Goal: Task Accomplishment & Management: Complete application form

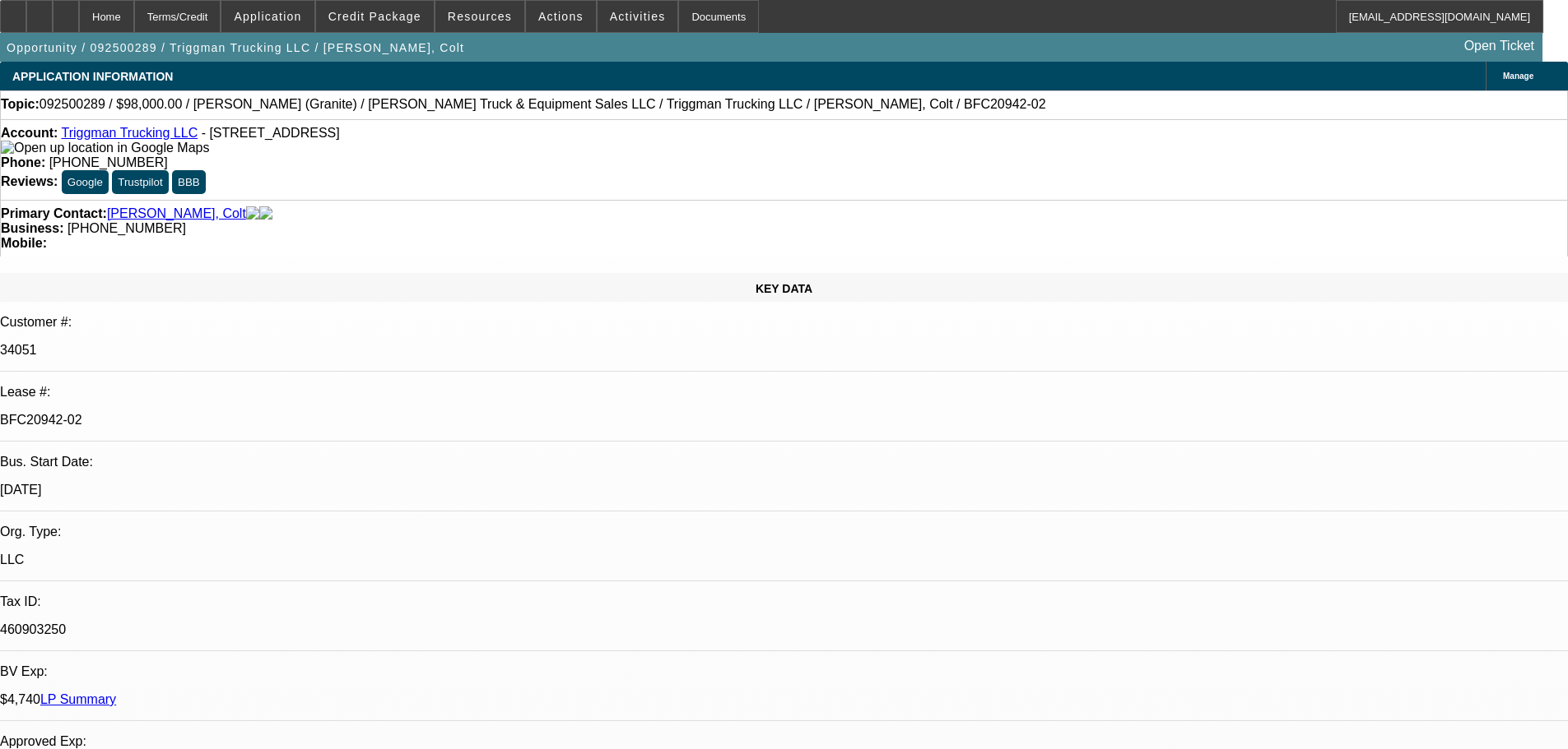
select select "0"
select select "2"
select select "0"
select select "6"
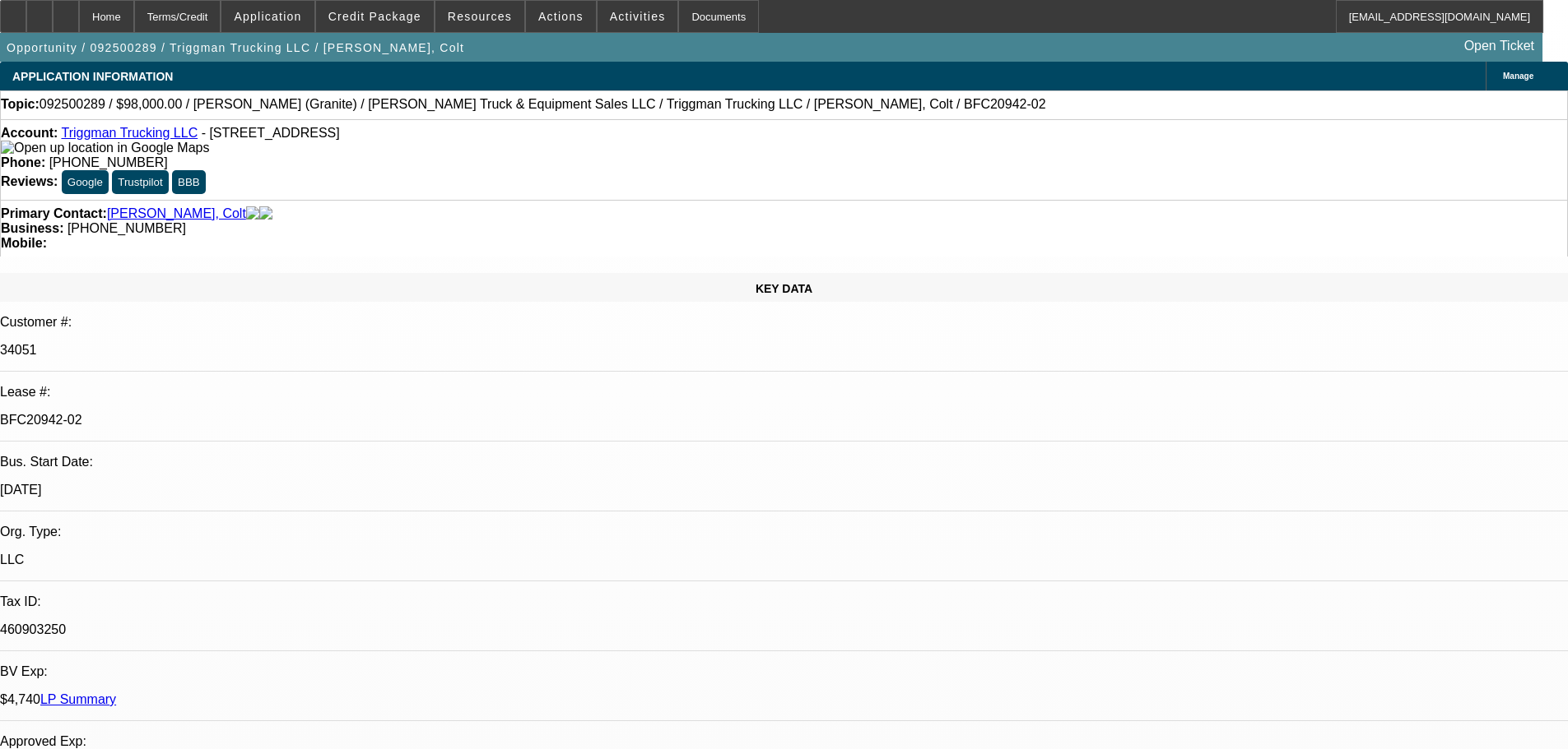
select select "0"
select select "2"
select select "0"
select select "6"
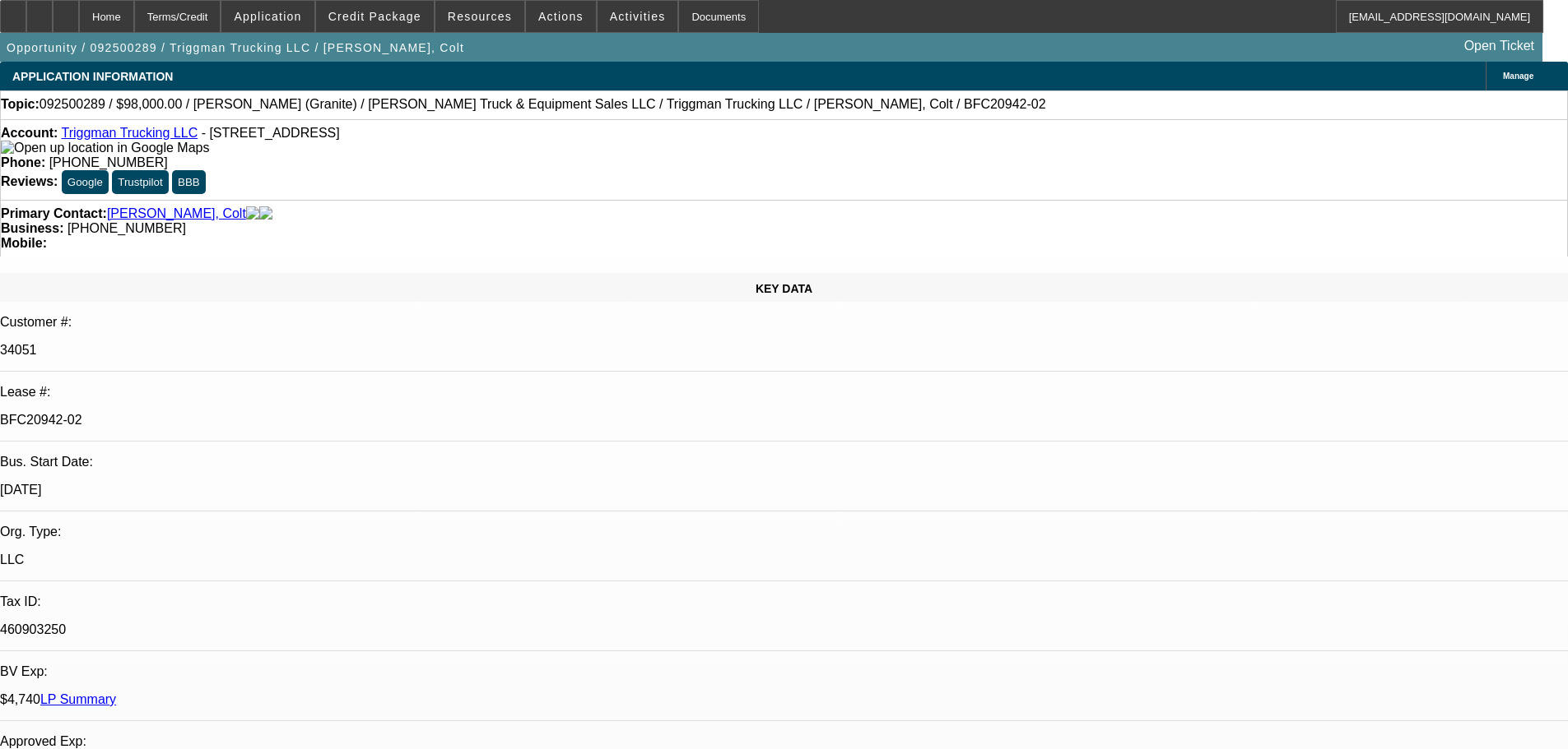
select select "0"
select select "2"
select select "0"
select select "6"
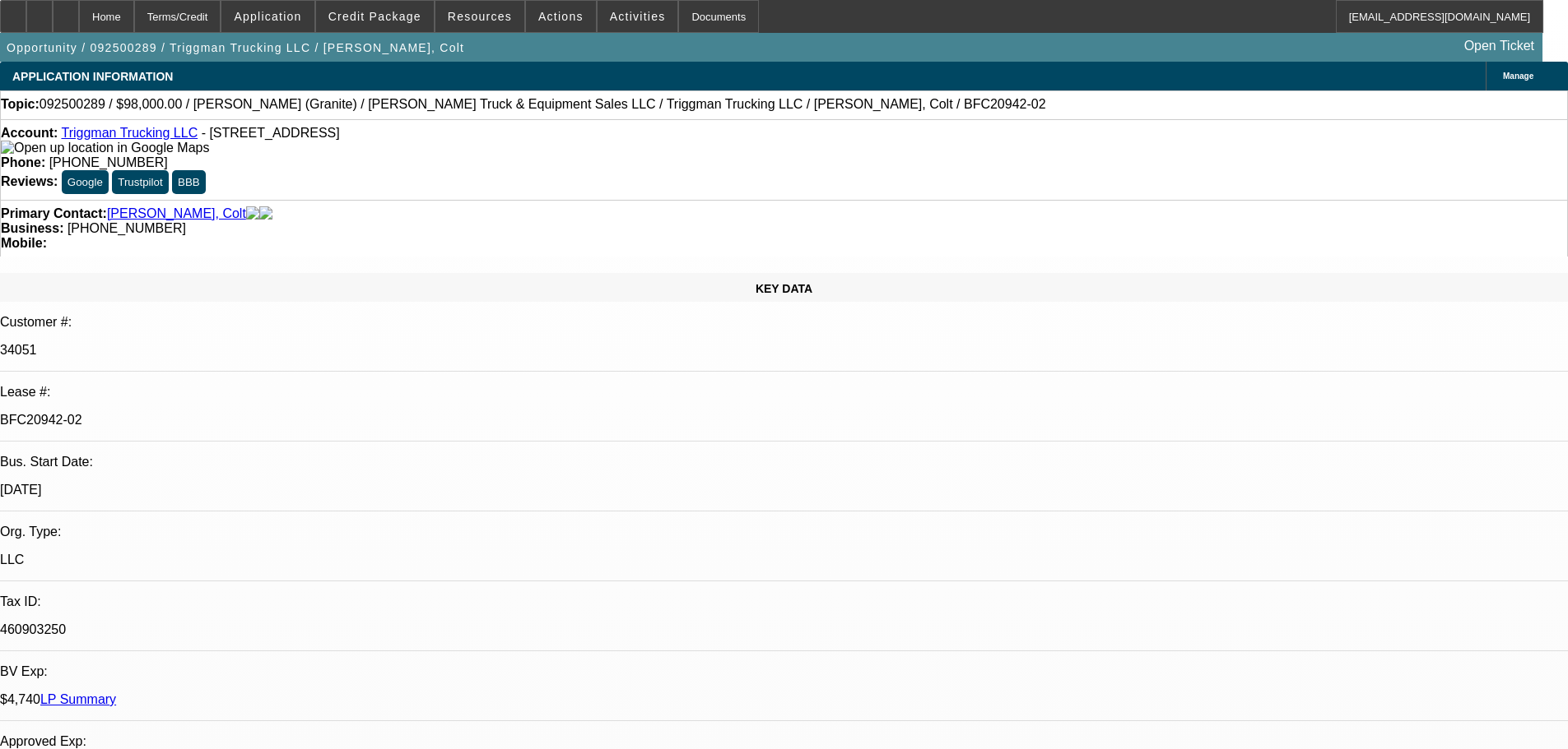
select select "0"
select select "2"
select select "0"
select select "6"
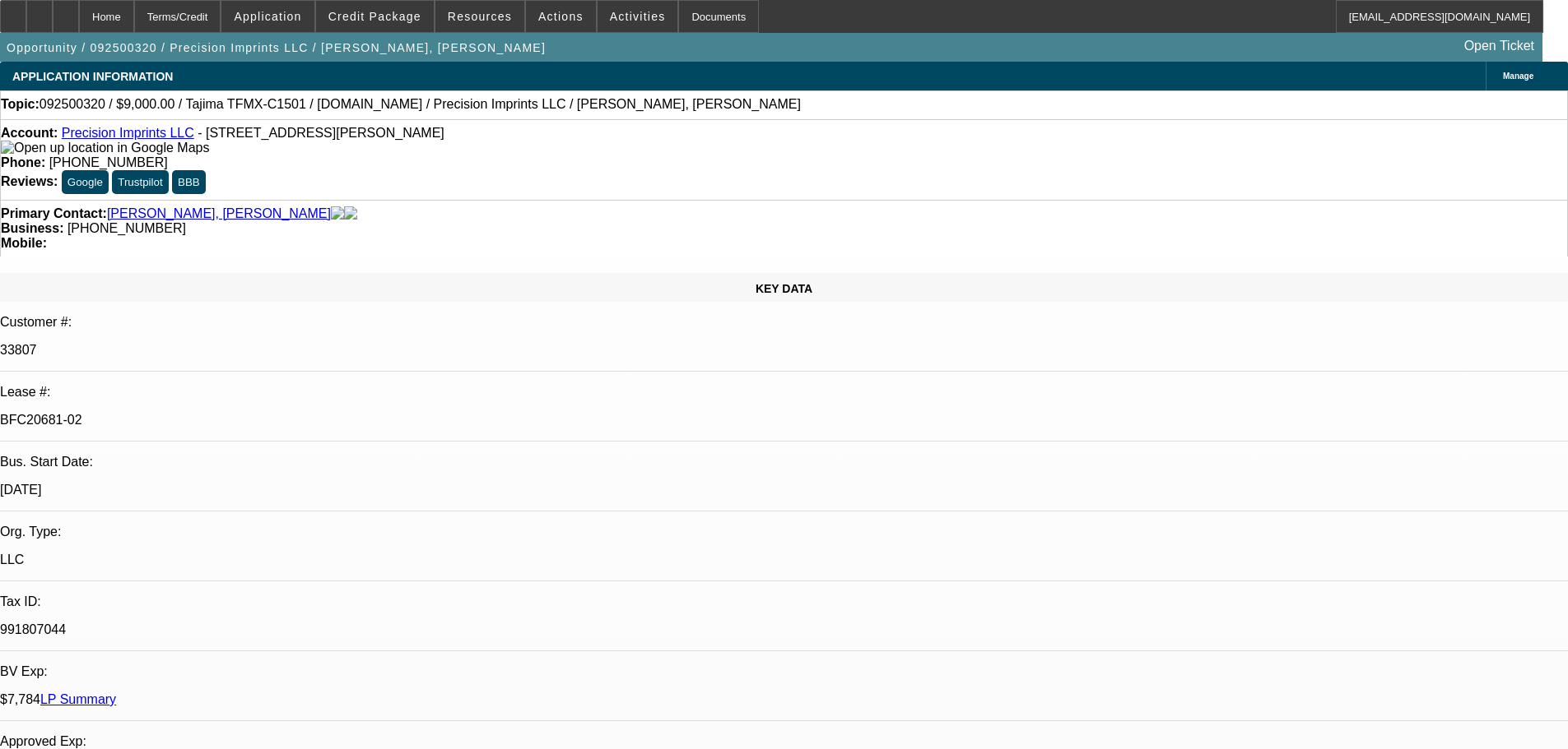
select select "0"
select select "2"
select select "0.1"
select select "4"
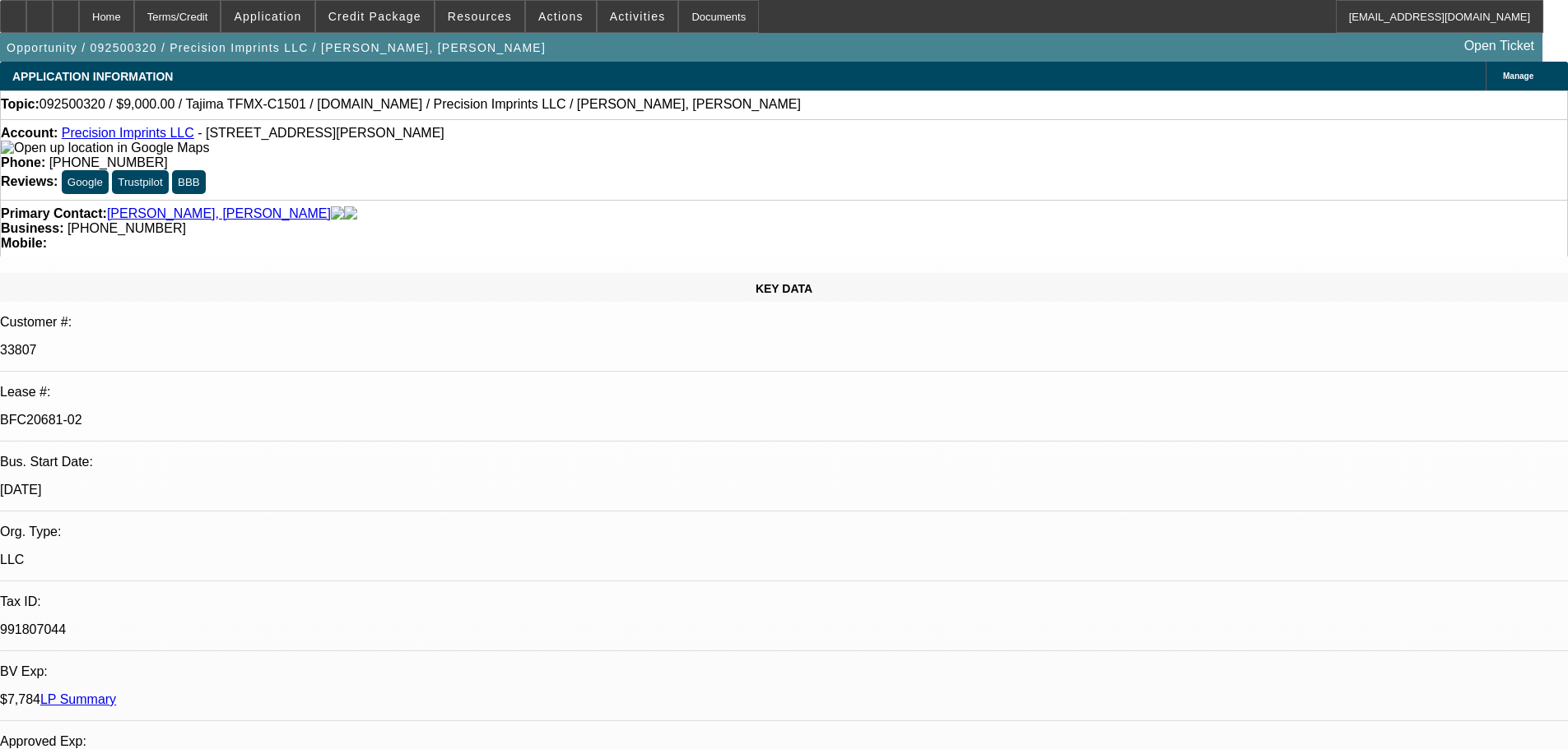
select select "0"
select select "2"
select select "0.1"
select select "4"
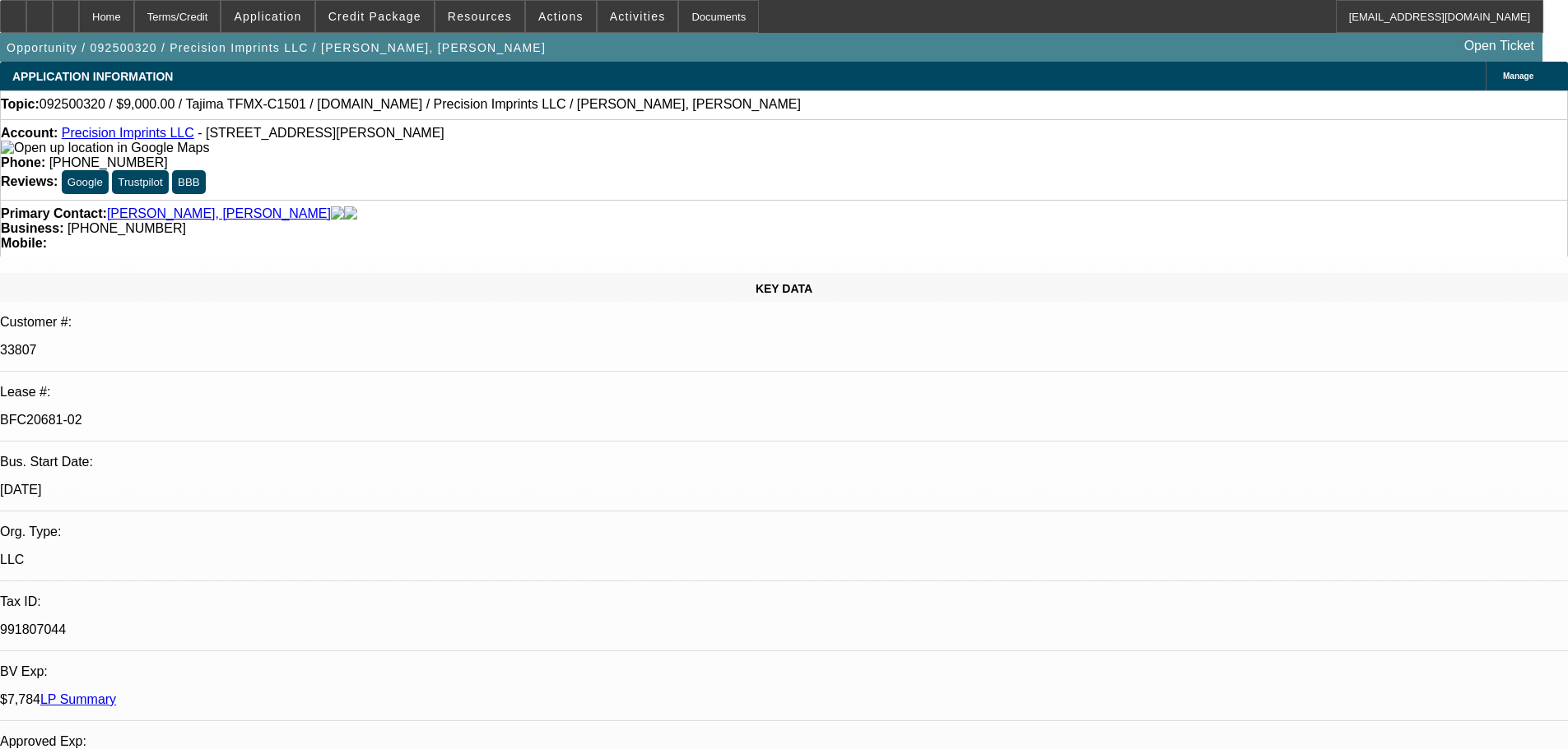
select select "0"
select select "2"
select select "0.1"
select select "4"
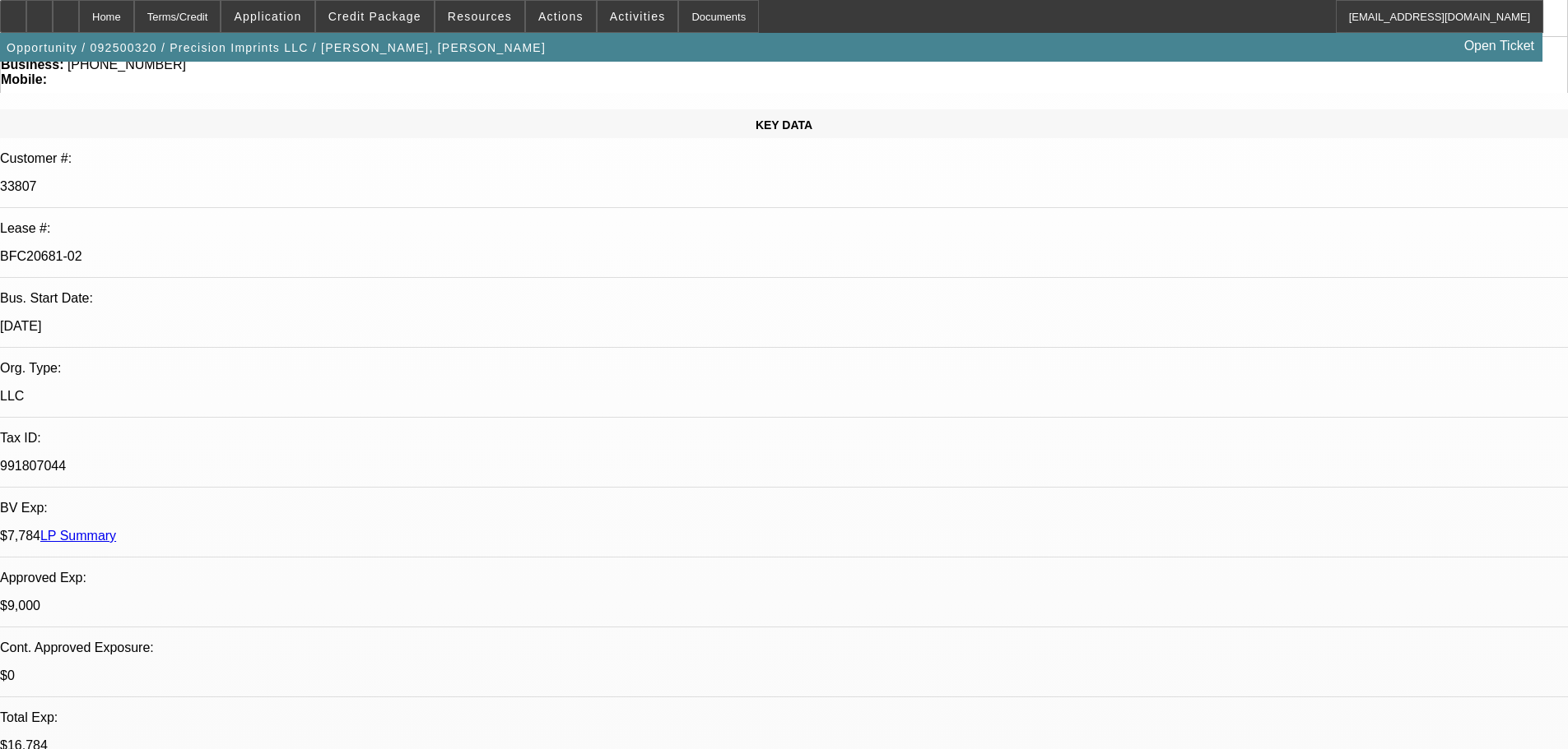
scroll to position [164, 0]
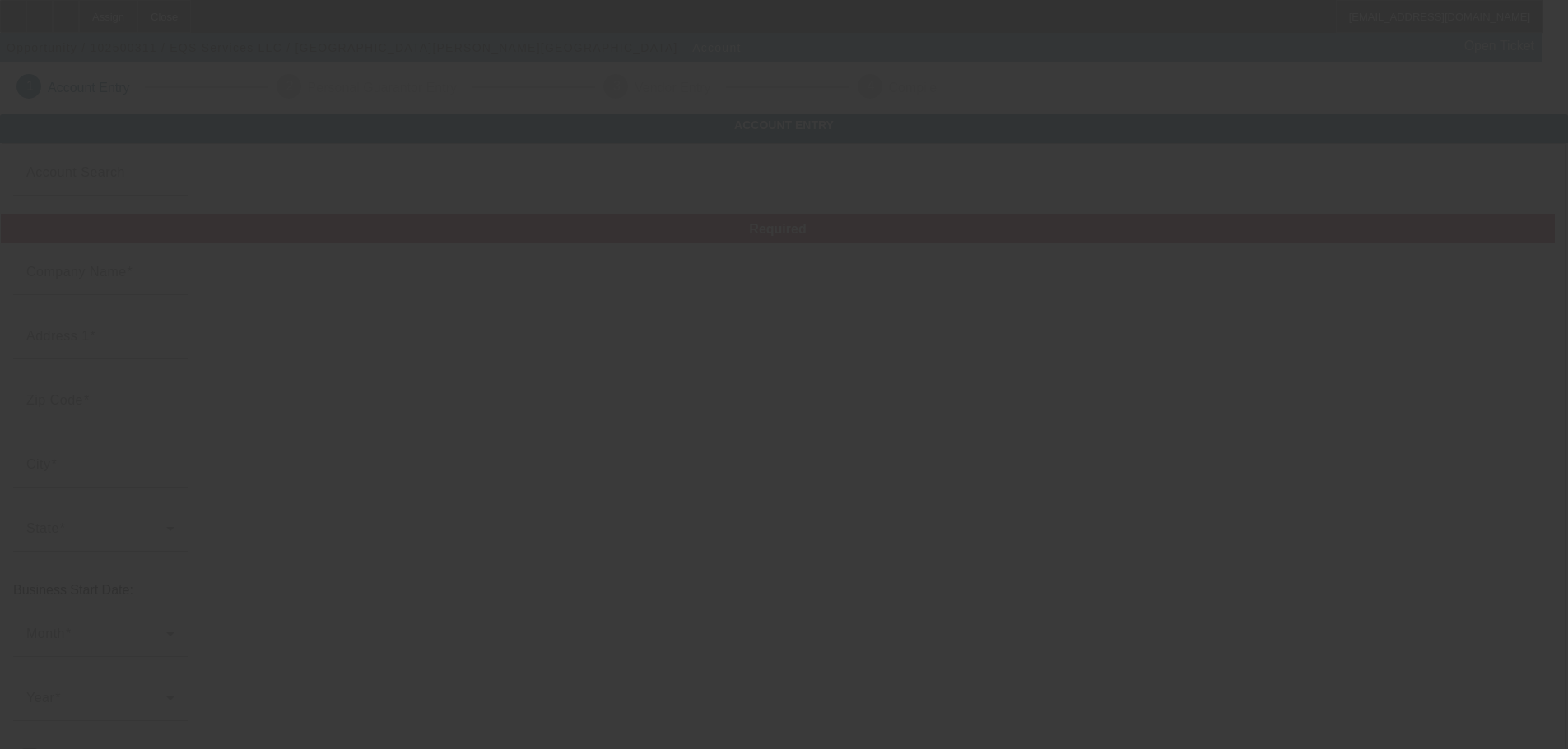
type input "EQS Services LLC"
type input "17 INGLENOOK CT"
type input "21060"
type input "GLEN BURNIE"
type input "(410) 935-9640"
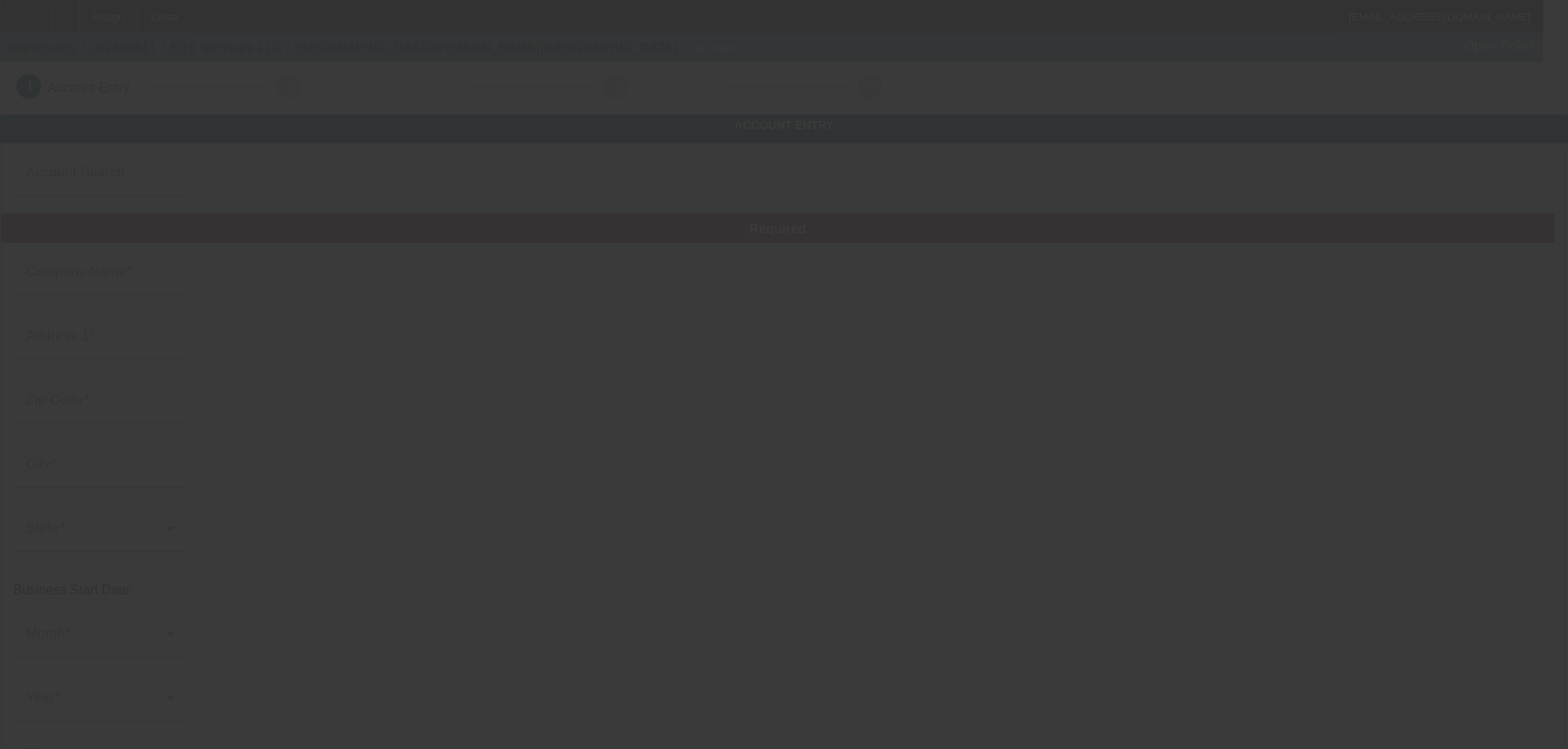
type input "eqsservices@live.com"
type input "Embroidery"
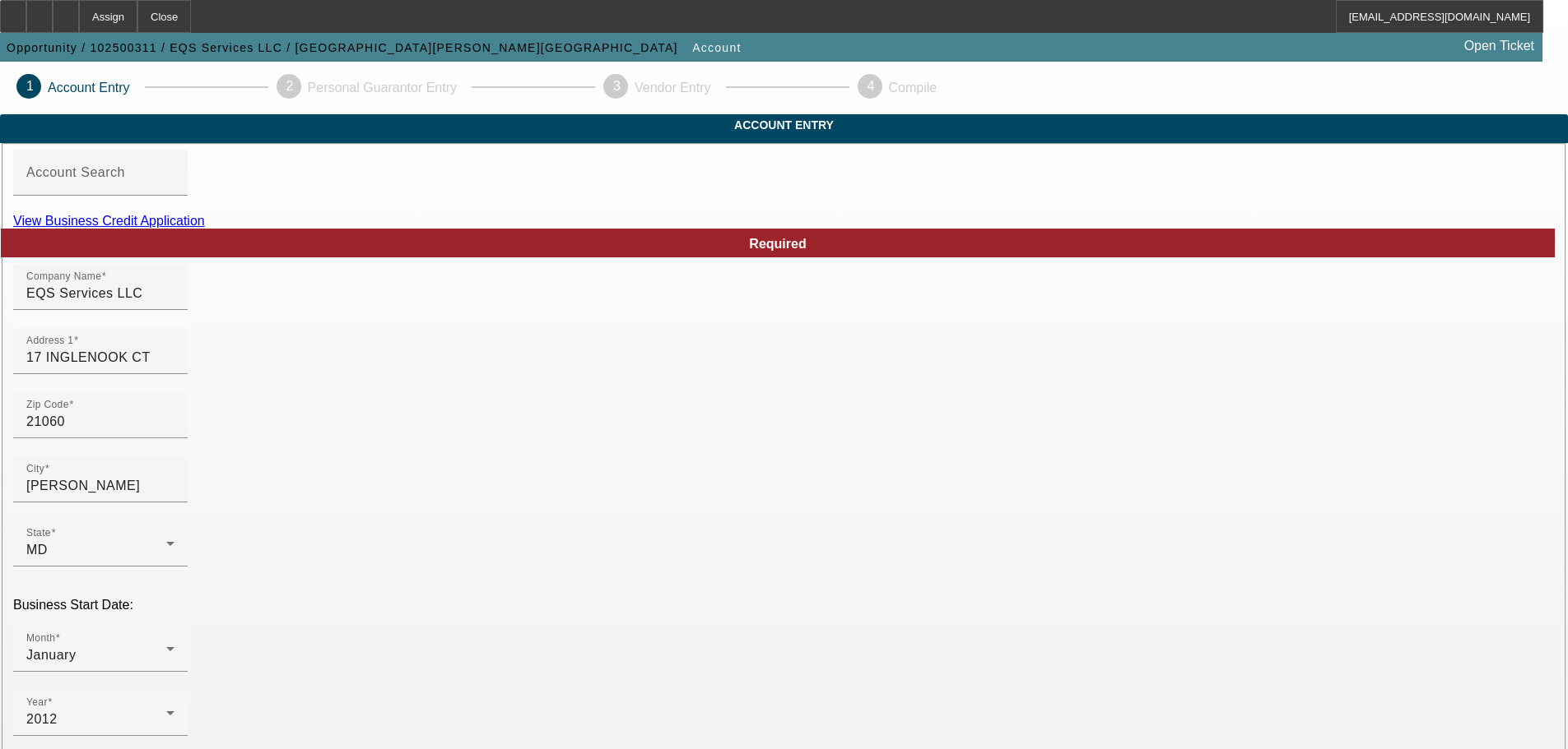
click at [205, 228] on link "View Business Credit Application" at bounding box center [108, 221] width 192 height 14
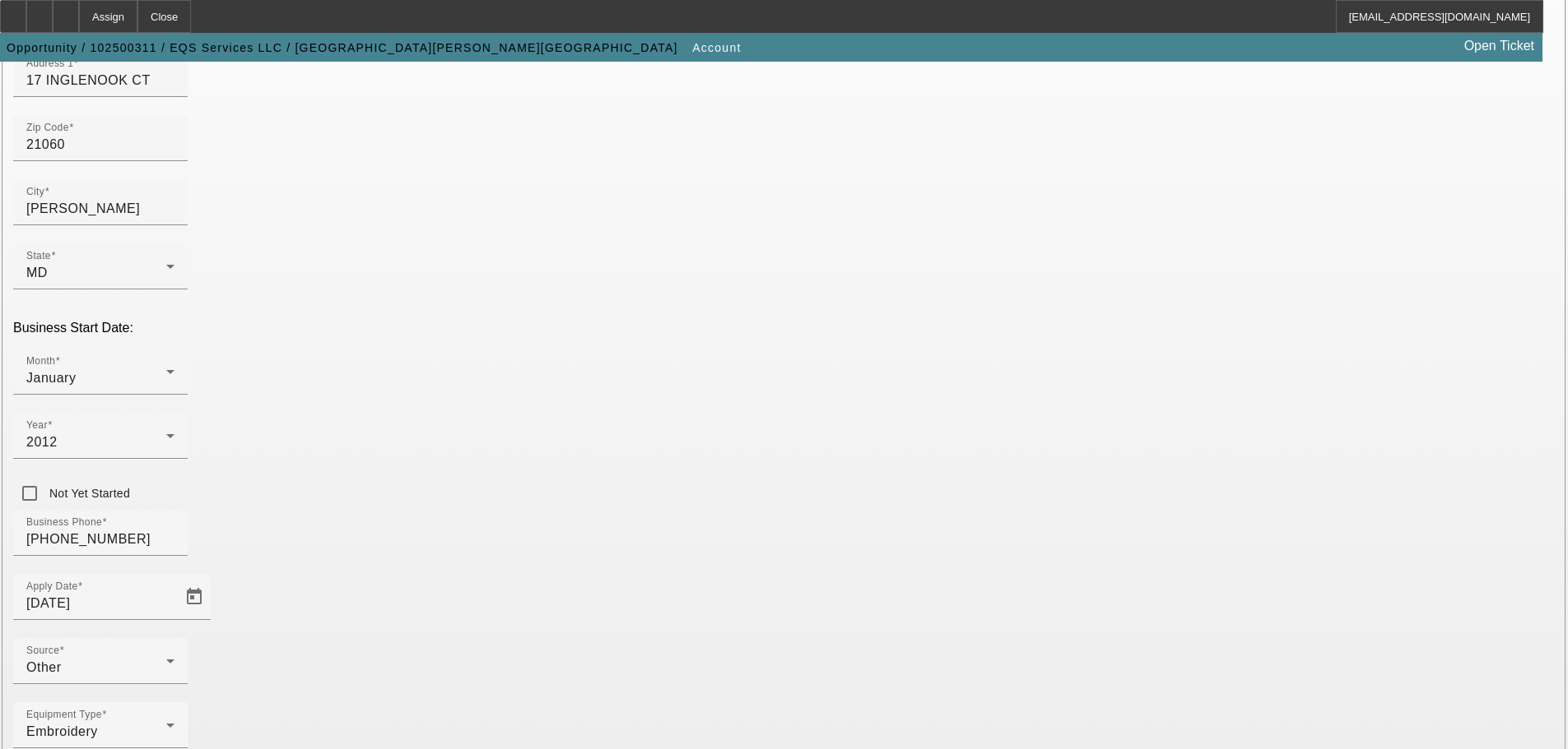
scroll to position [303, 0]
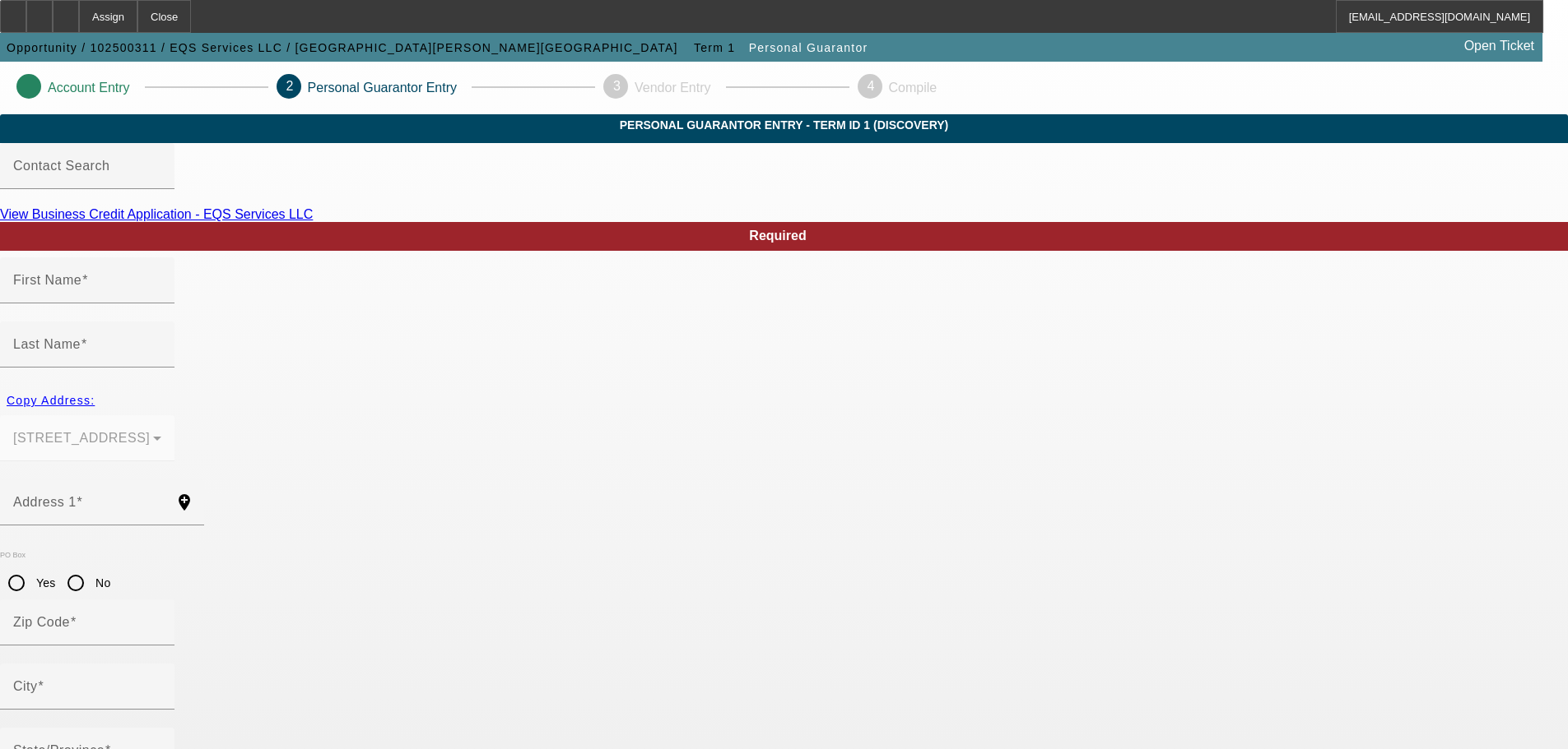
type input "Ardythe"
type input "Warren"
type input "17 INGLENOOK CT"
radio input "true"
type input "21060"
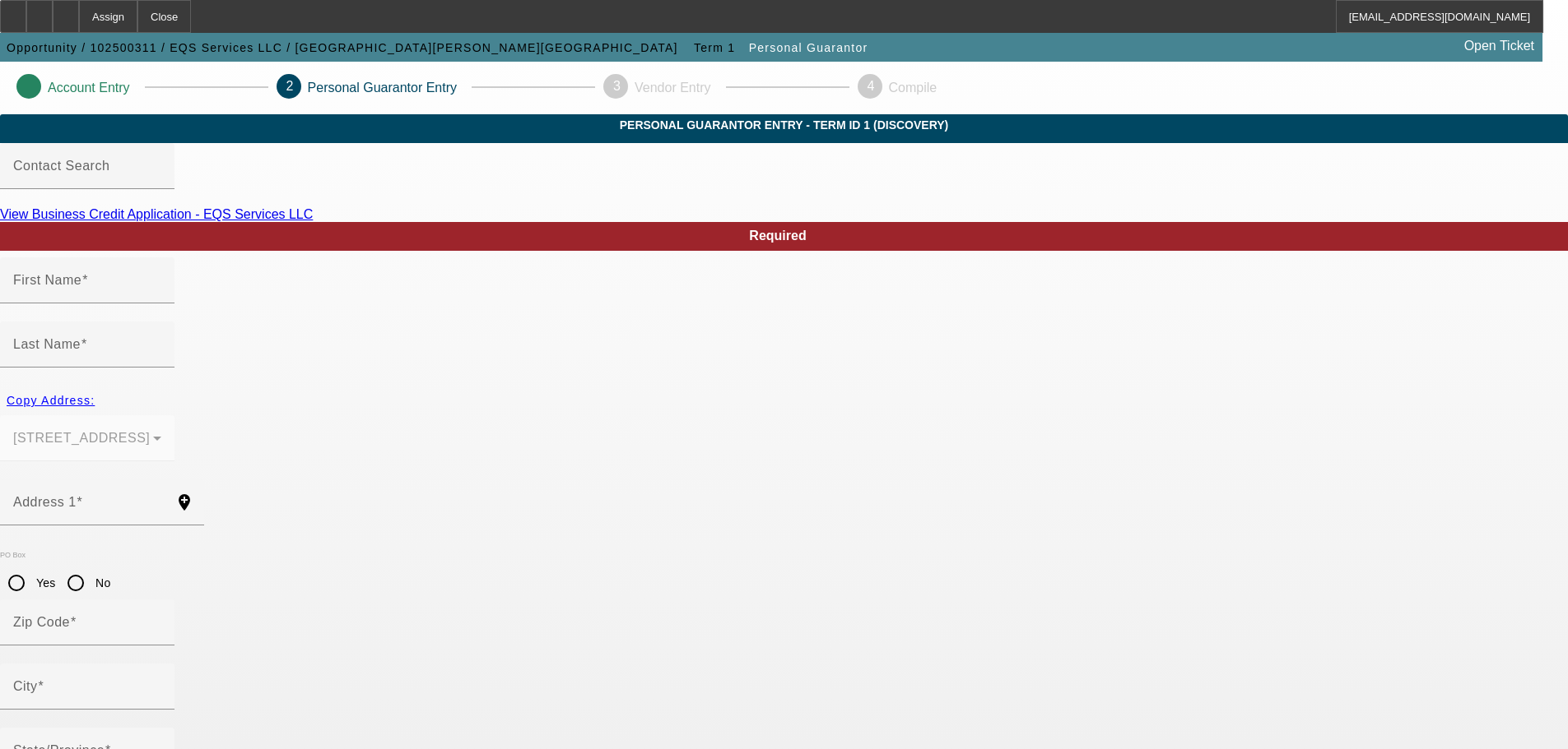
type input "GLEN BURNIE"
type input "(410) 935-9640"
type input "40"
type input "283-56-3987"
type input "aewarren72@hotmail.com"
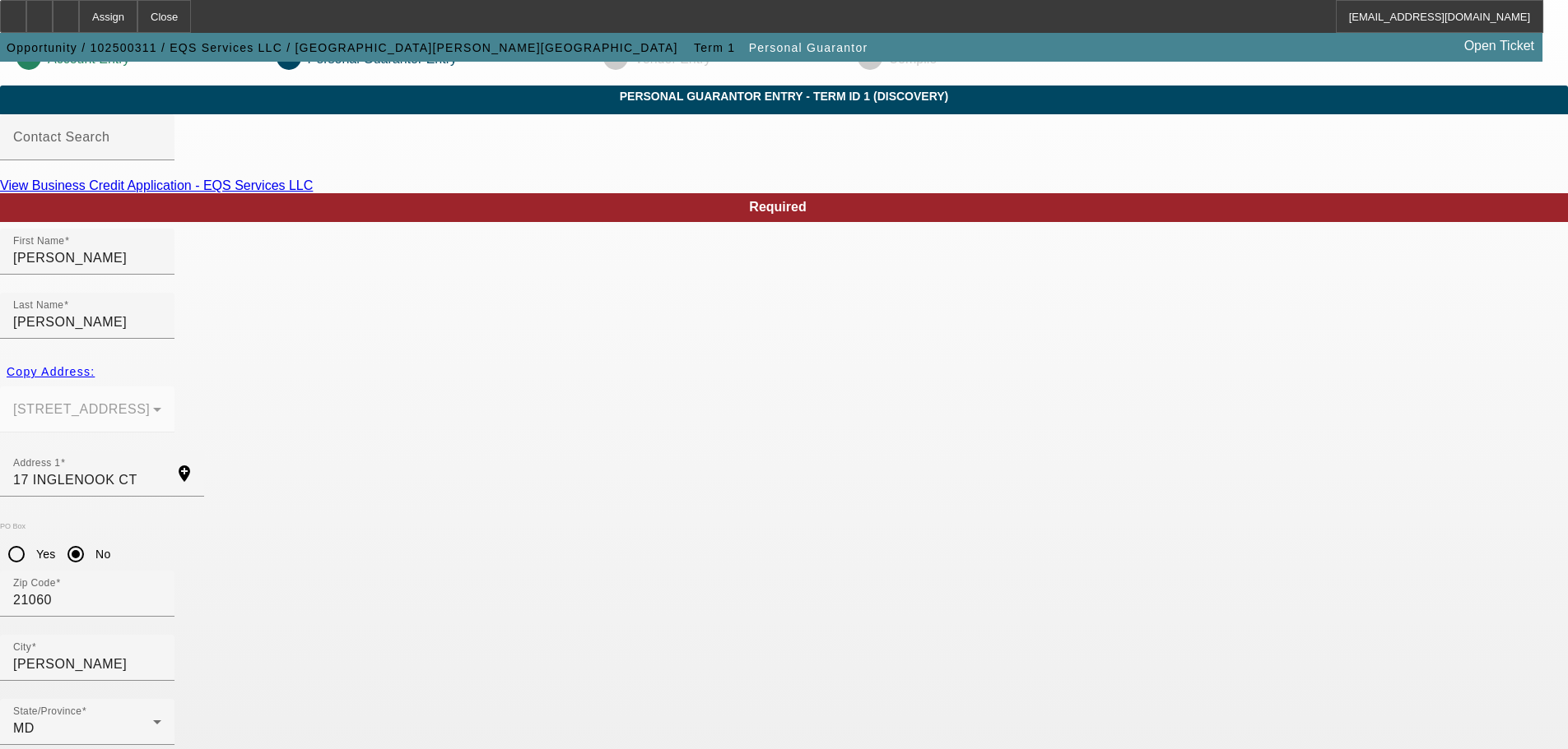
scroll to position [55, 0]
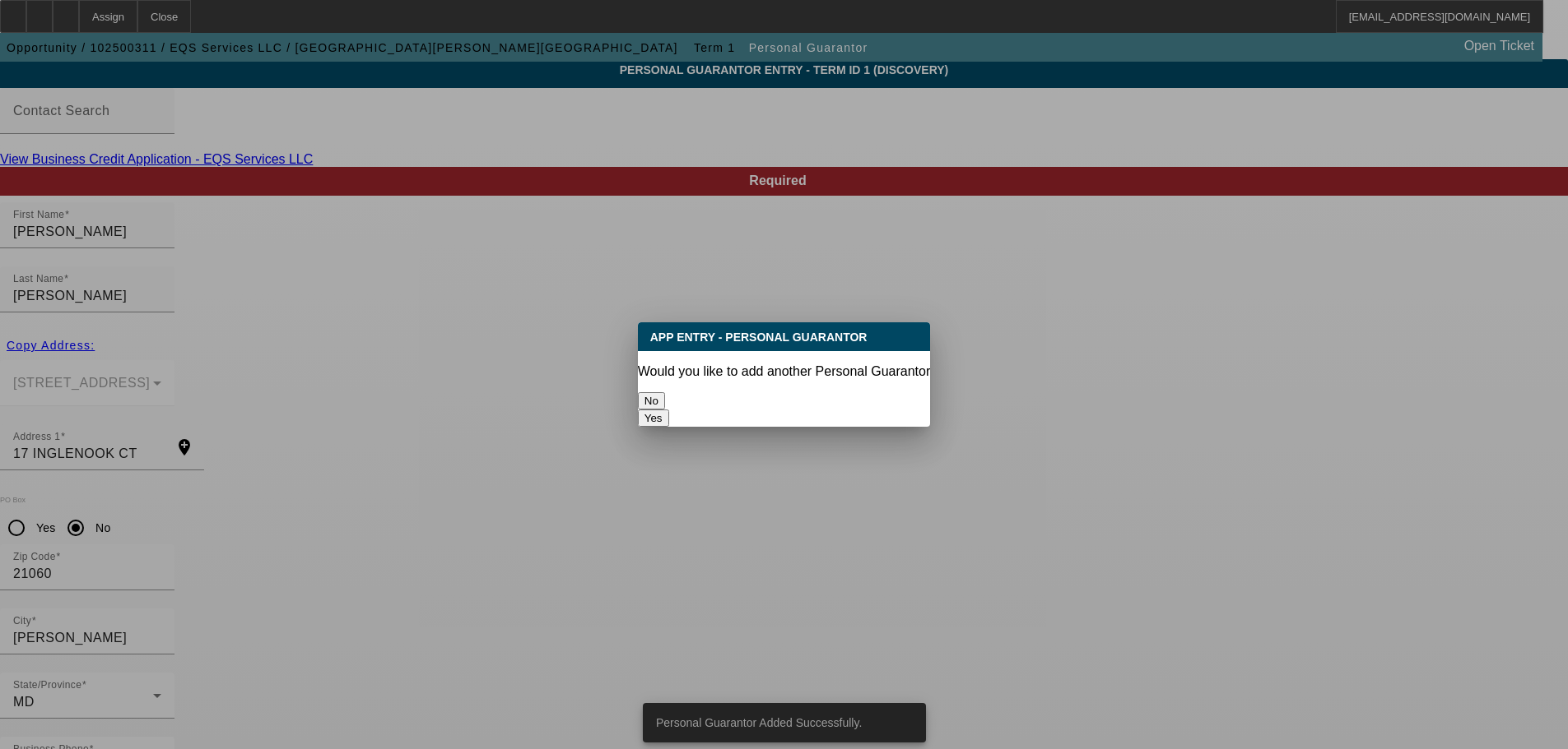
scroll to position [0, 0]
click at [665, 392] on button "No" at bounding box center [651, 400] width 27 height 18
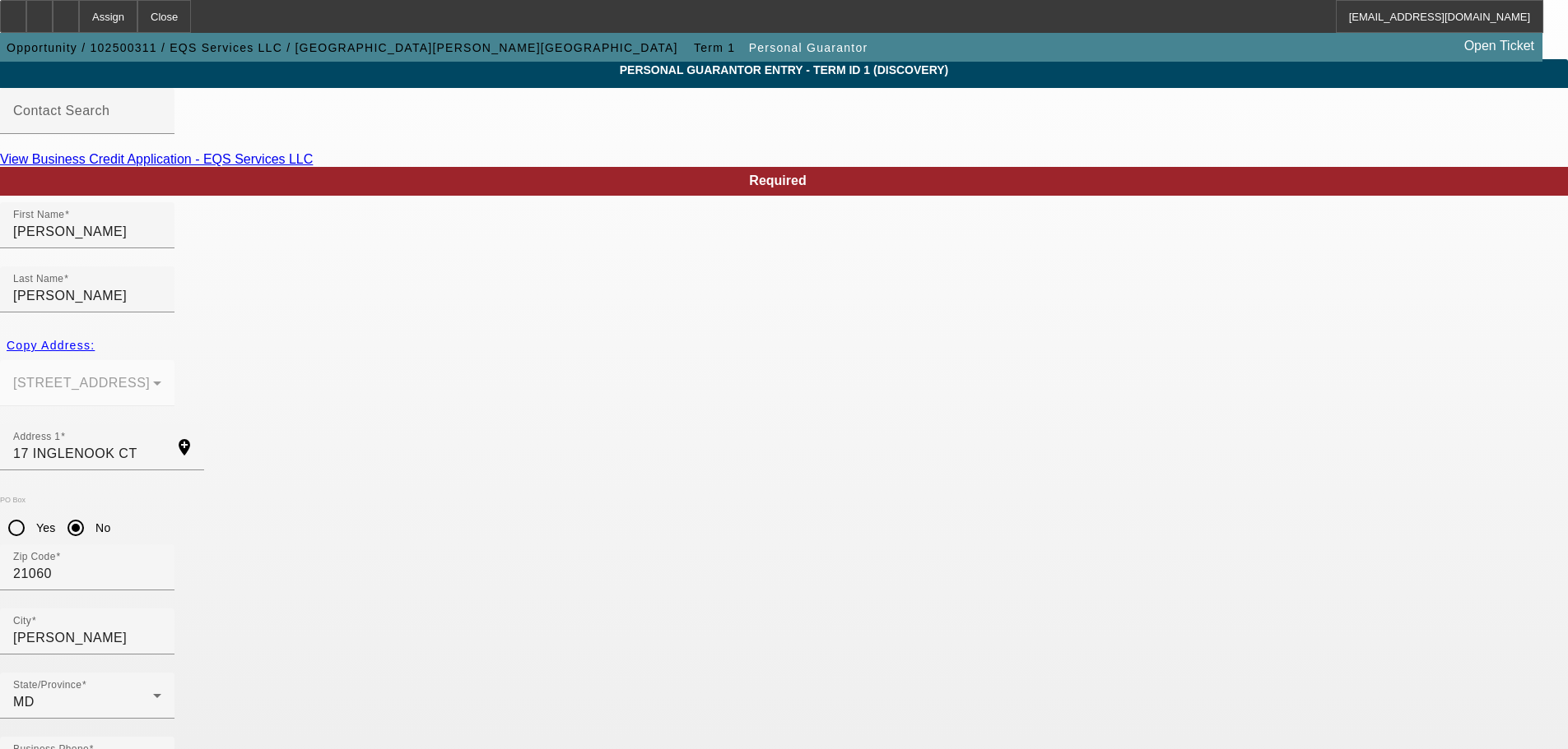
scroll to position [55, 0]
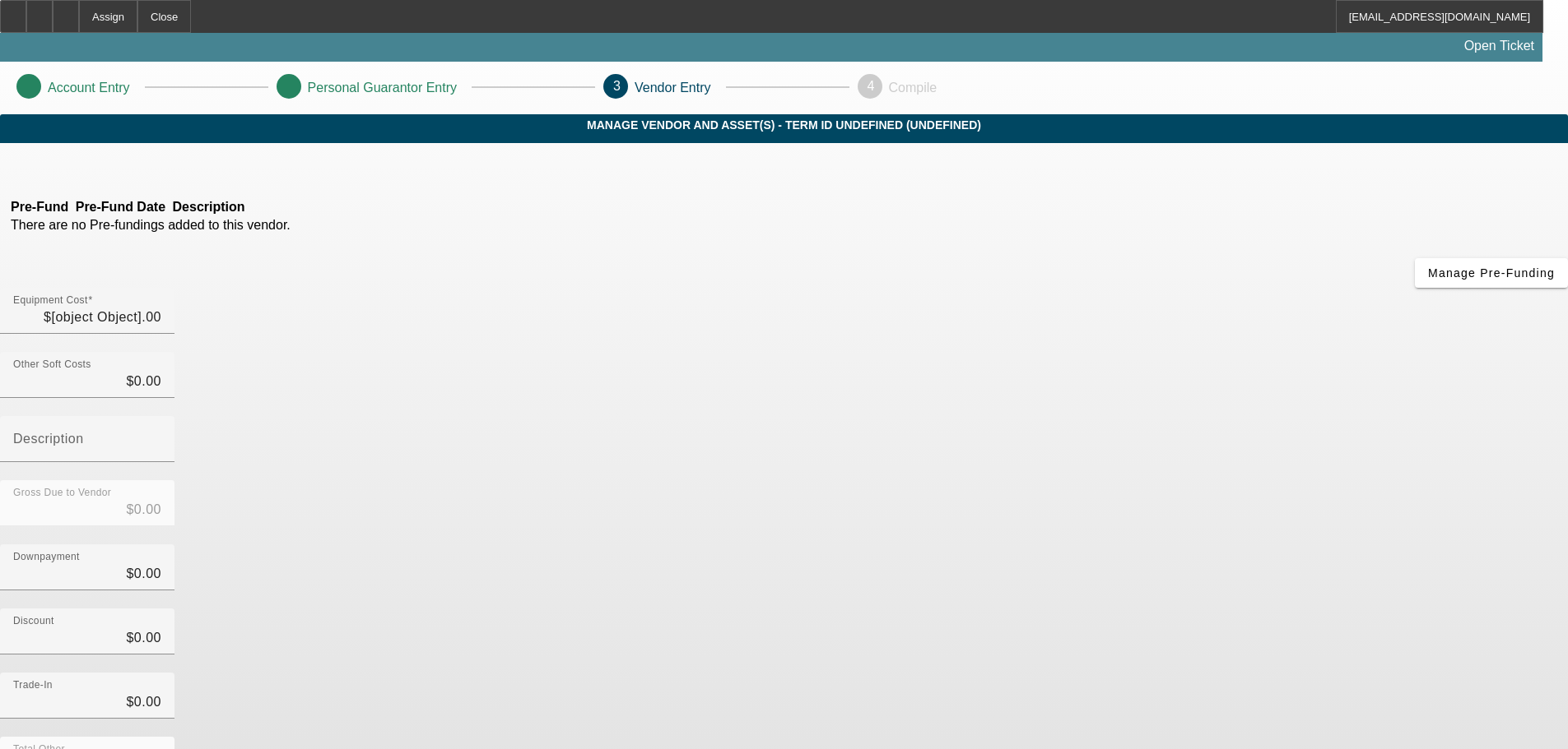
type input "$3,000.00"
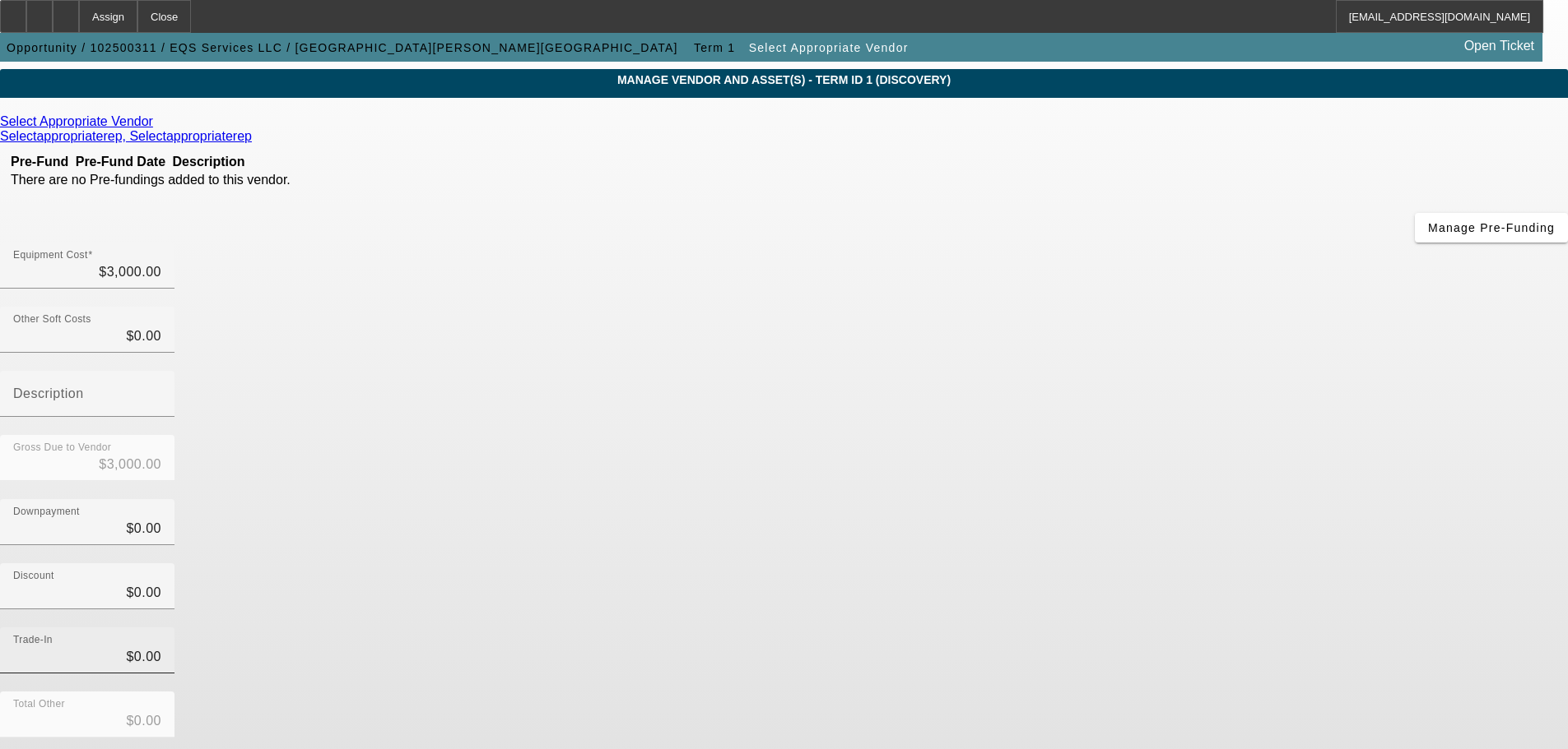
scroll to position [91, 0]
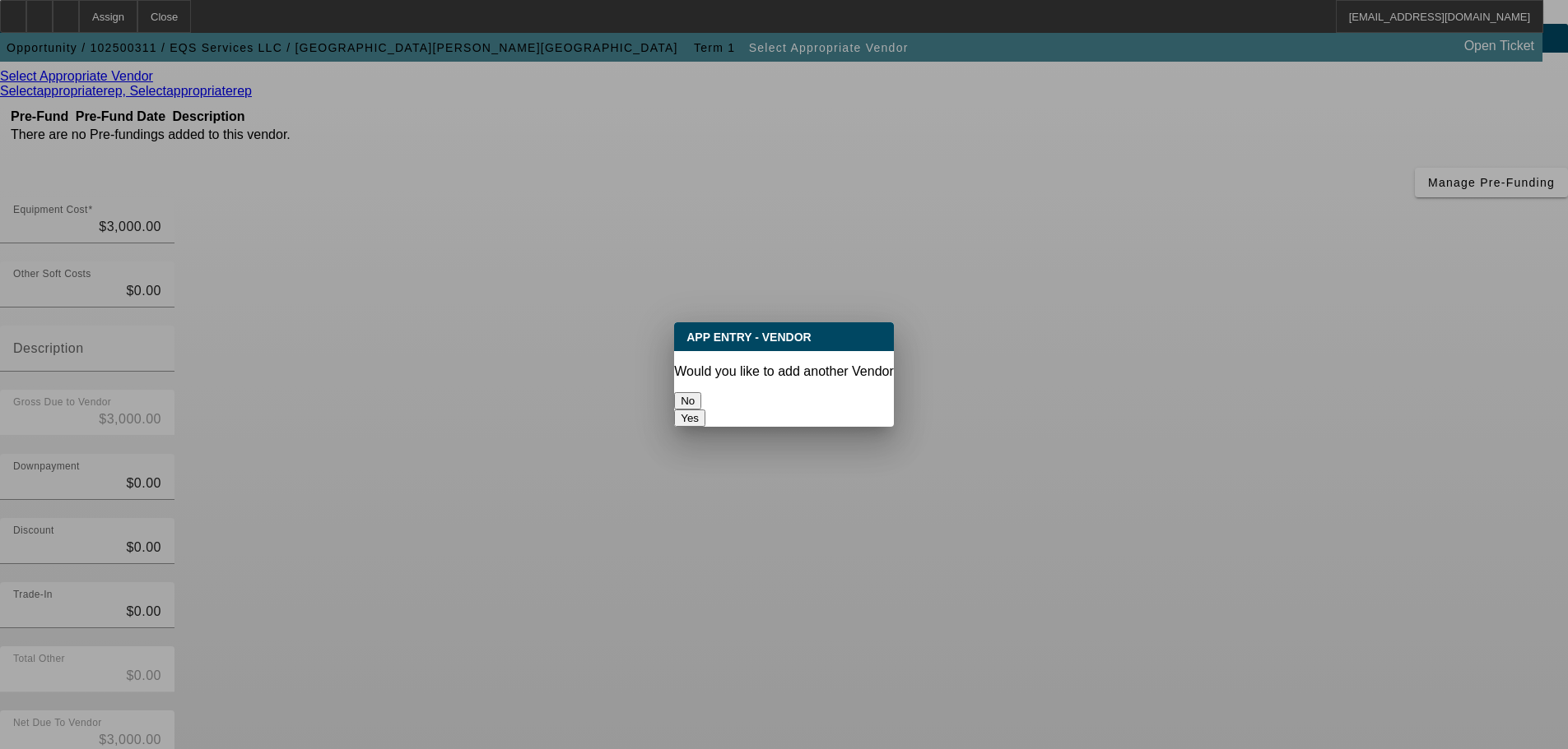
click at [701, 393] on button "No" at bounding box center [687, 400] width 27 height 18
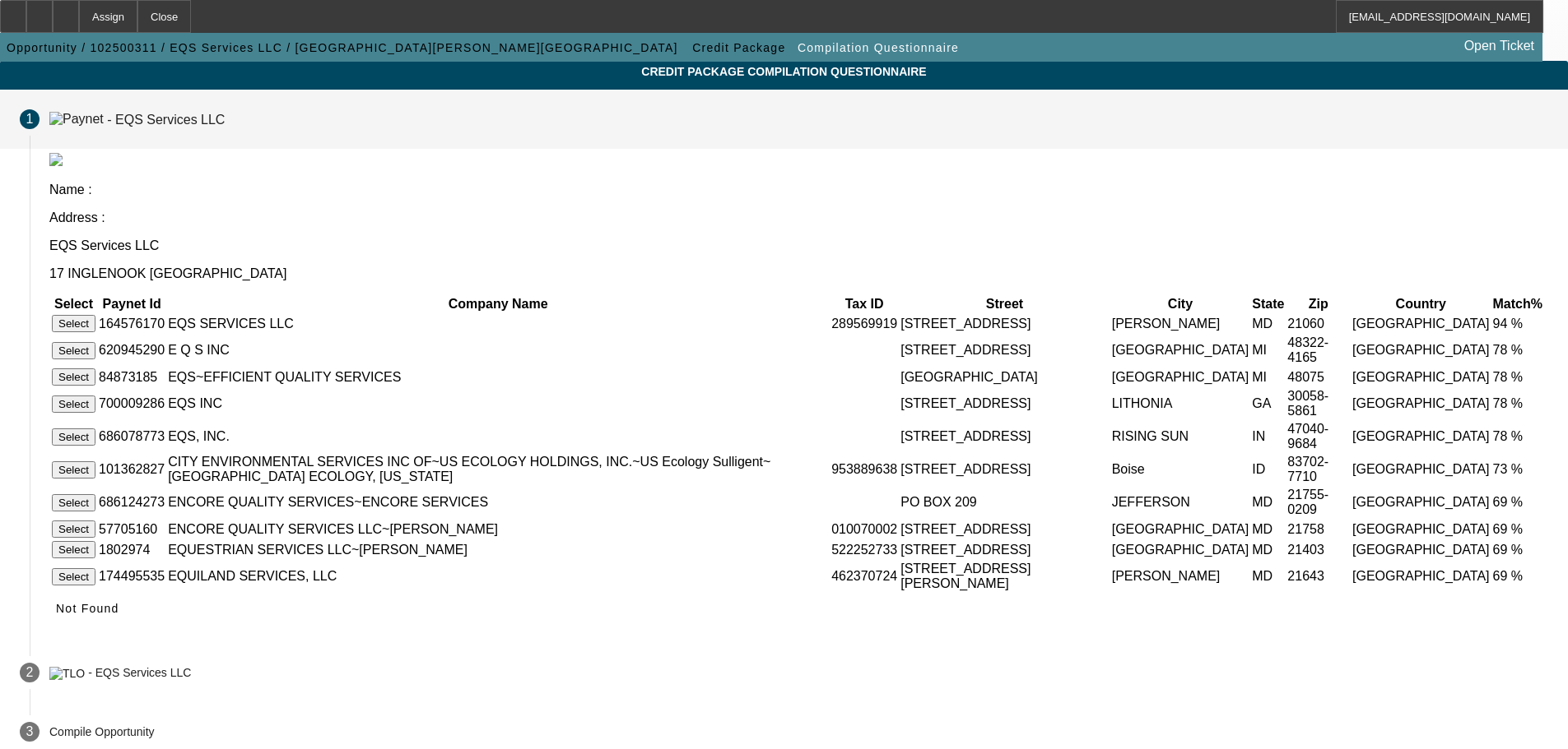
scroll to position [83, 0]
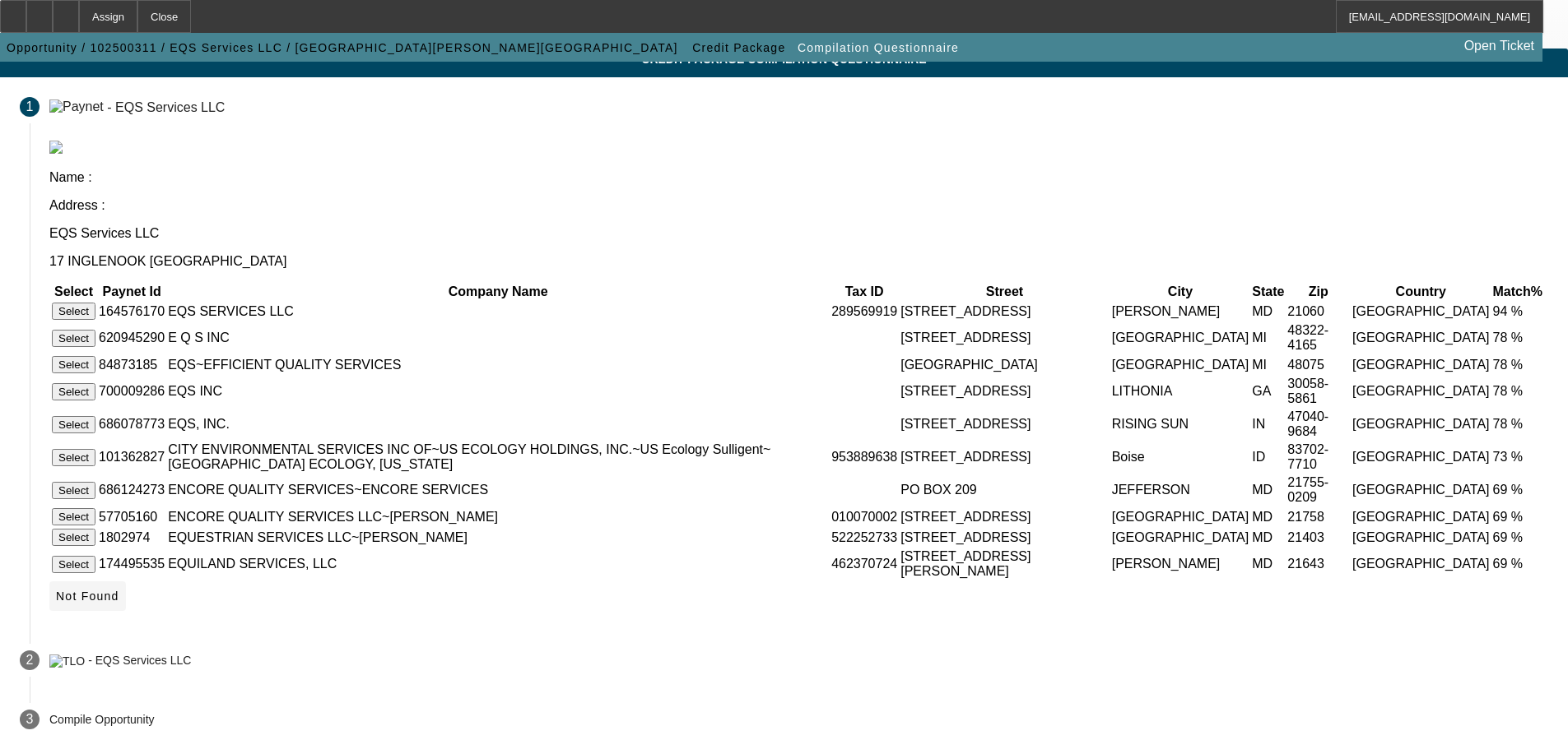
click at [120, 601] on span "Not Found" at bounding box center [87, 596] width 63 height 13
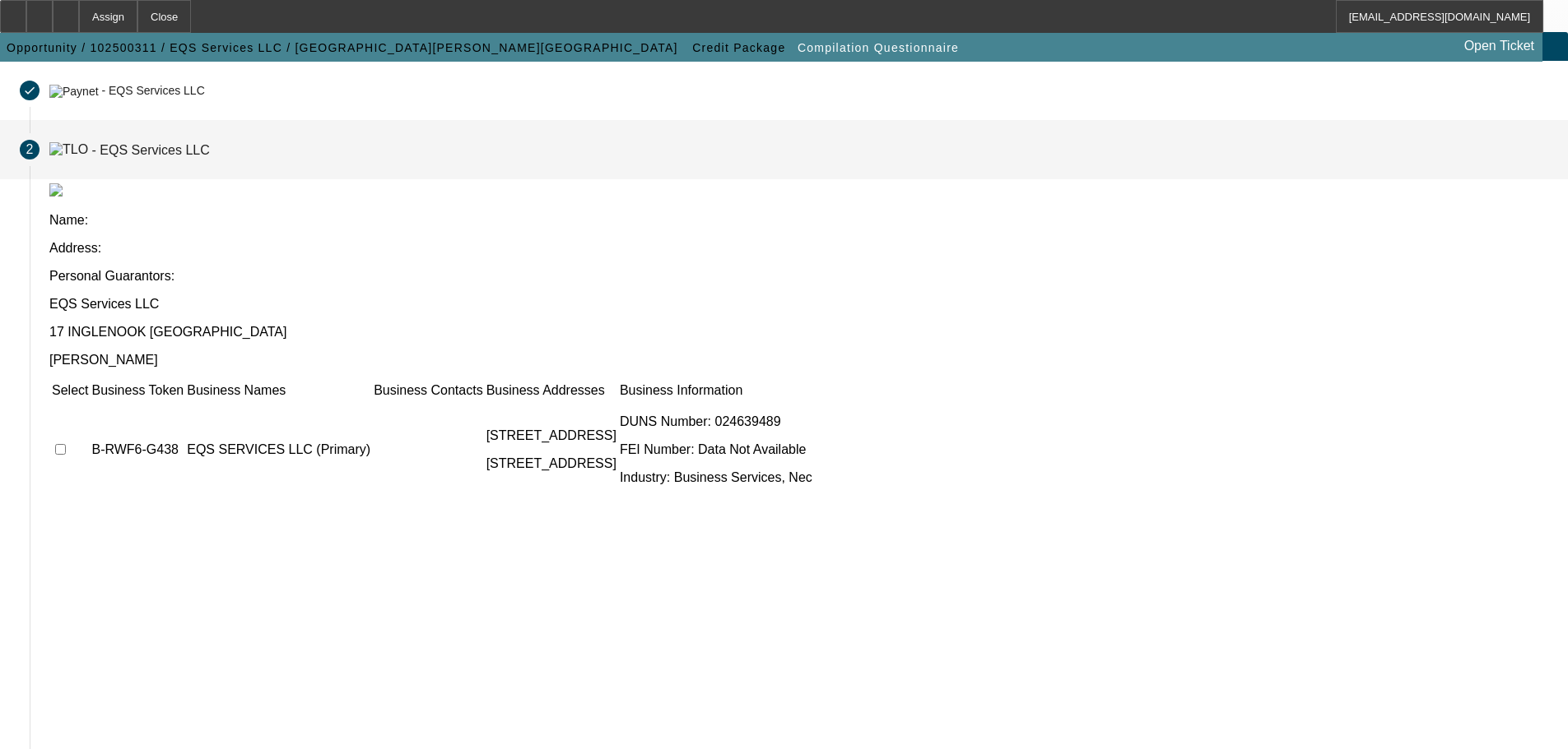
click at [66, 444] on input "checkbox" at bounding box center [60, 450] width 11 height 11
checkbox input "true"
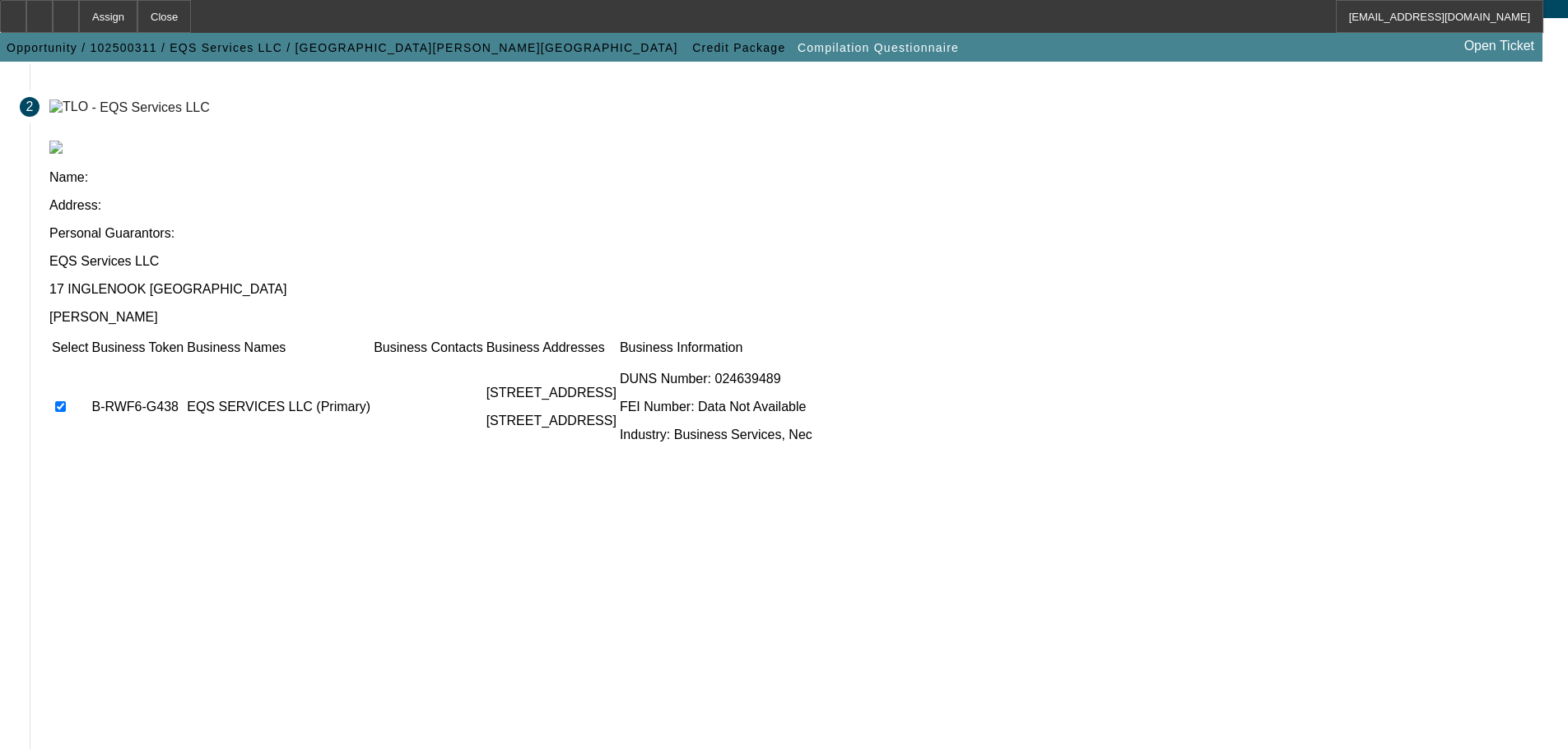
scroll to position [160, 0]
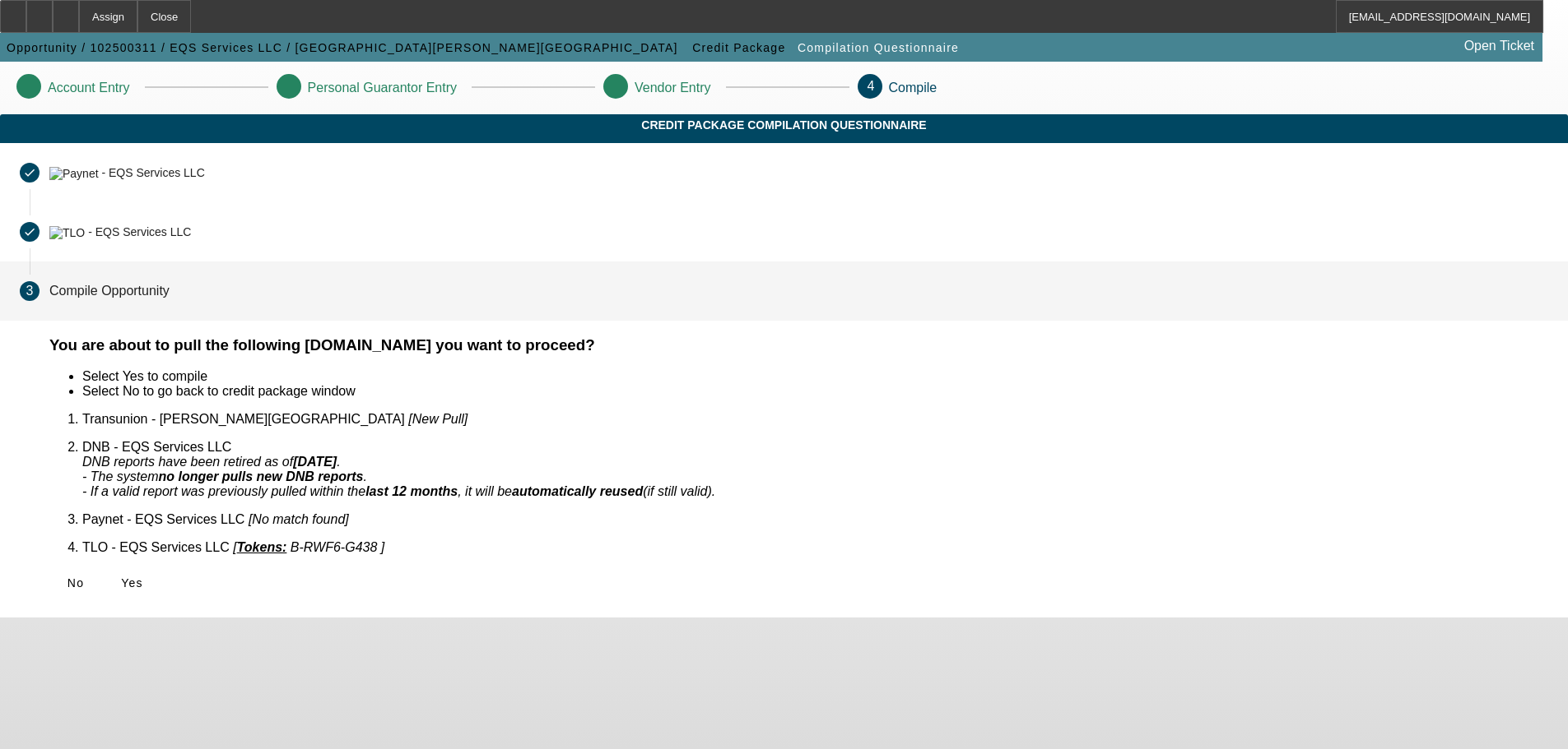
scroll to position [0, 0]
click at [143, 577] on span "Yes" at bounding box center [132, 583] width 22 height 13
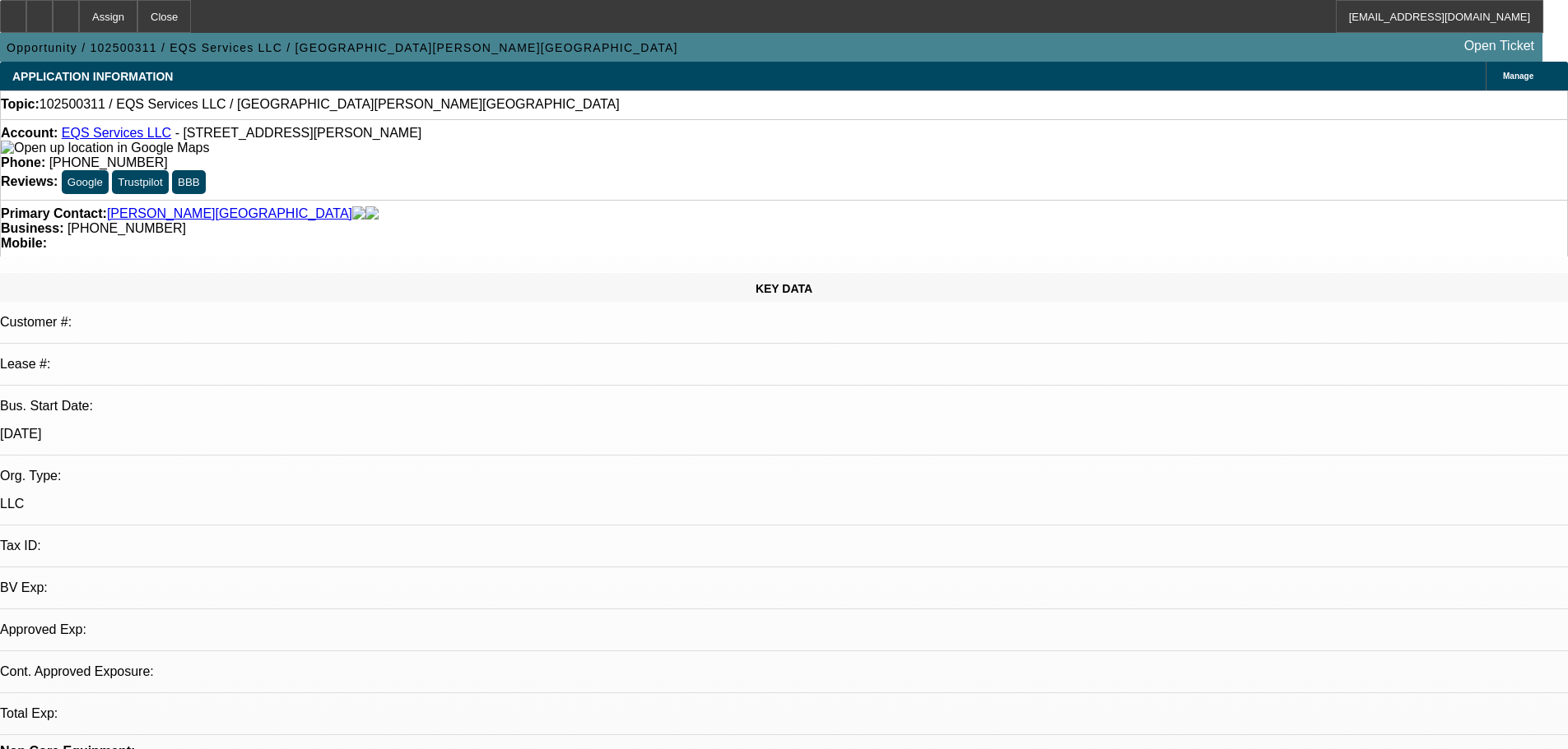
select select "0"
select select "2"
select select "0.1"
select select "2"
select select "4"
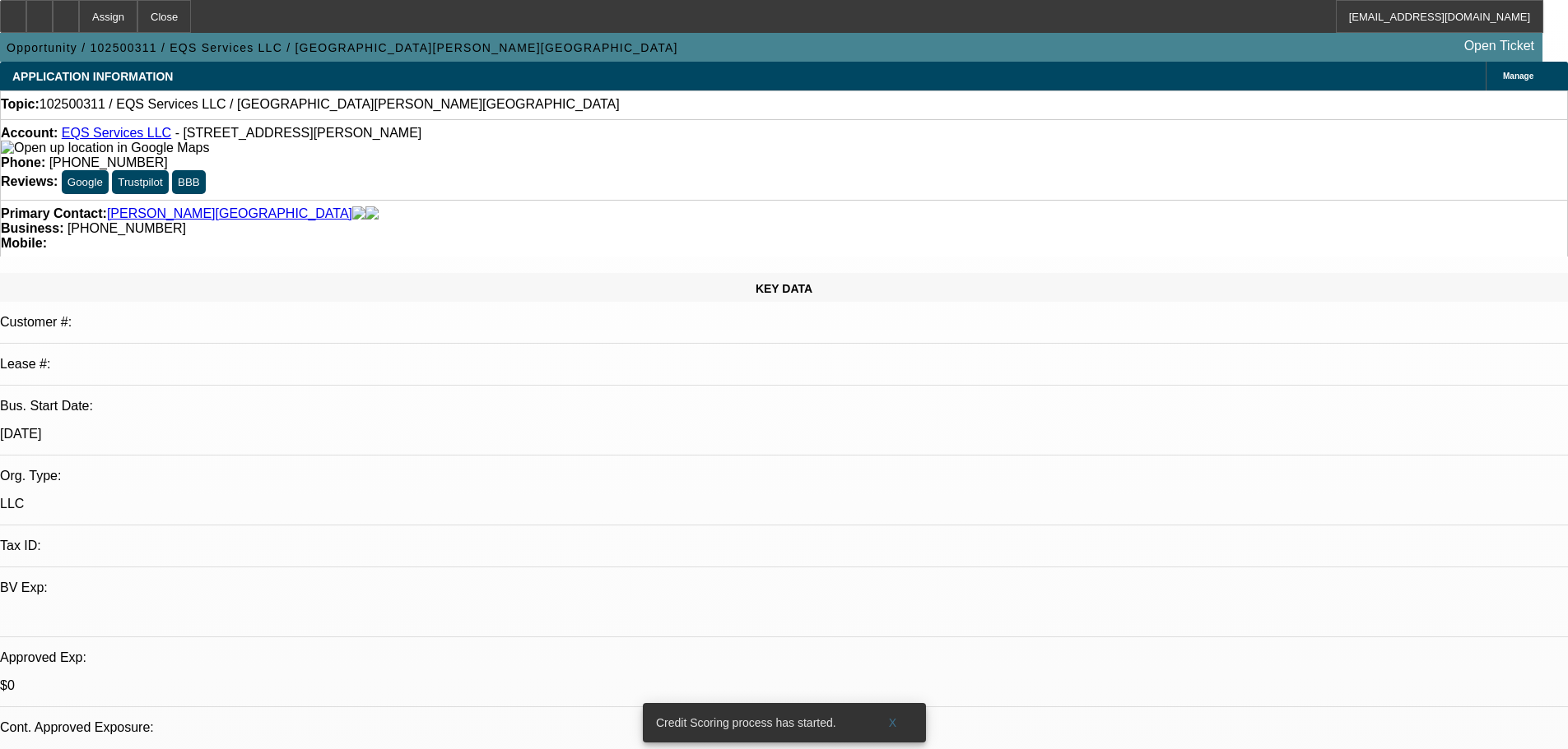
radio input "true"
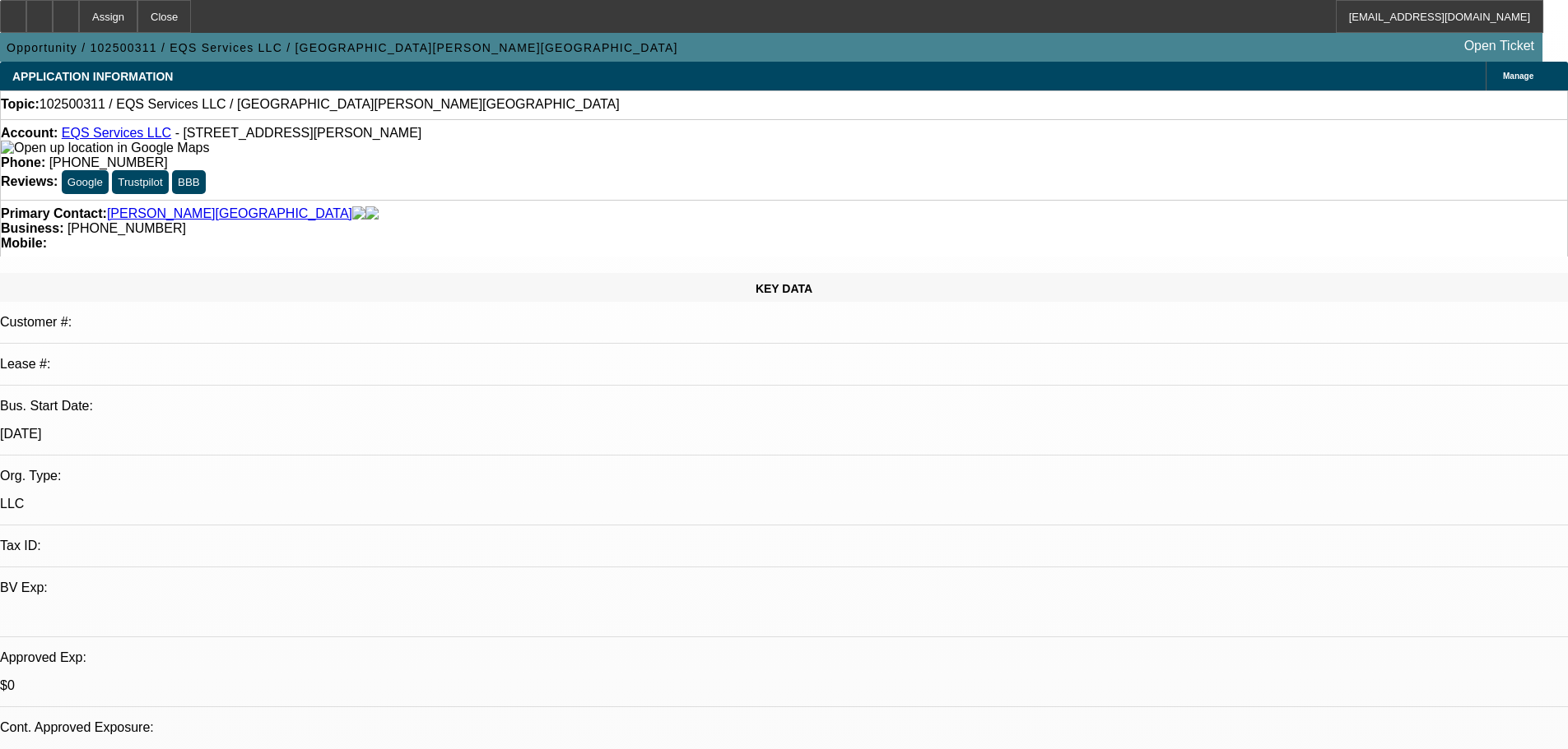
type textarea "Olark. Upgrading a Melco. See exactly what needs, banks if needed, new name of …"
radio input "true"
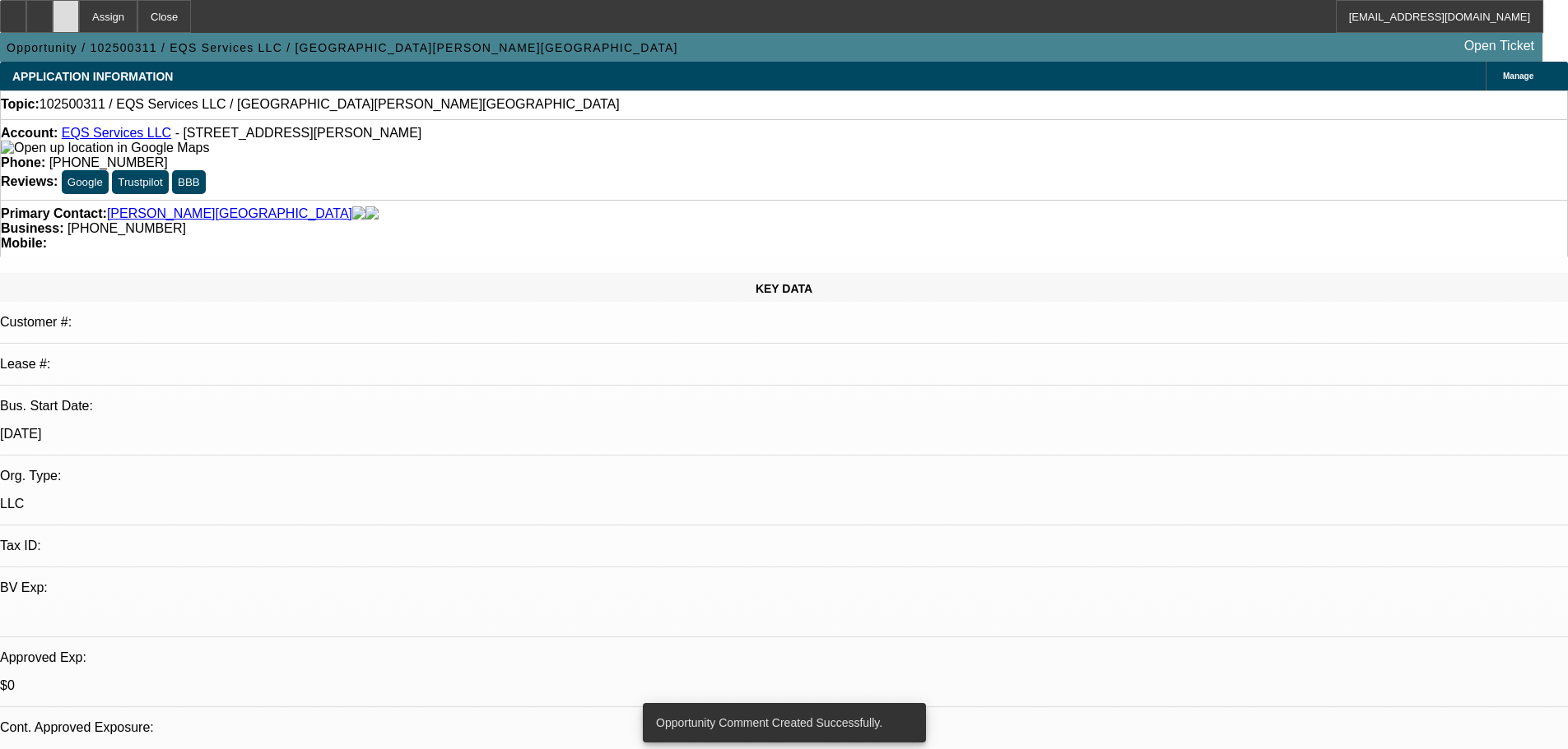
click at [66, 11] on icon at bounding box center [66, 11] width 0 height 0
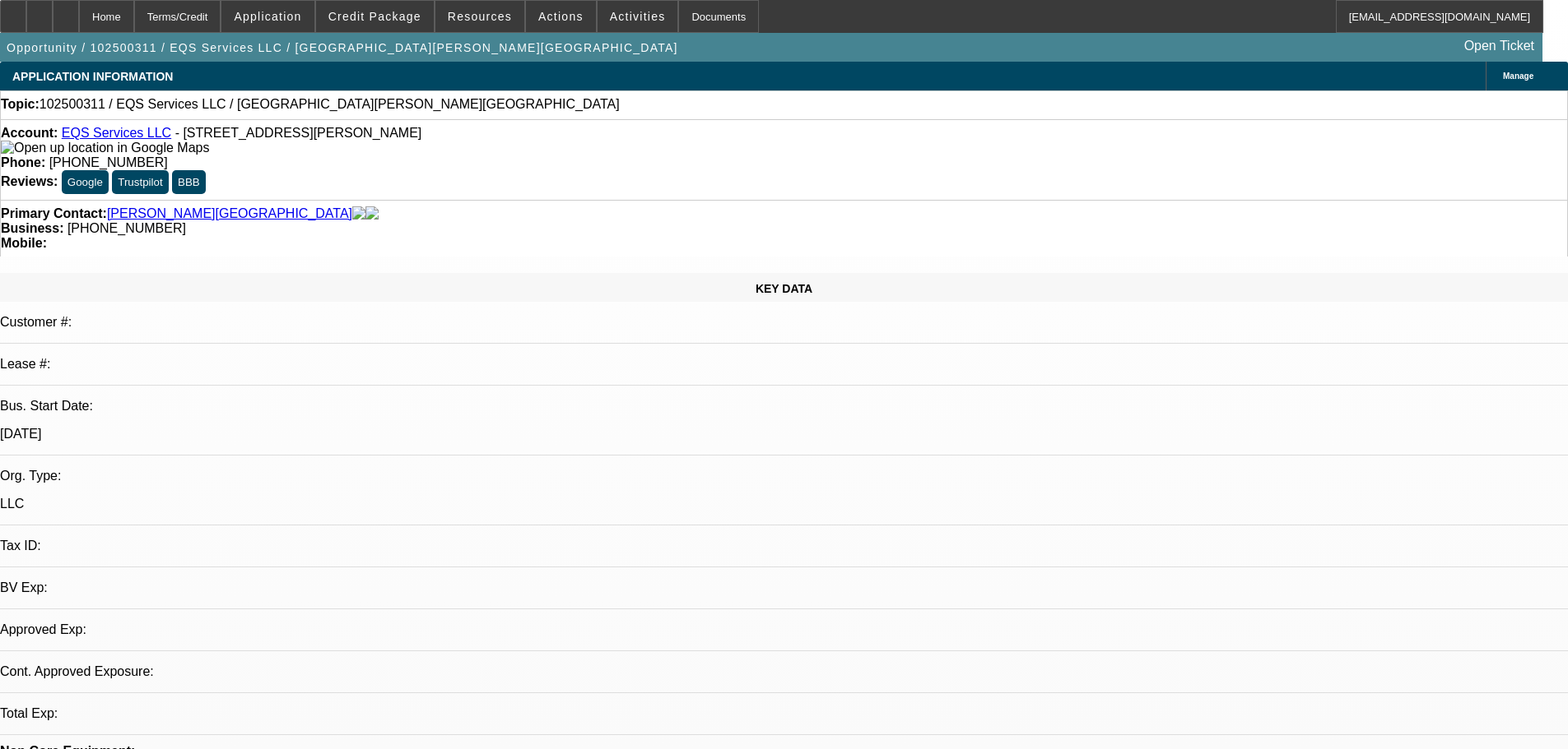
select select "0"
select select "2"
select select "0.1"
select select "1"
select select "2"
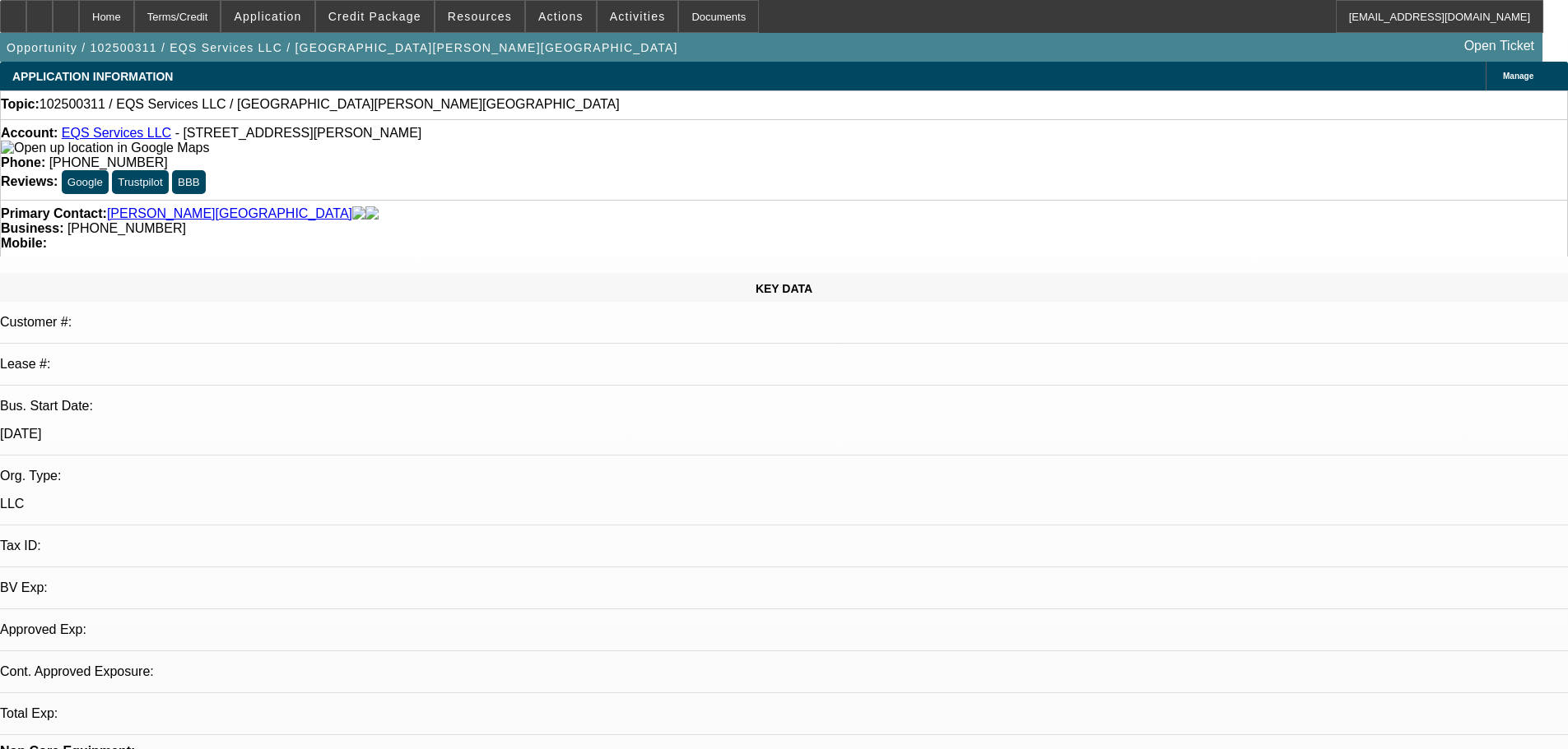
select select "4"
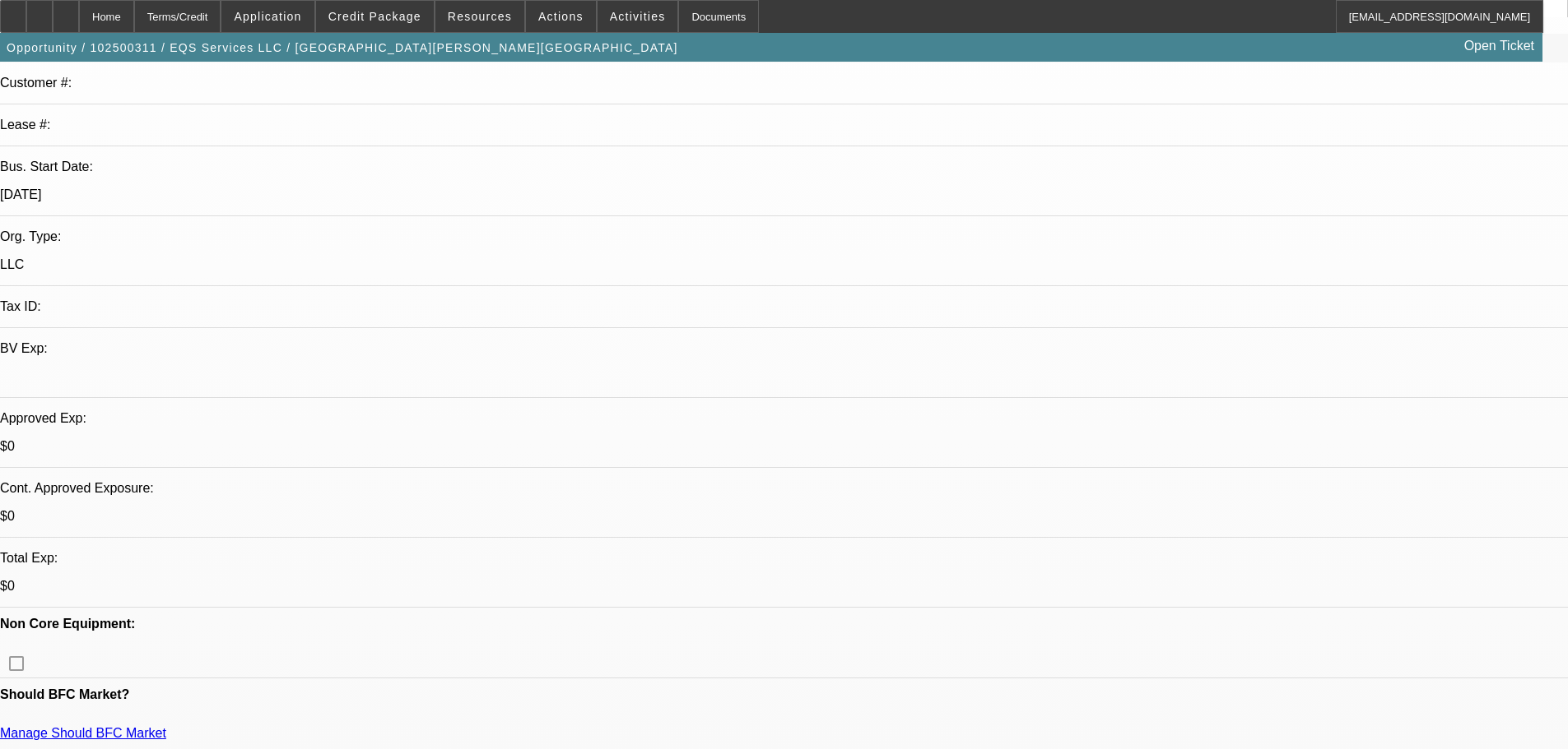
scroll to position [247, 0]
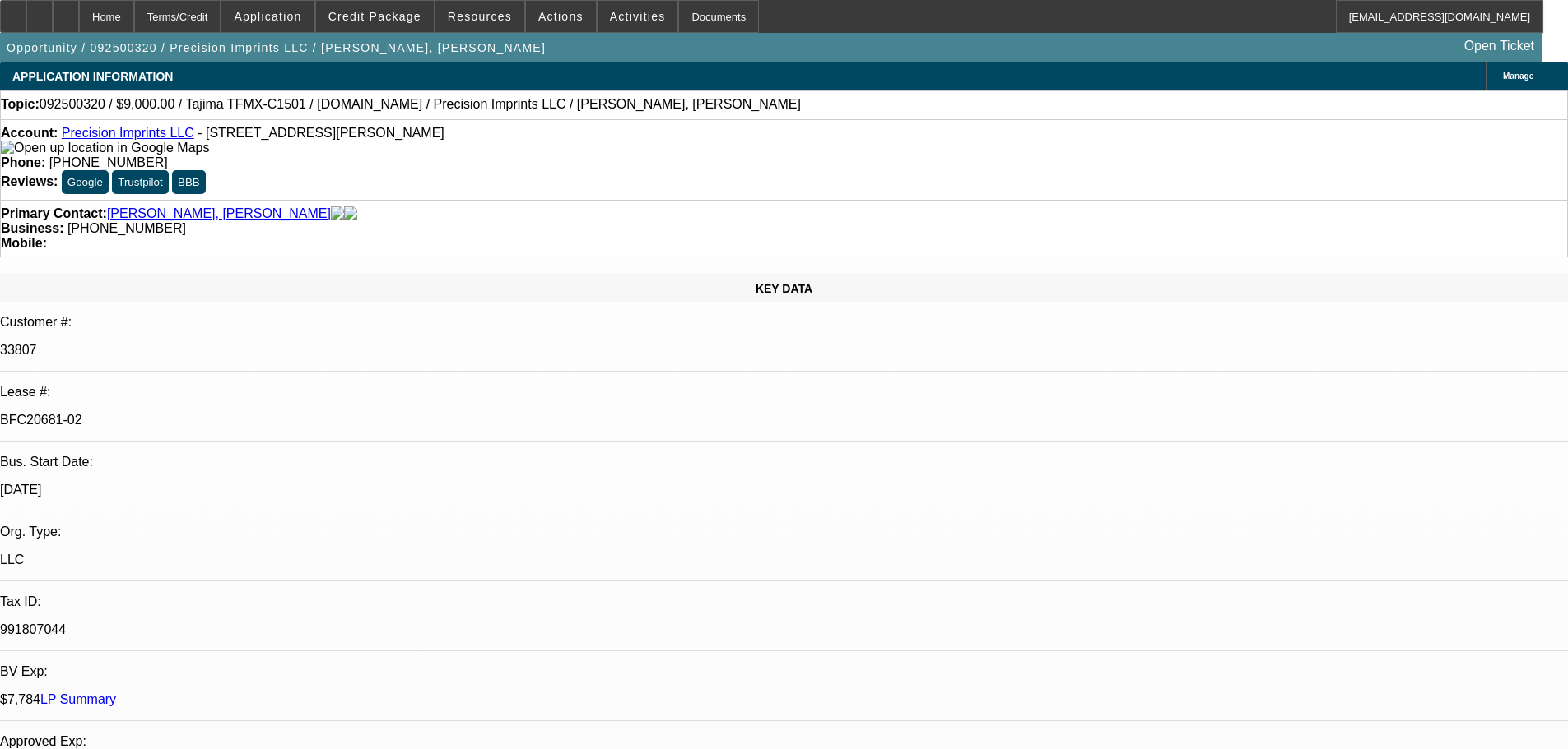
select select "0"
select select "2"
select select "0.1"
select select "4"
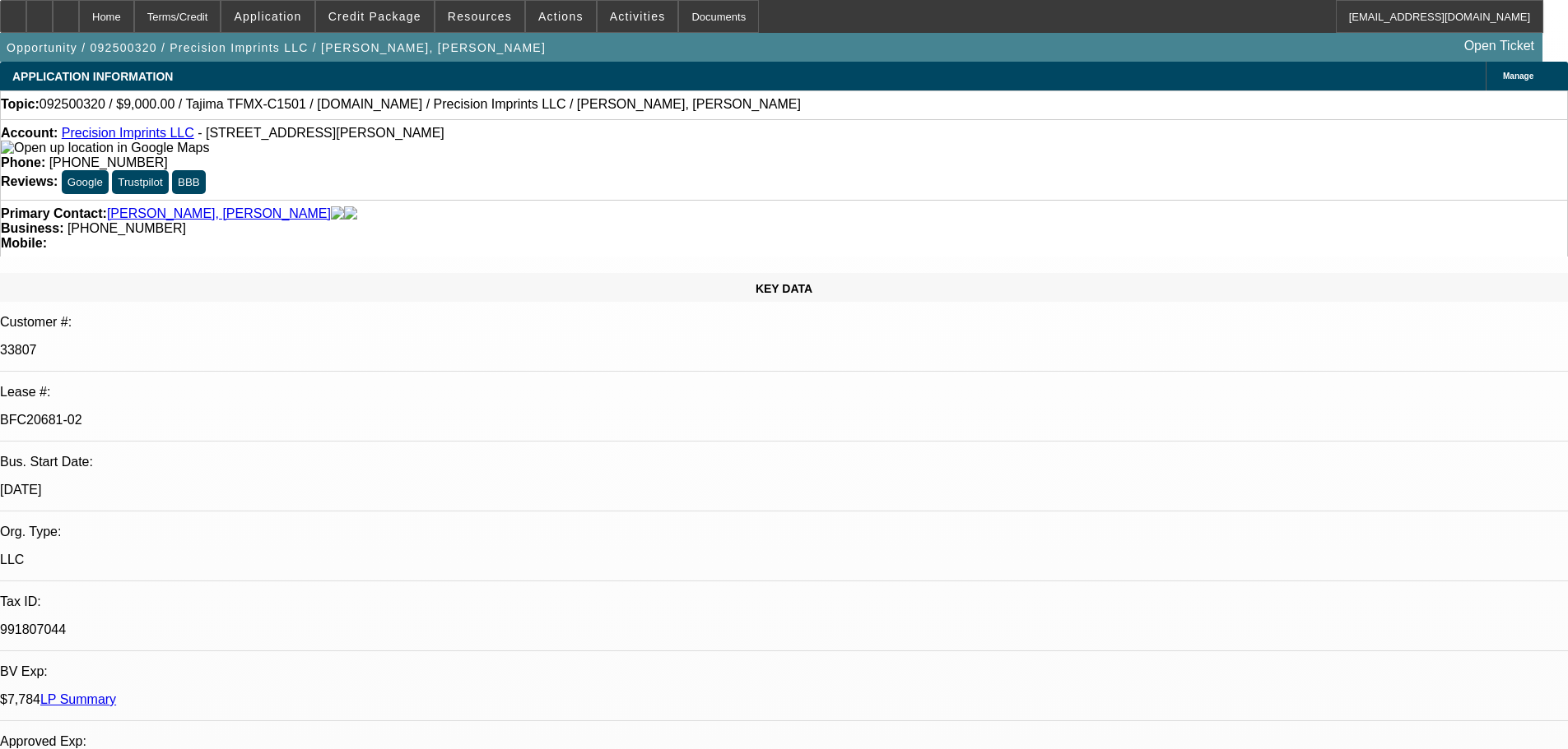
select select "0"
select select "2"
select select "0.1"
select select "4"
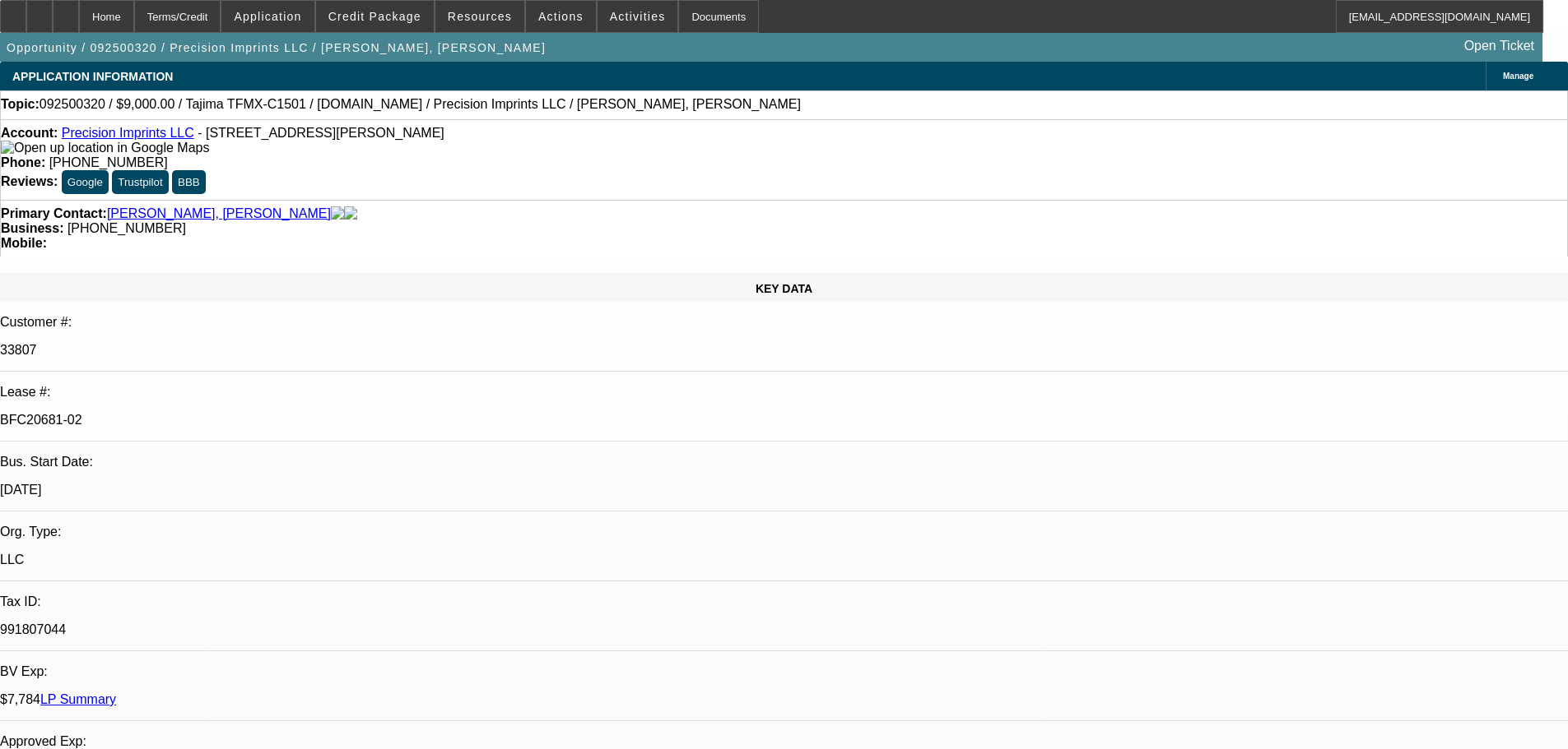
select select "0"
select select "2"
select select "0.1"
select select "4"
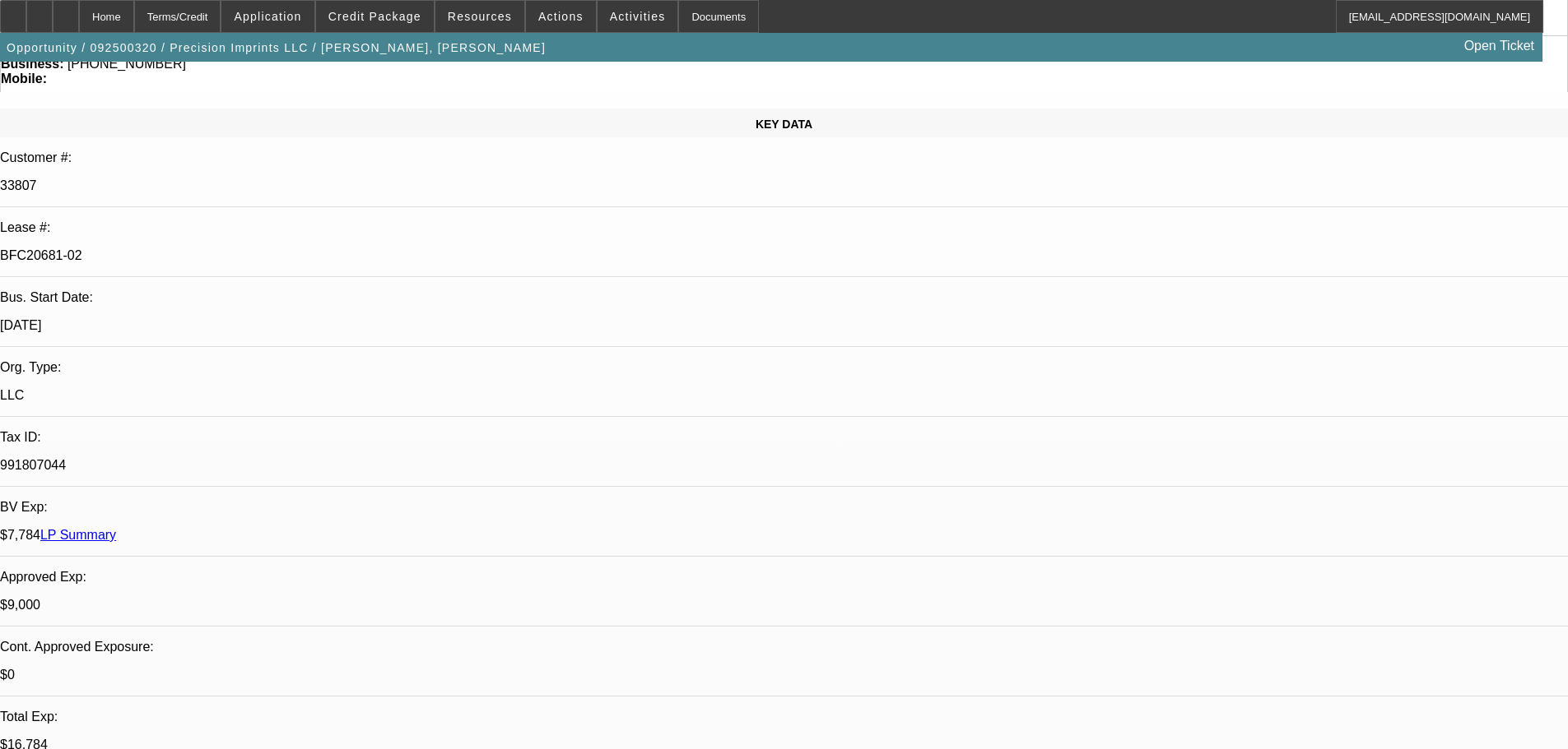
scroll to position [412, 0]
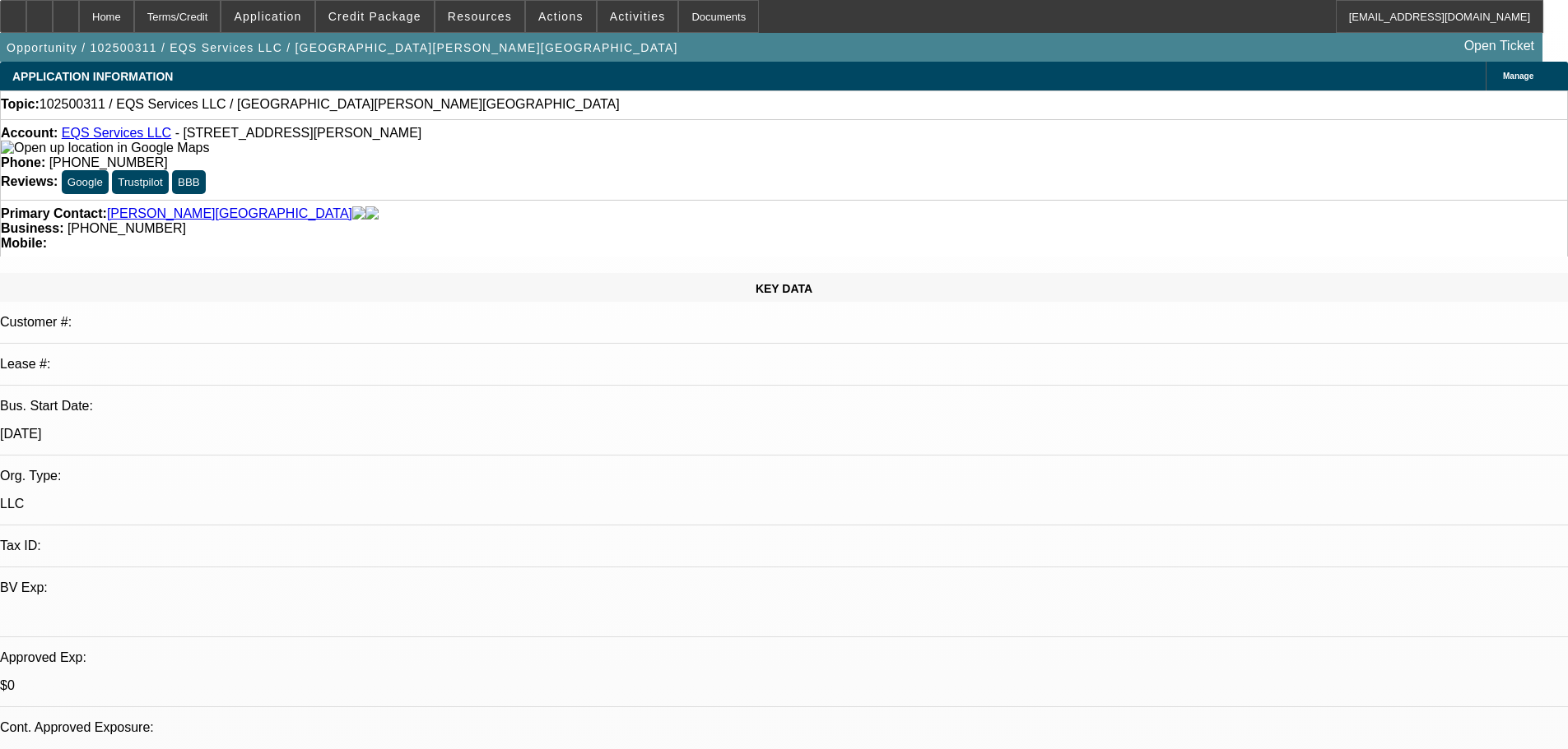
select select "0"
select select "2"
select select "0.1"
select select "4"
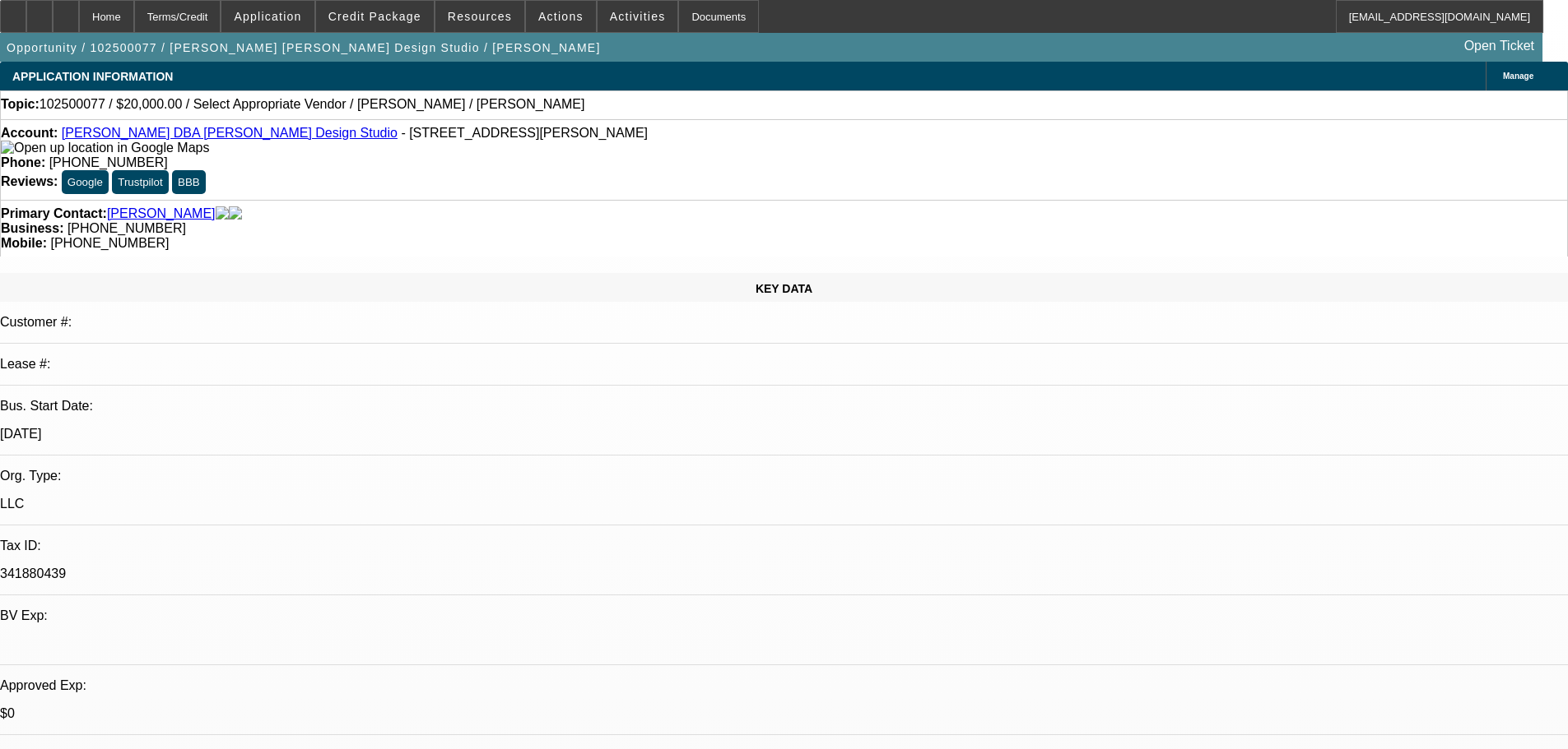
select select "0"
select select "2"
select select "0.1"
select select "4"
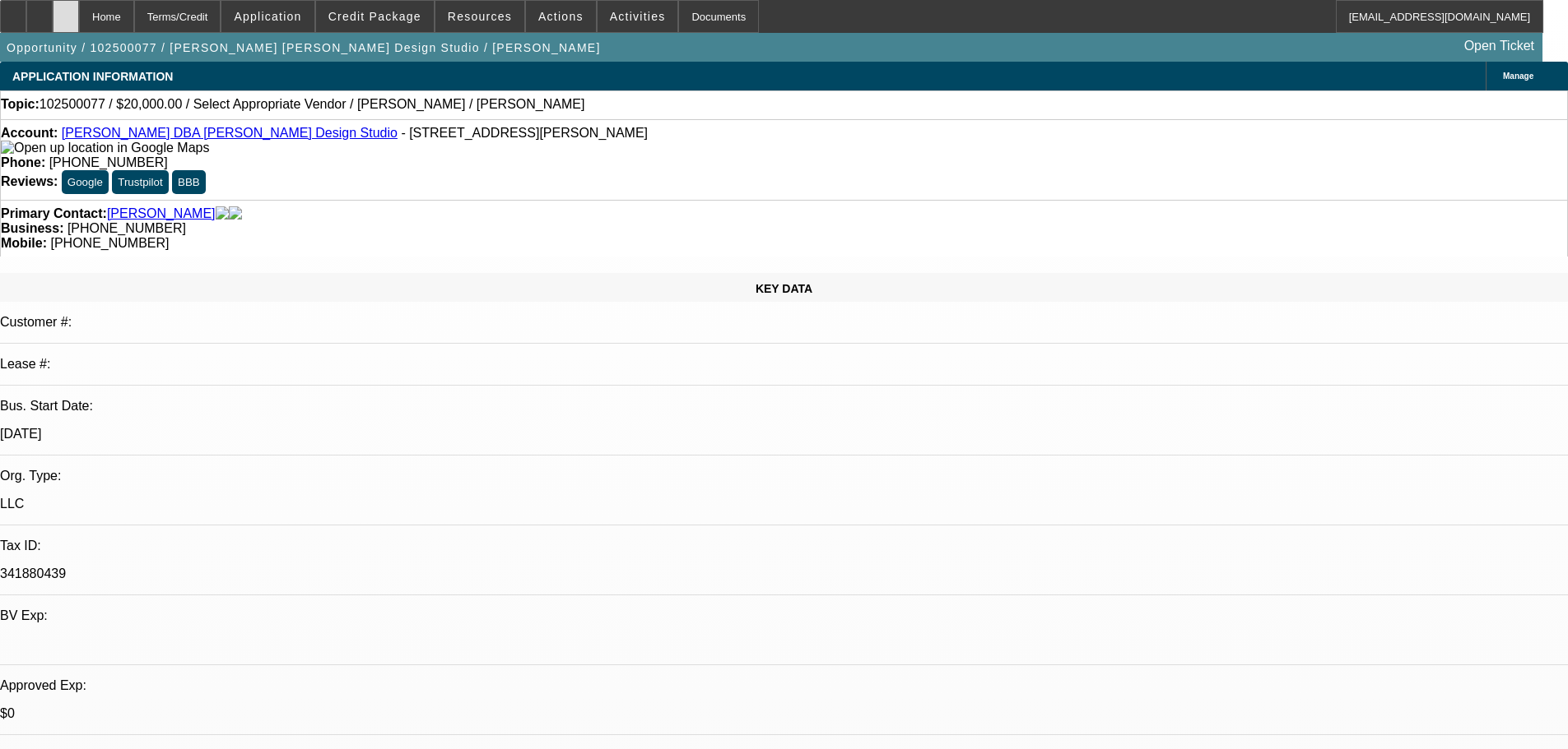
click at [79, 18] on div at bounding box center [66, 16] width 26 height 32
select select "0"
select select "2"
select select "0.1"
select select "2"
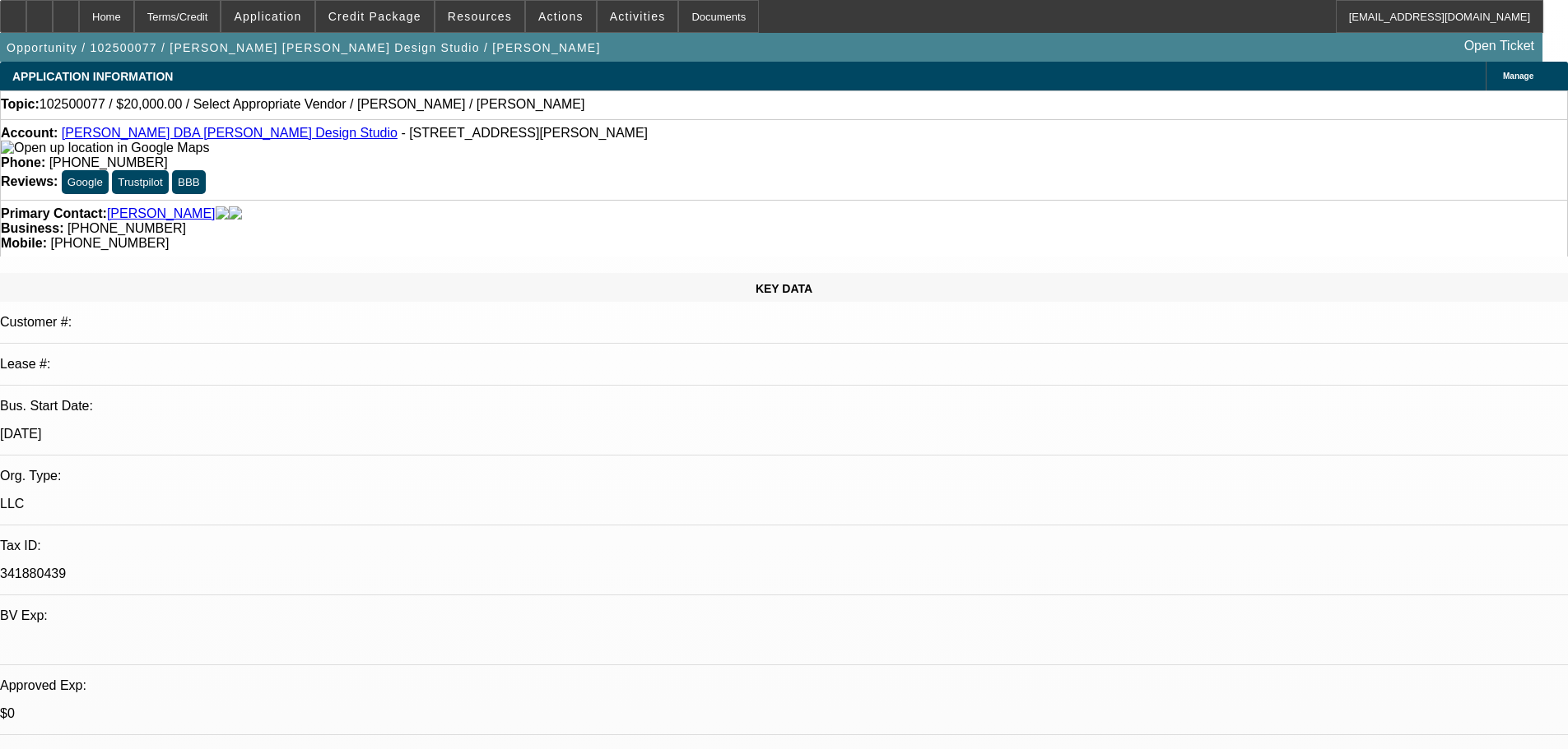
select select "4"
click at [552, 21] on span "Actions" at bounding box center [560, 17] width 45 height 13
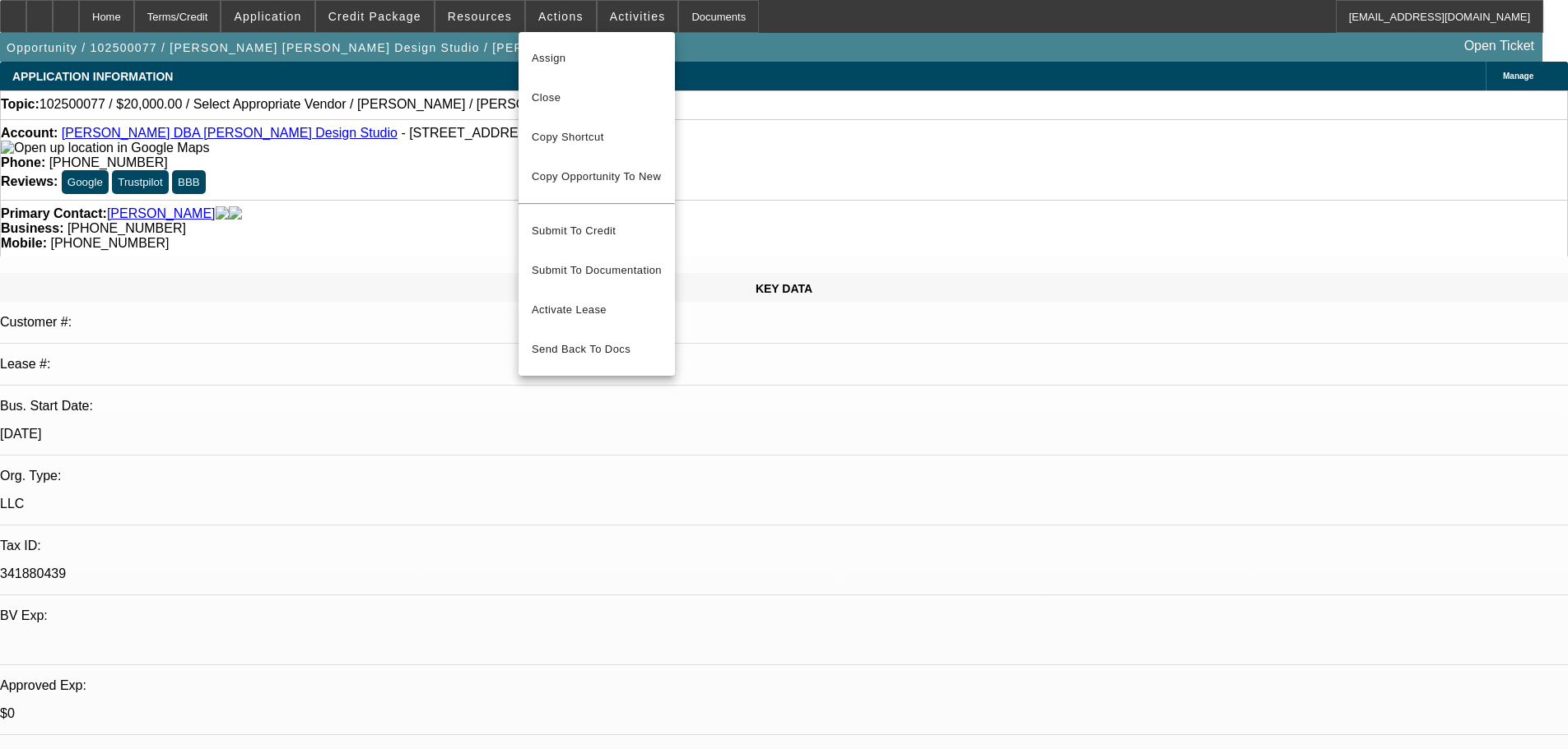
click at [399, 17] on div at bounding box center [784, 374] width 1568 height 749
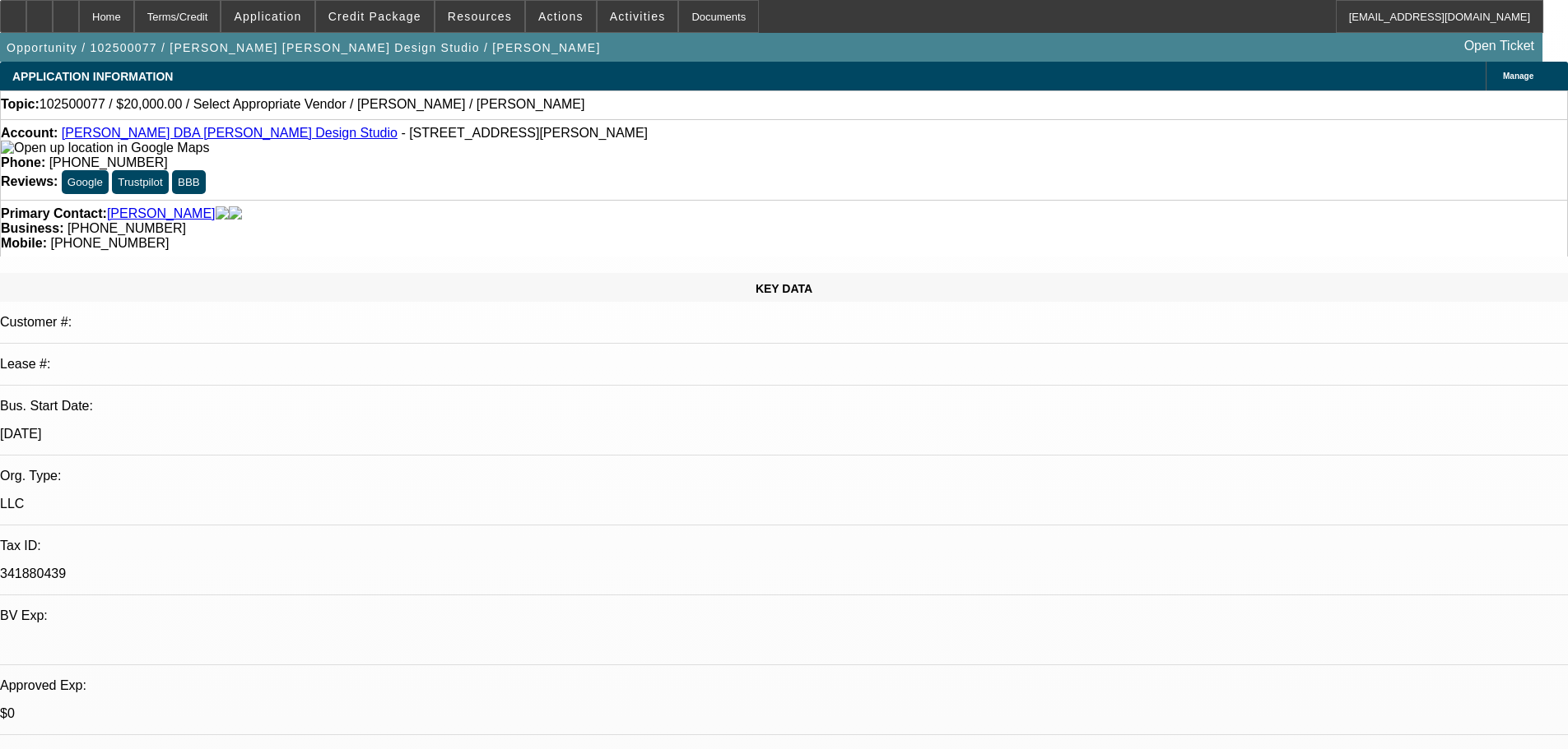
click at [399, 17] on span "Credit Package" at bounding box center [375, 17] width 93 height 13
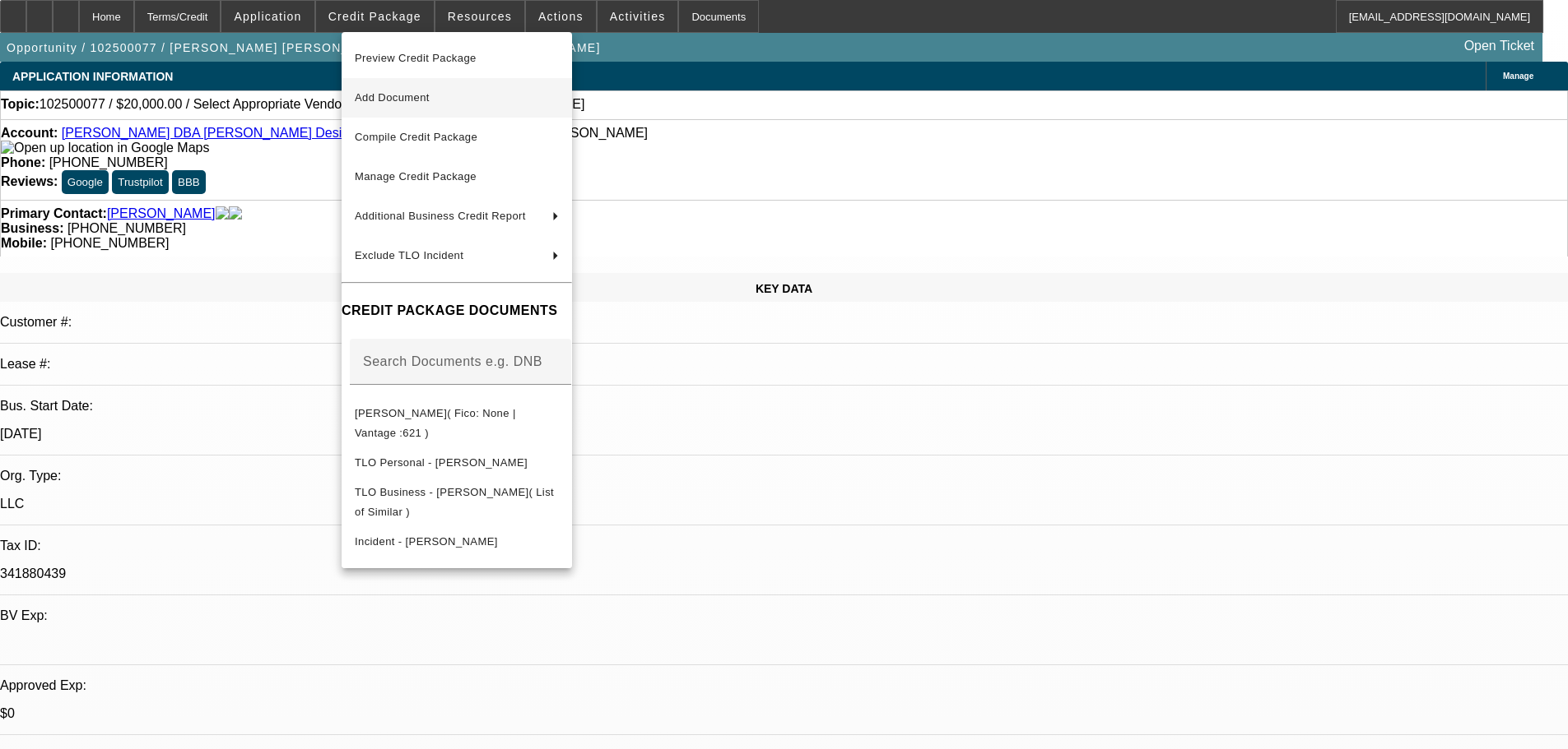
click at [417, 101] on span "Add Document" at bounding box center [392, 97] width 75 height 12
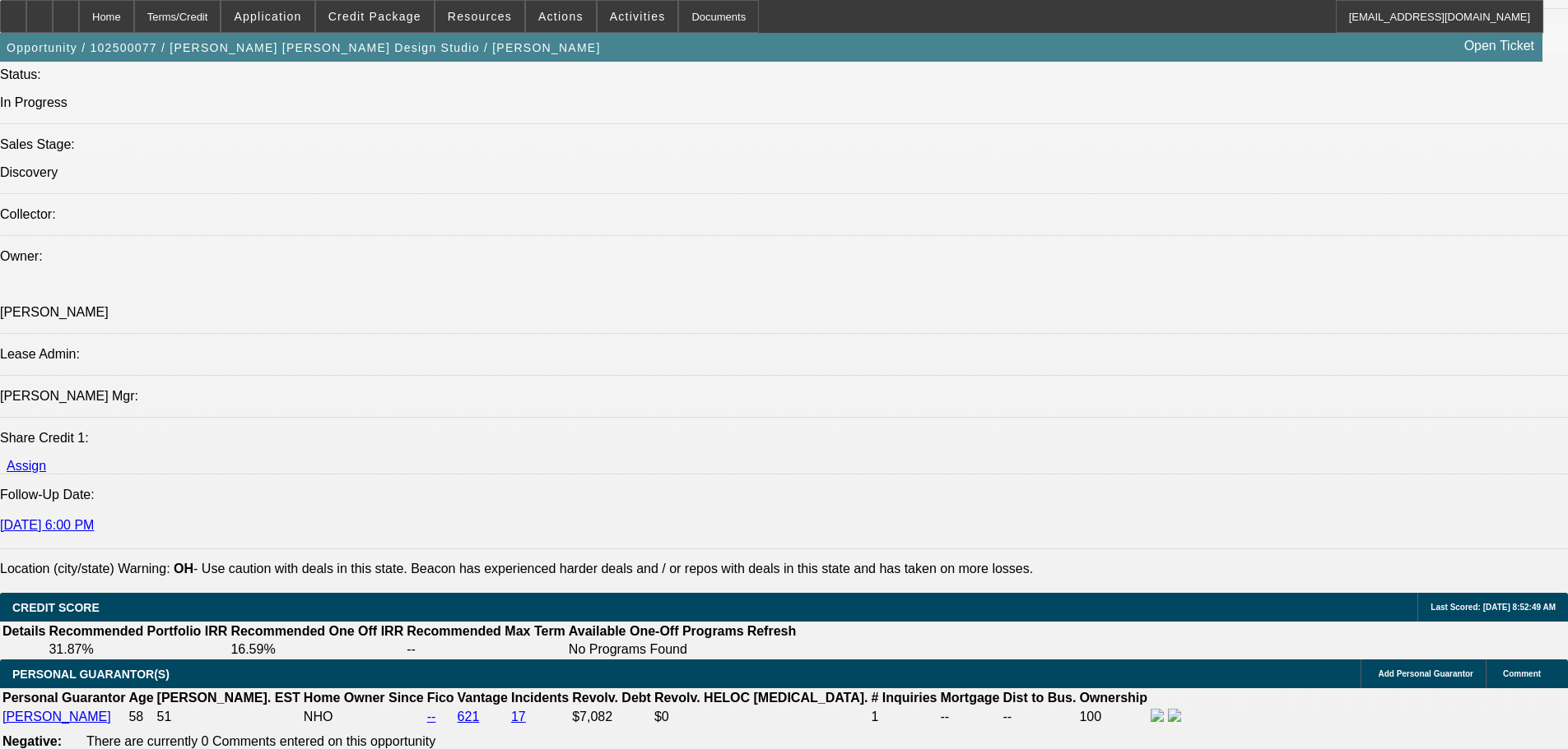
scroll to position [1892, 0]
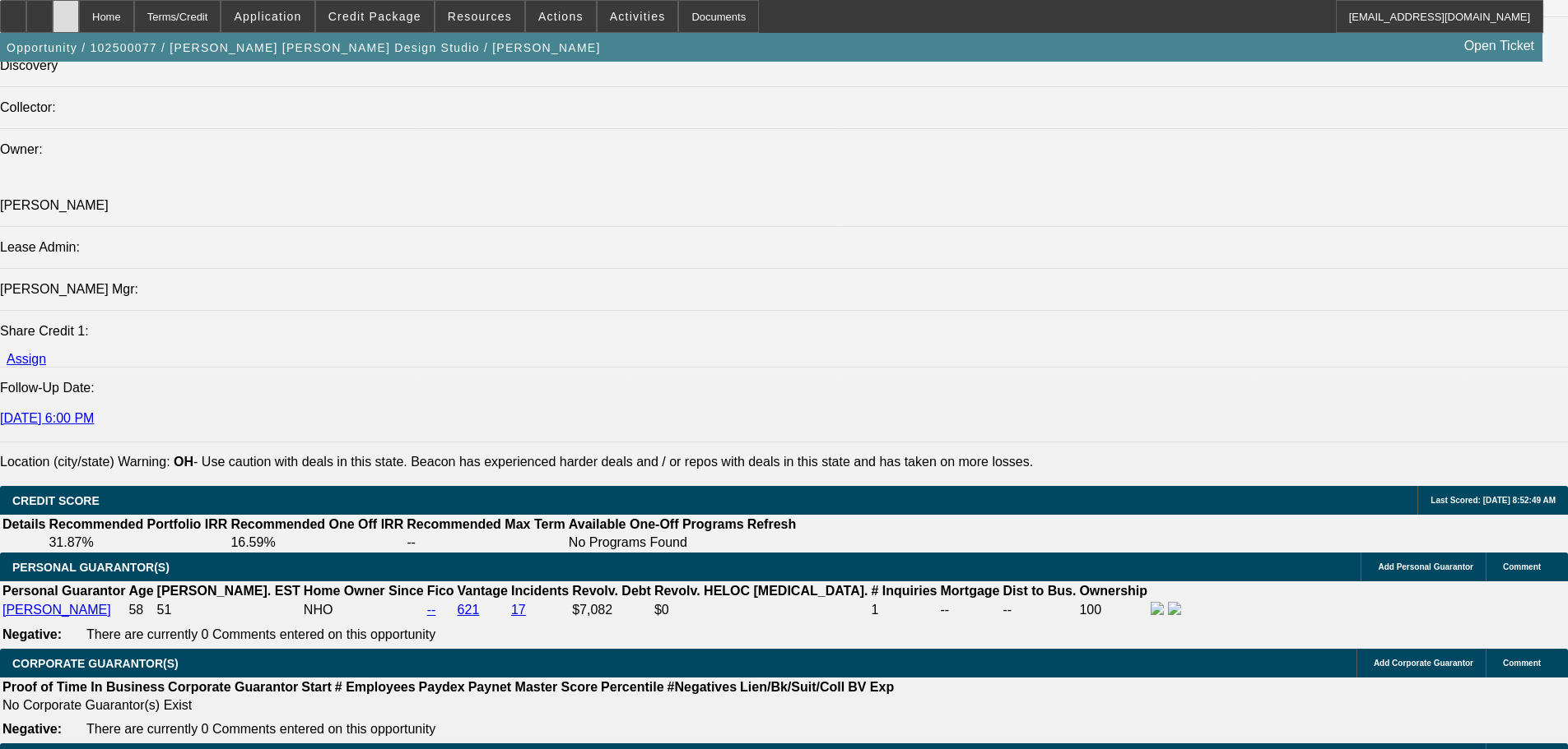
click at [79, 22] on div at bounding box center [66, 16] width 26 height 32
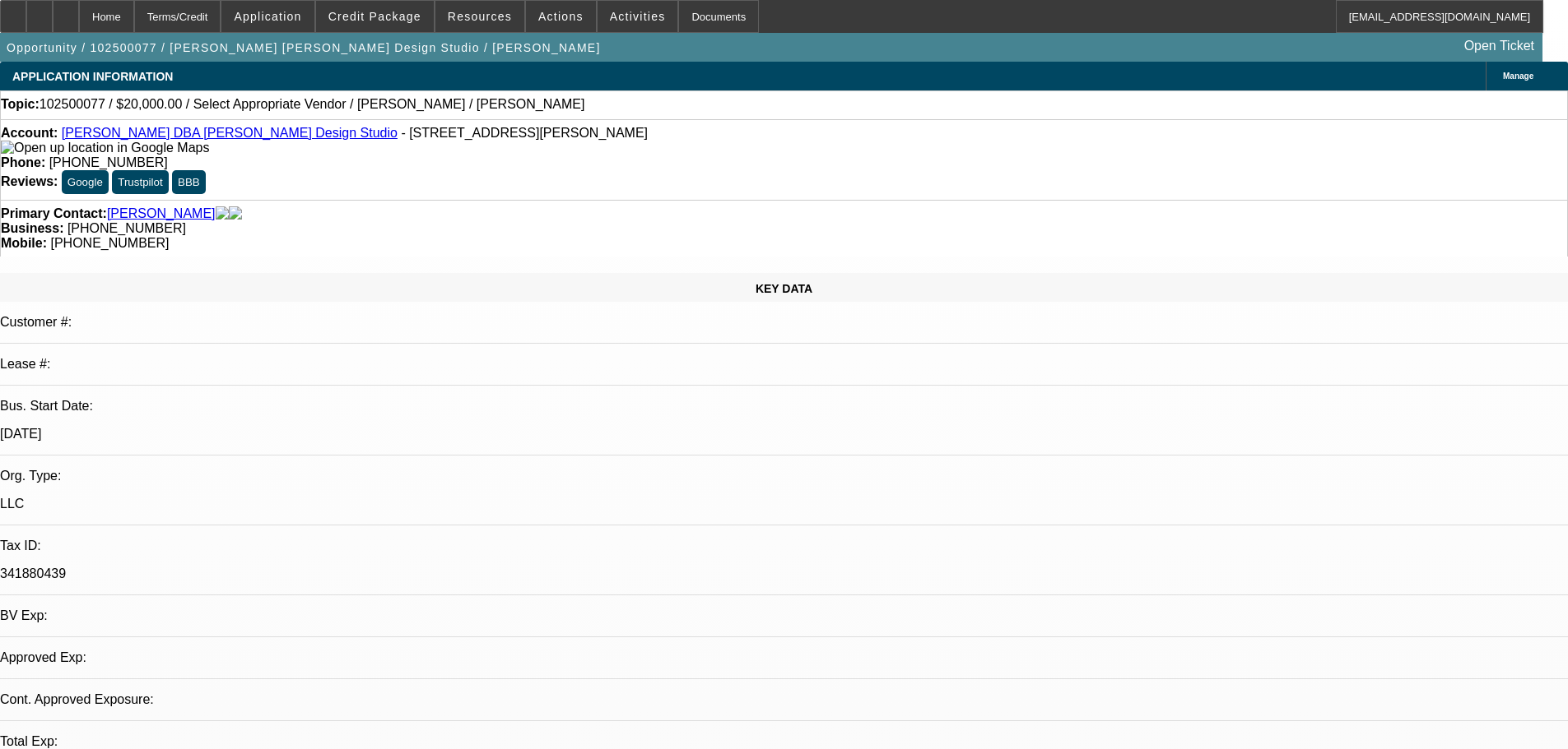
select select "0"
select select "2"
select select "0.1"
select select "4"
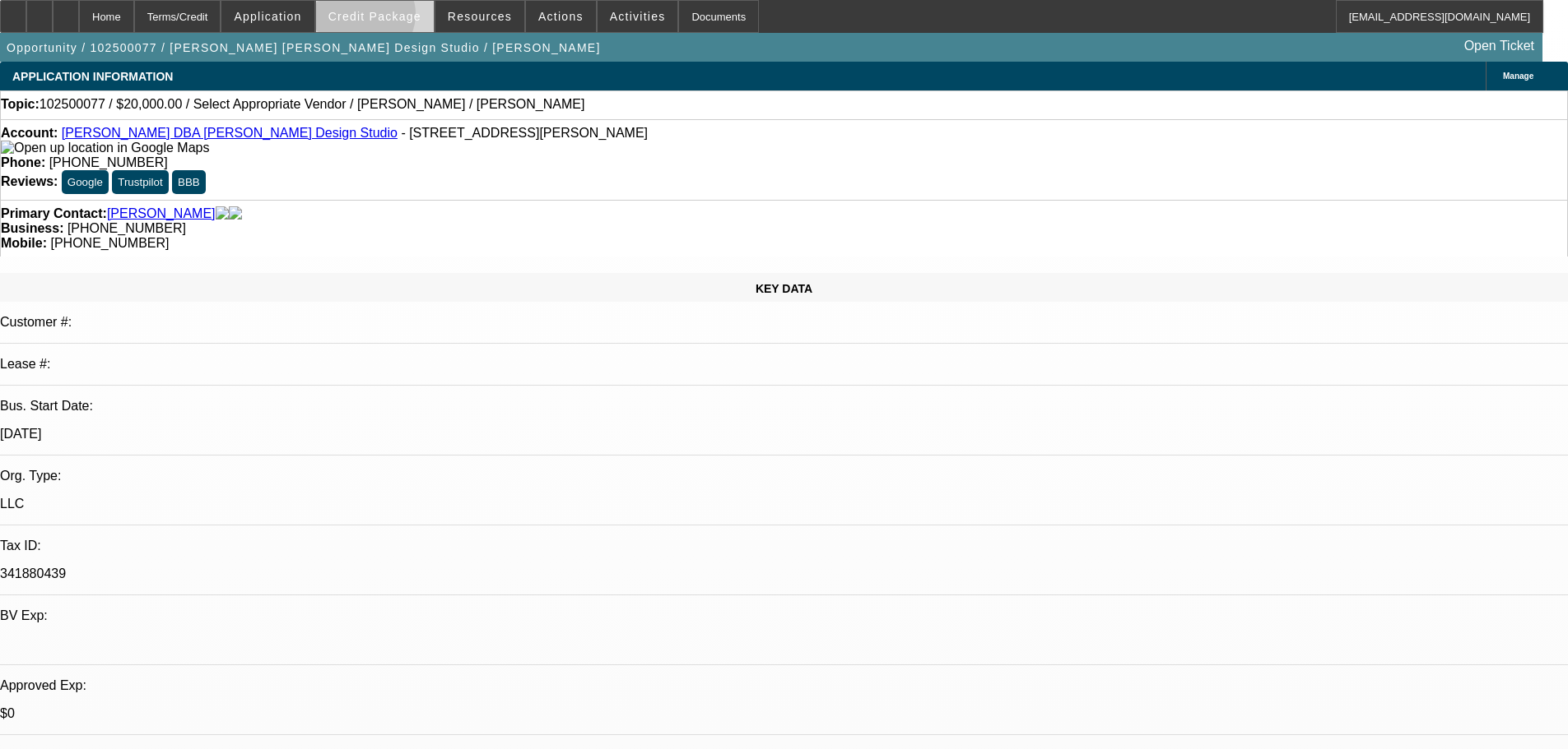
click at [389, 19] on span "Credit Package" at bounding box center [375, 17] width 93 height 13
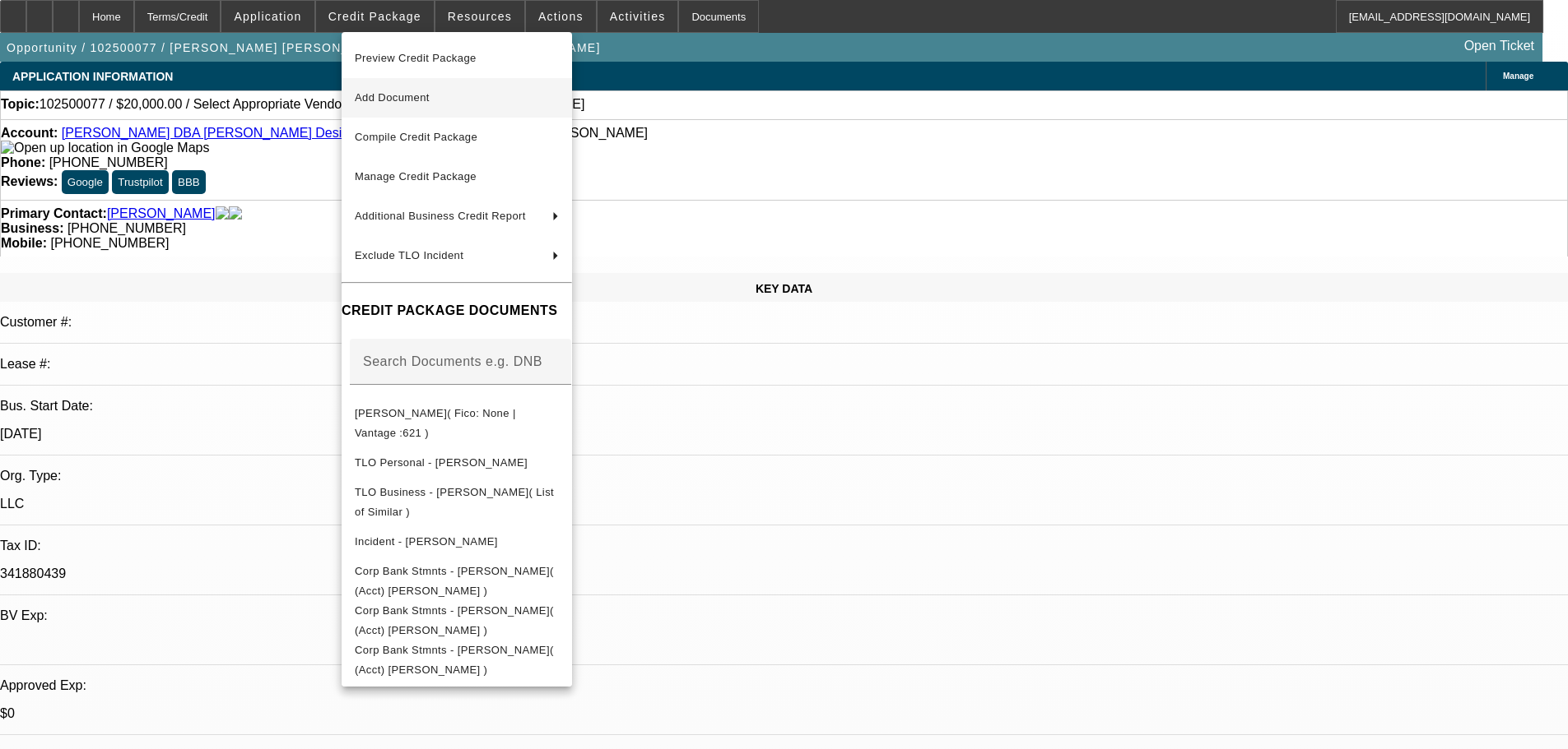
click at [384, 103] on span "Add Document" at bounding box center [392, 97] width 75 height 12
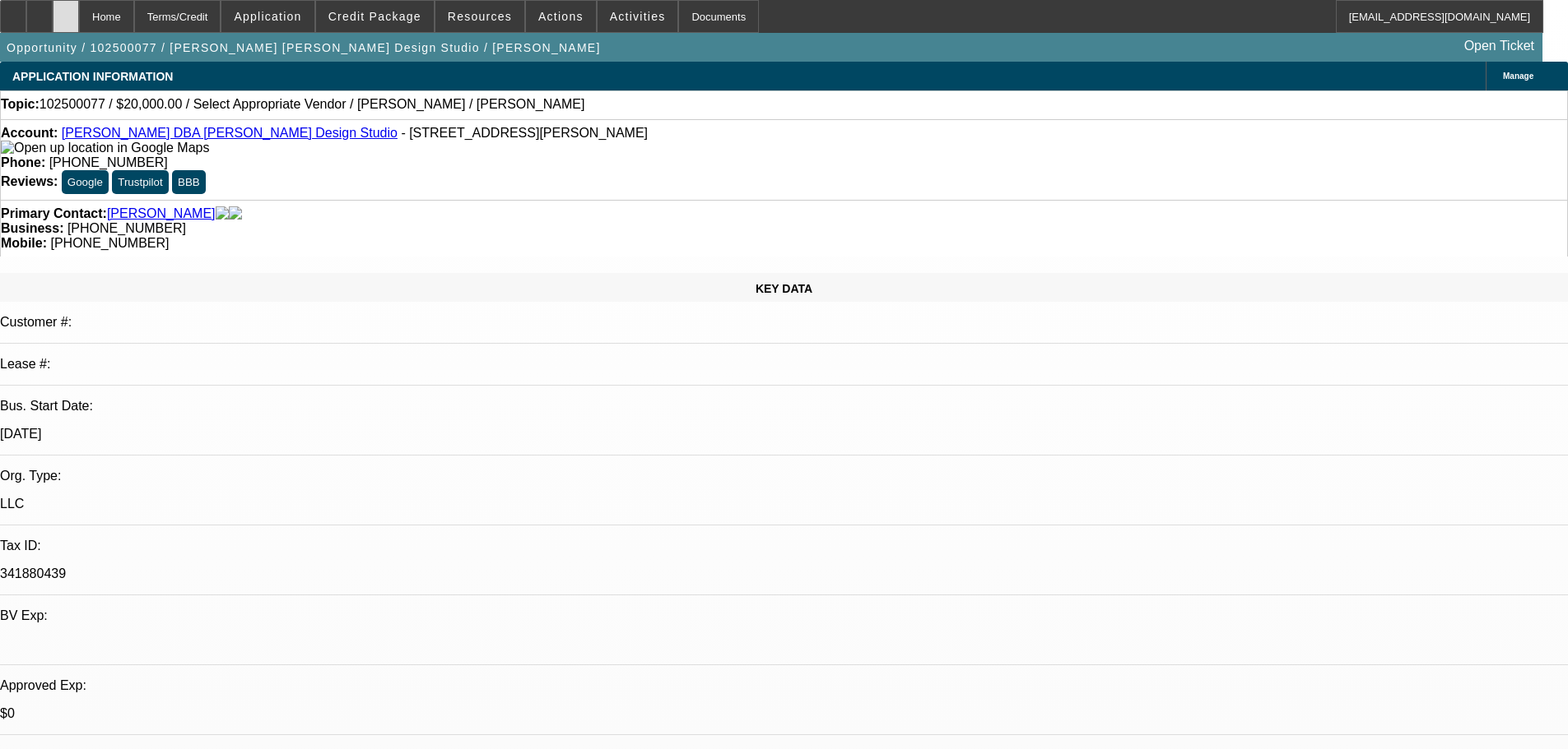
click at [66, 11] on icon at bounding box center [66, 11] width 0 height 0
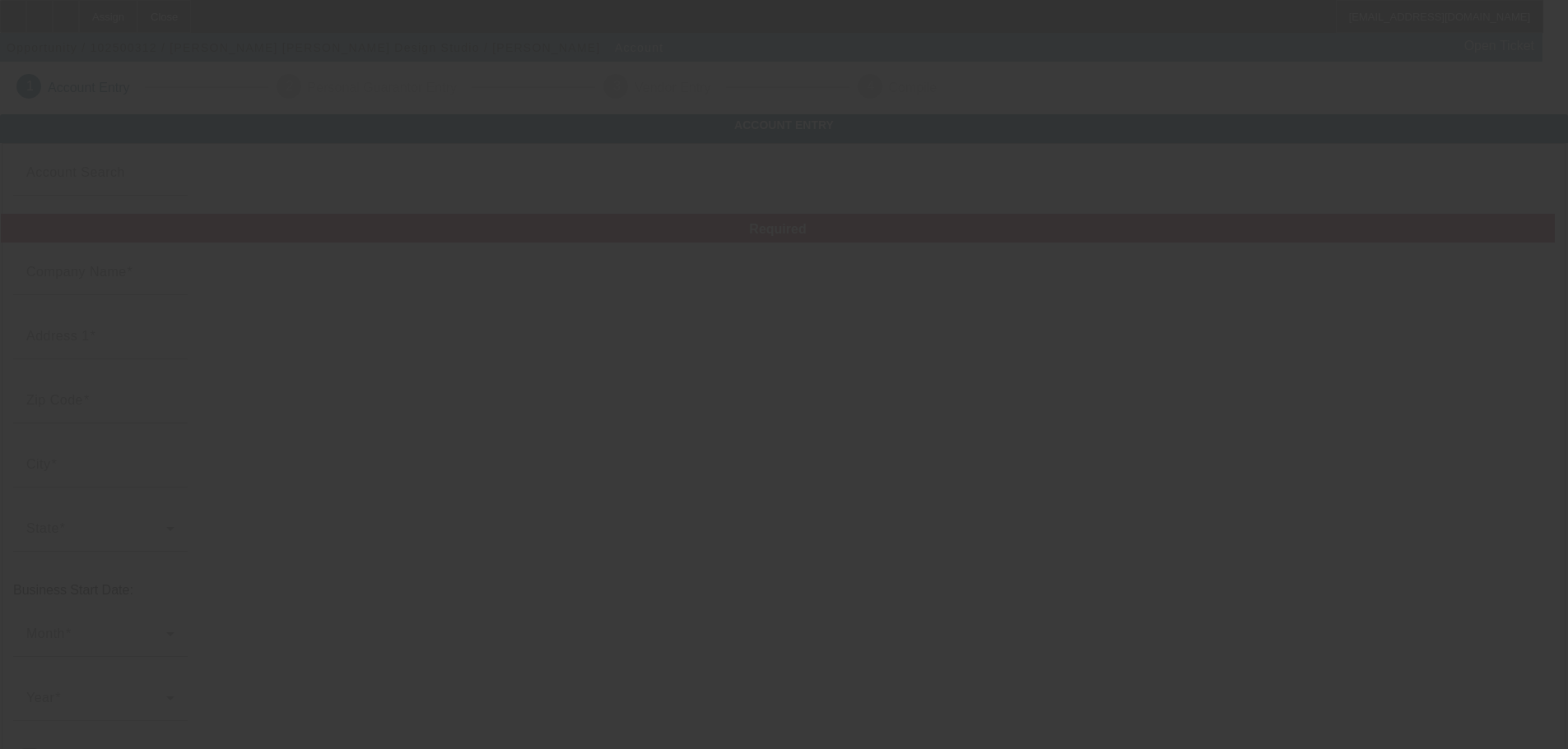
type input "[PERSON_NAME]"
type input "[STREET_ADDRESS][PERSON_NAME]"
type input "45807"
type input "[GEOGRAPHIC_DATA]"
type input "[PHONE_NUMBER]"
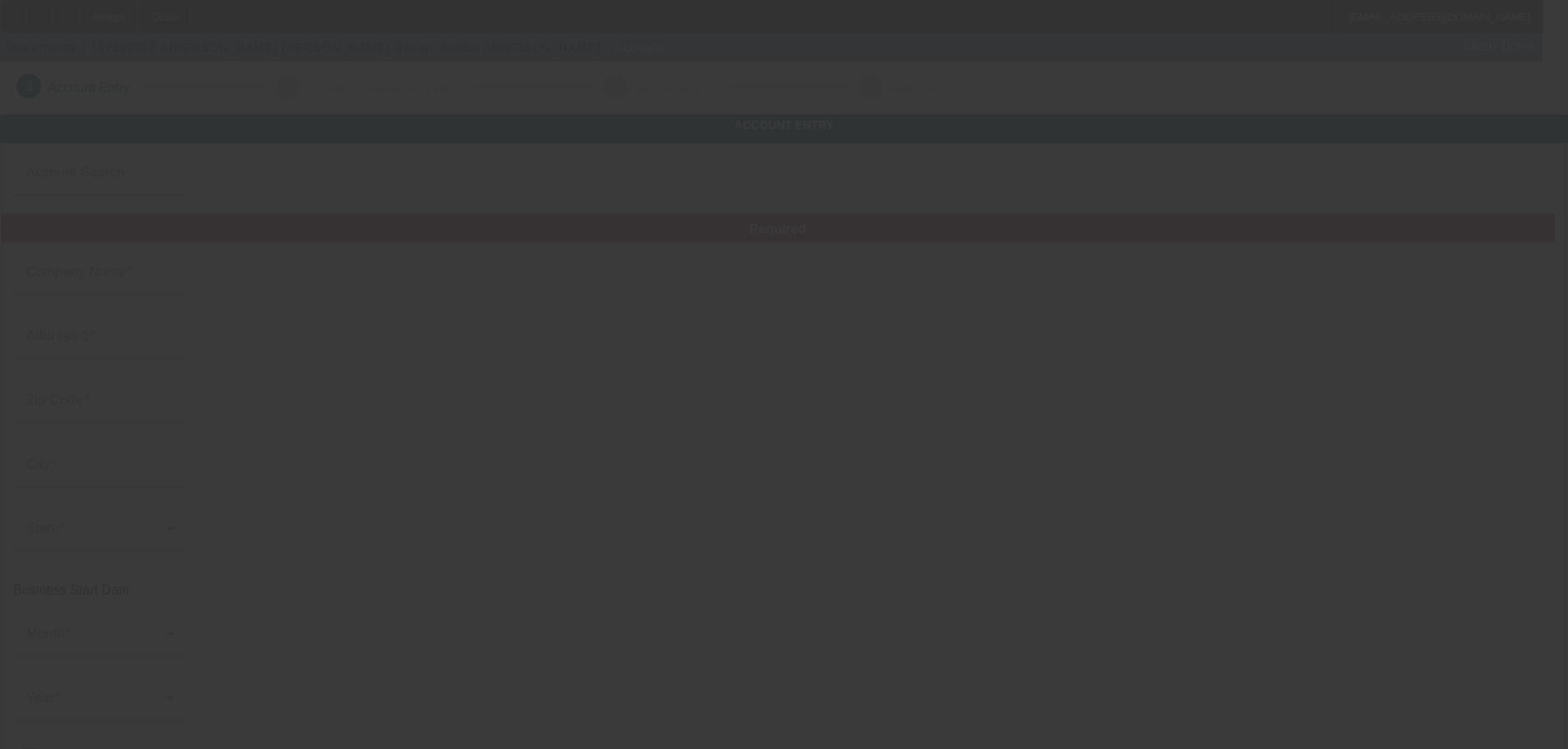
type input "[PERSON_NAME] Design Studio"
type input "[EMAIL_ADDRESS][DOMAIN_NAME]"
type input "341880439"
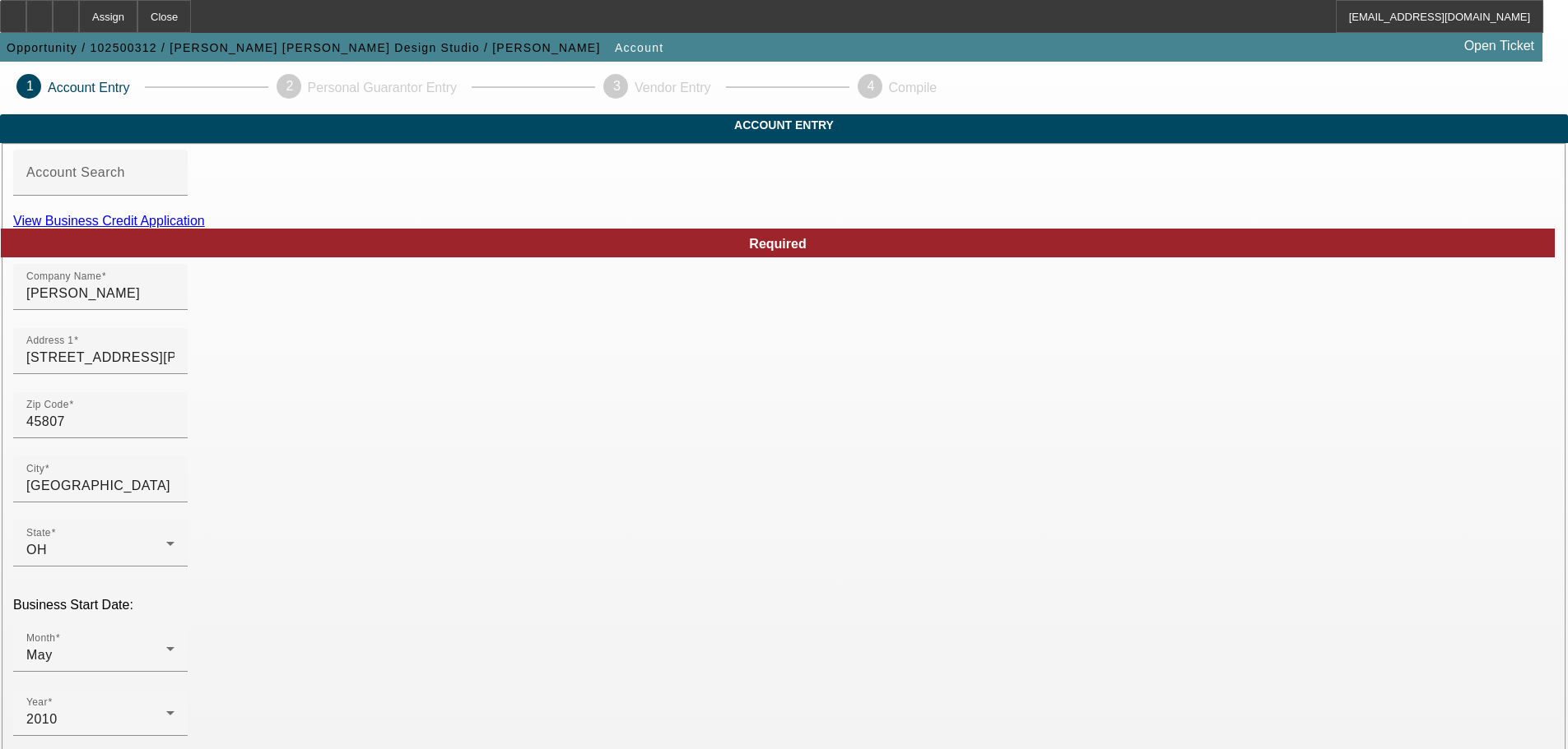
click at [205, 228] on link "View Business Credit Application" at bounding box center [108, 221] width 192 height 14
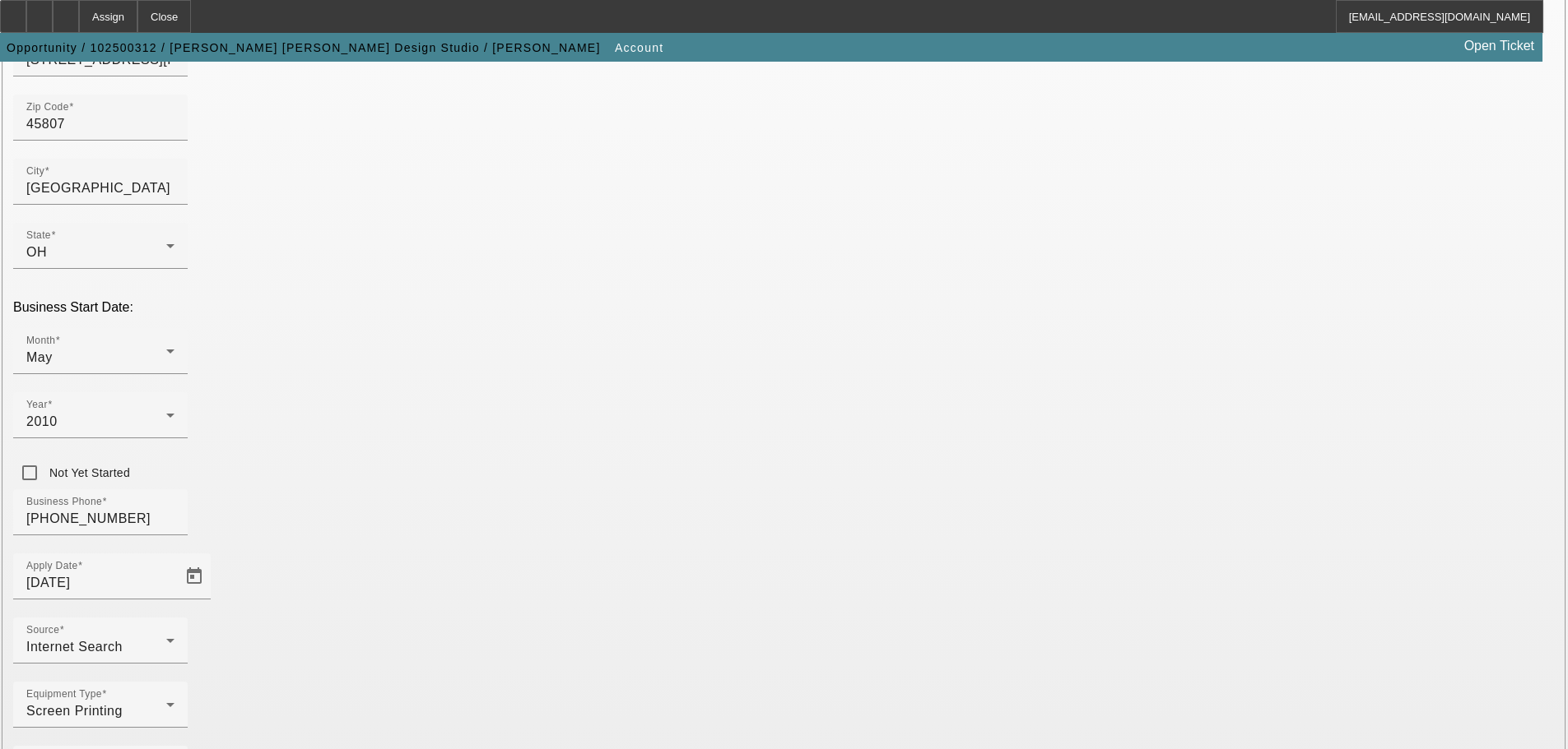
scroll to position [303, 0]
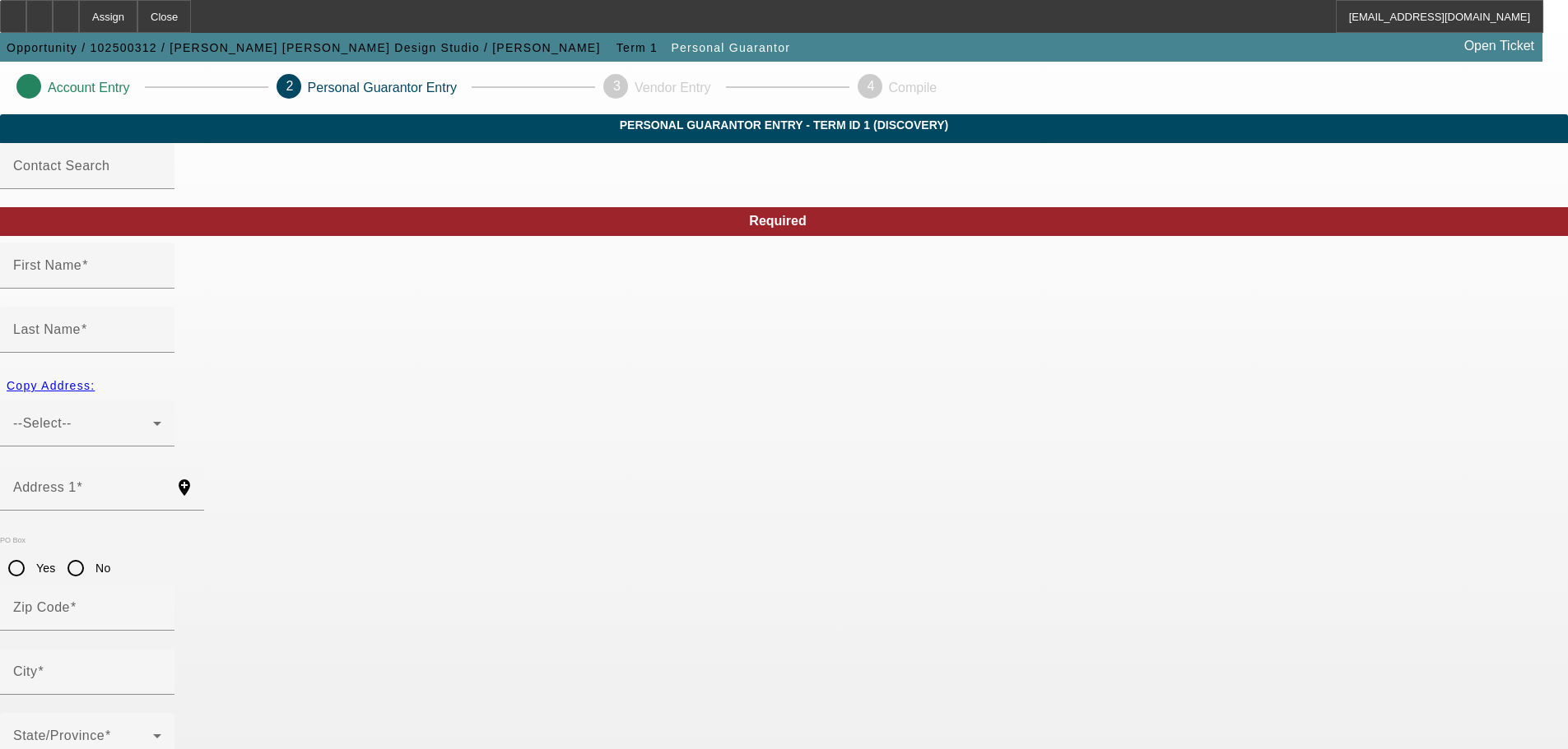
type input "Shawn"
type input "Donnelly"
type input "2390 Baty Rd Ste P"
radio input "true"
type input "45807"
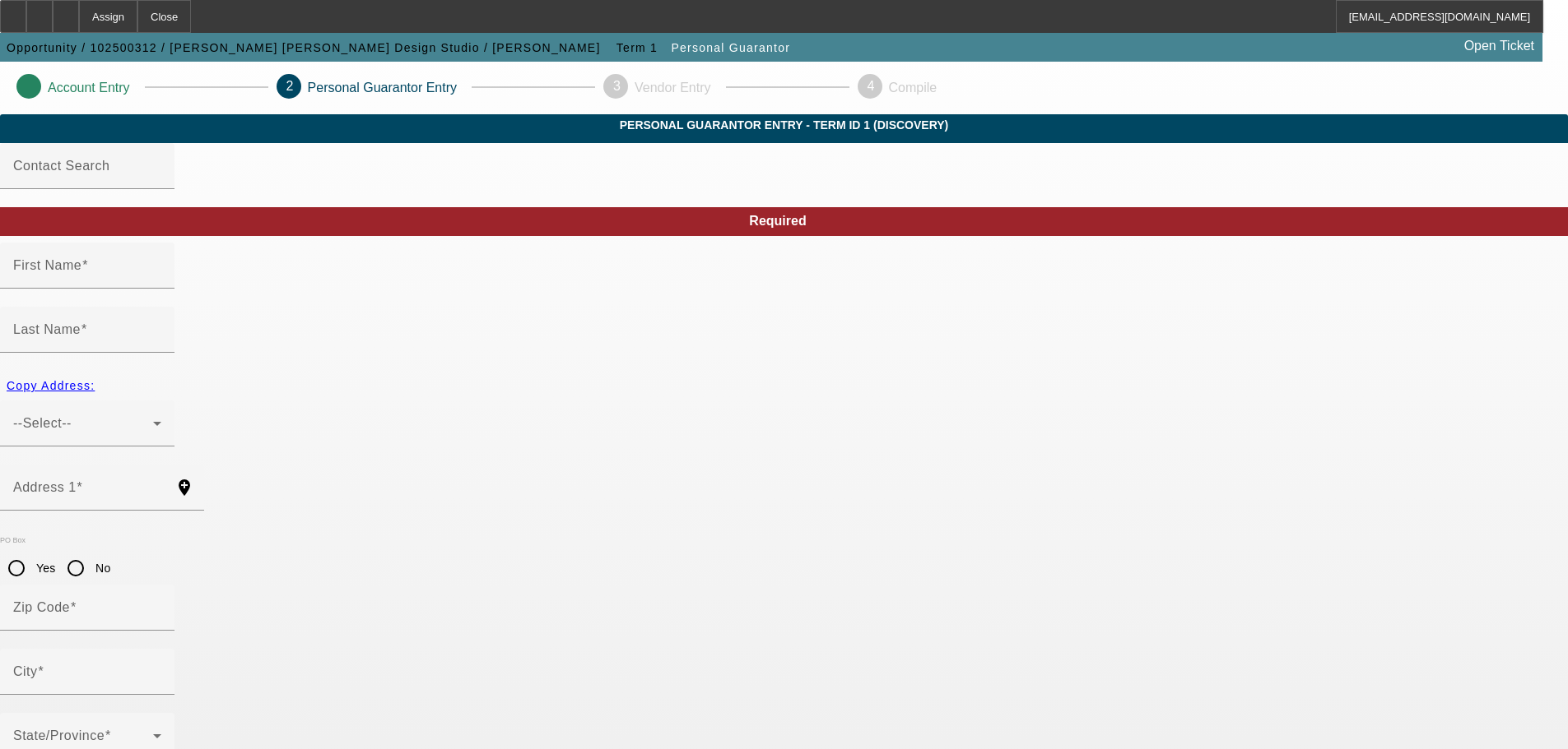
type input "Lima"
type input "[PHONE_NUMBER]"
type input "100"
type input "295-80-5173"
type input "donnellygfx@yahoo.com"
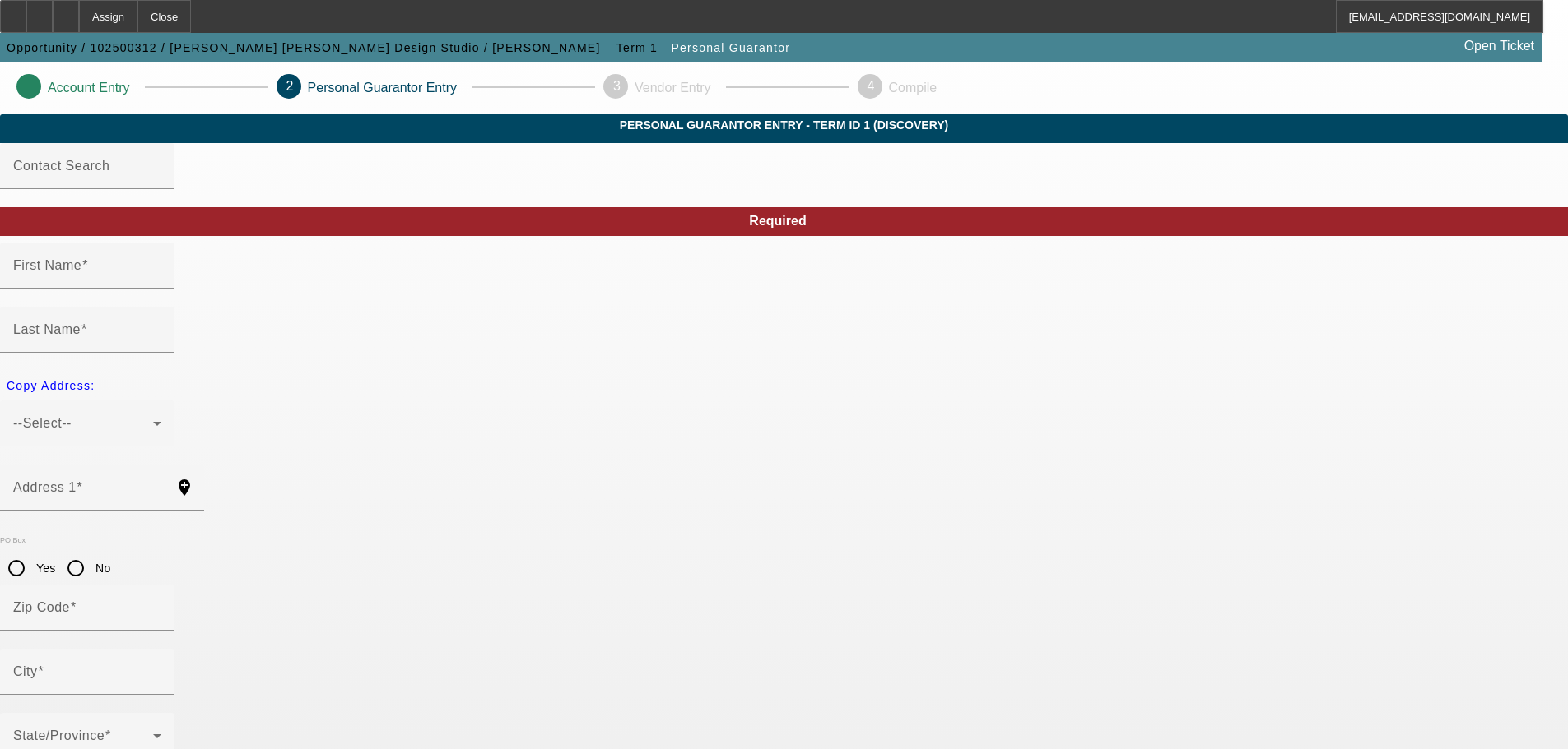
type input "(419) 204-7785"
type input "[PHONE_NUMBER]"
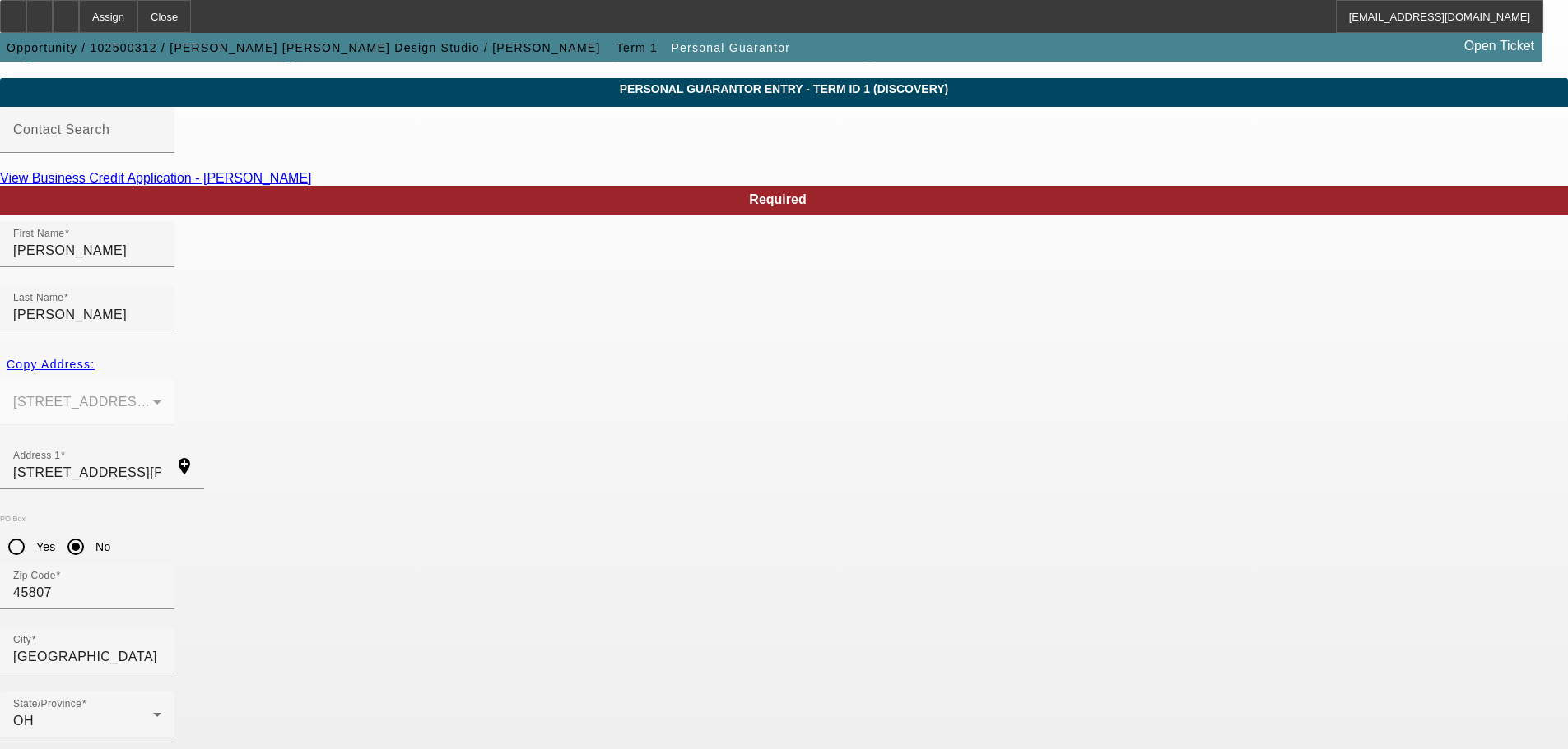
scroll to position [55, 0]
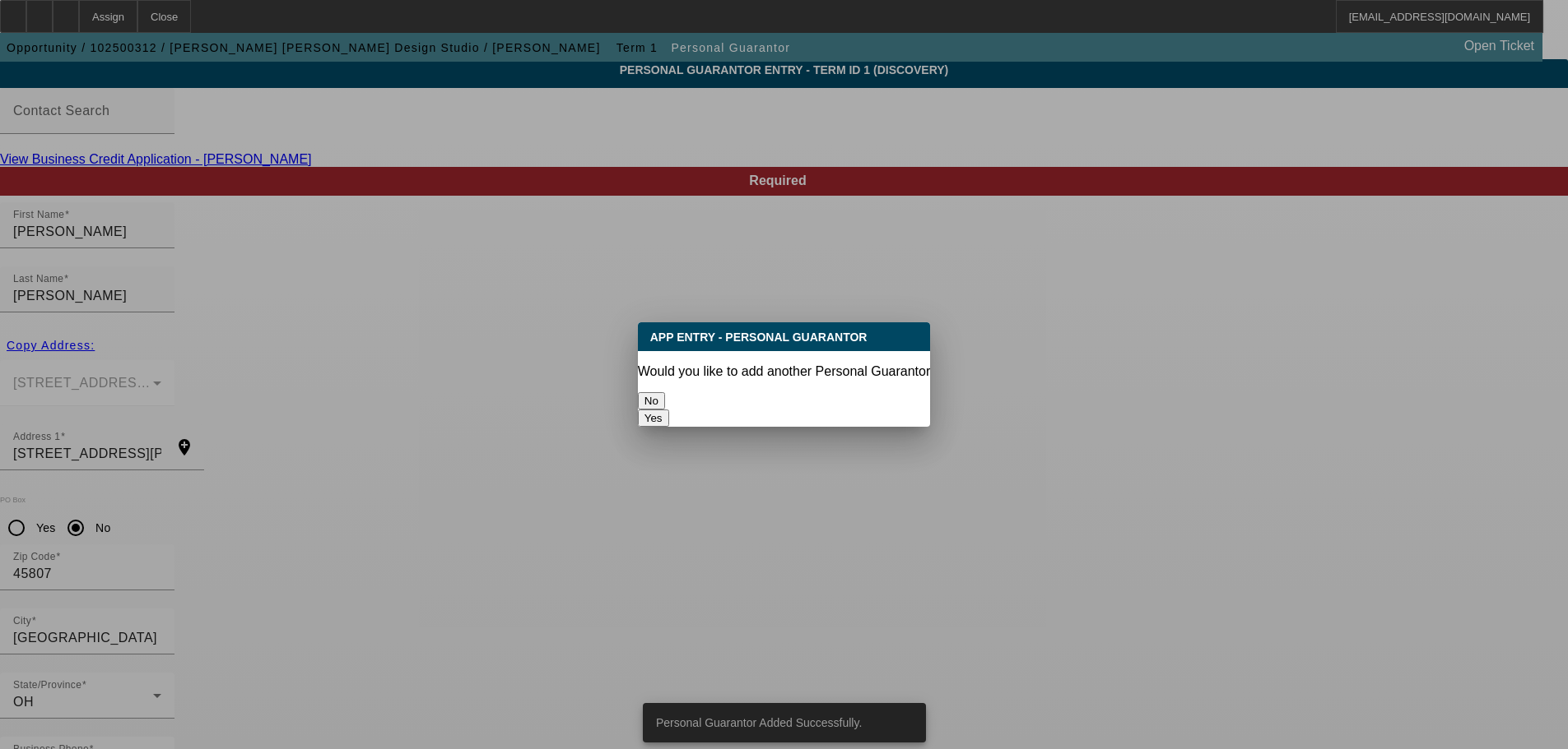
scroll to position [0, 0]
click at [665, 393] on button "No" at bounding box center [651, 400] width 27 height 18
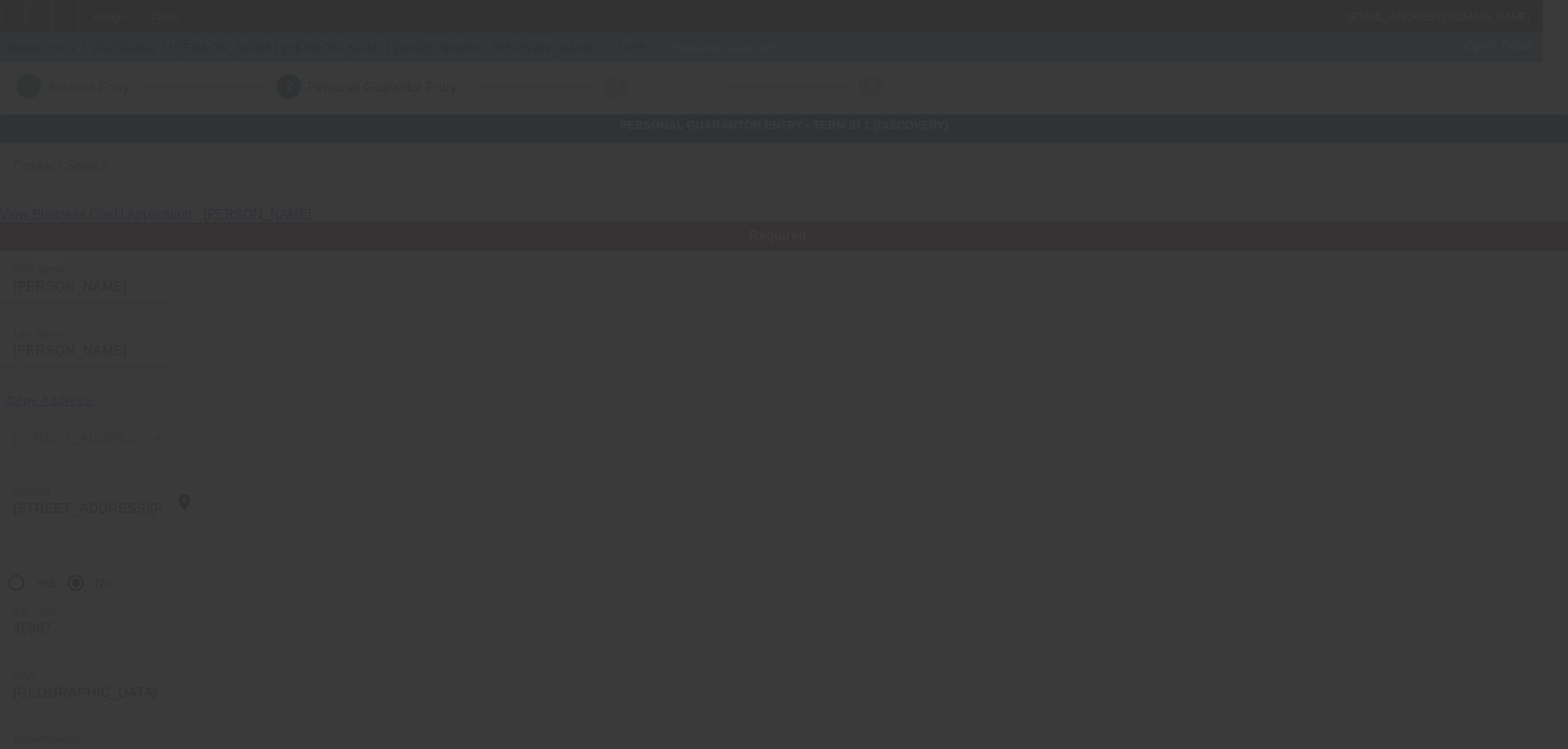
scroll to position [55, 0]
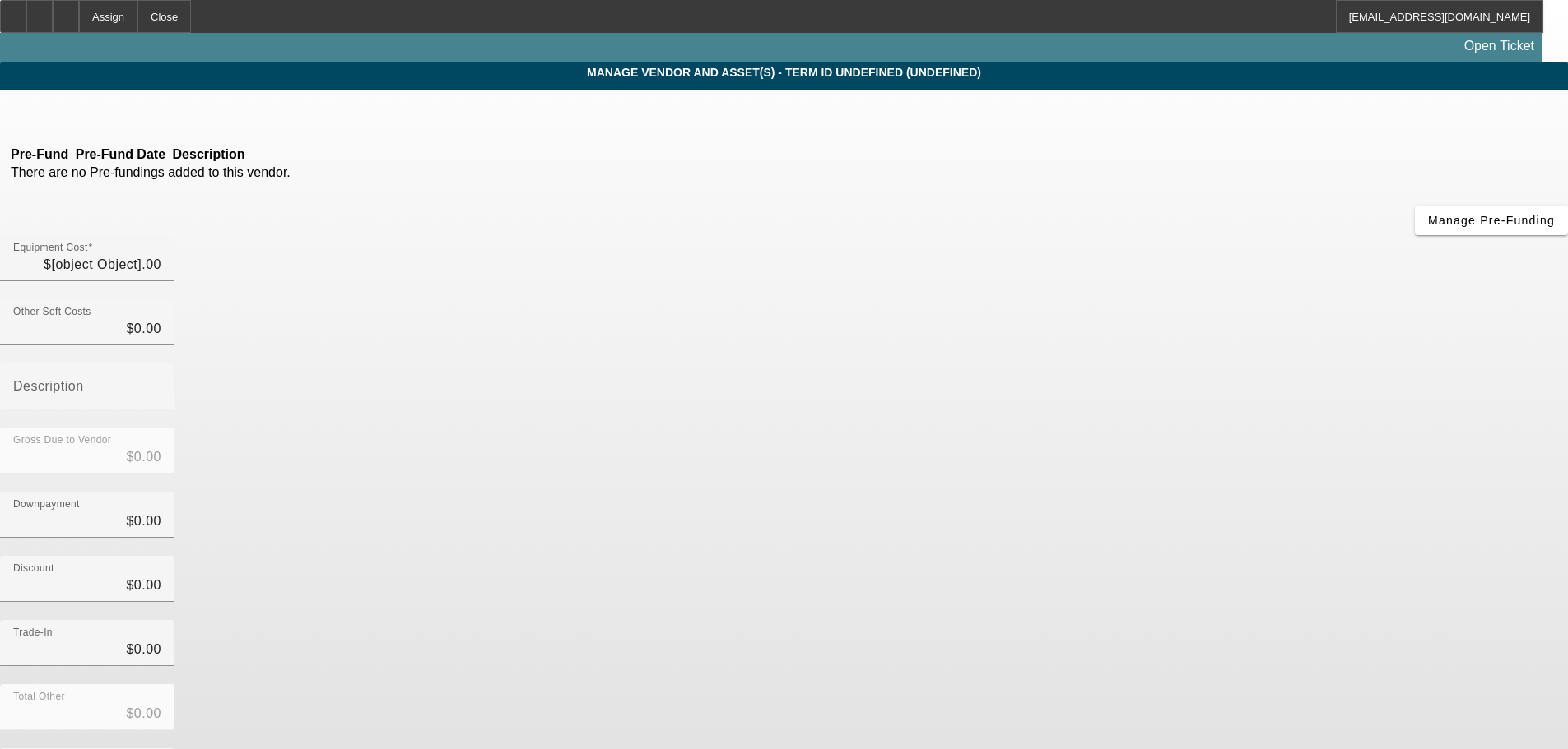
type input "$25,000.00"
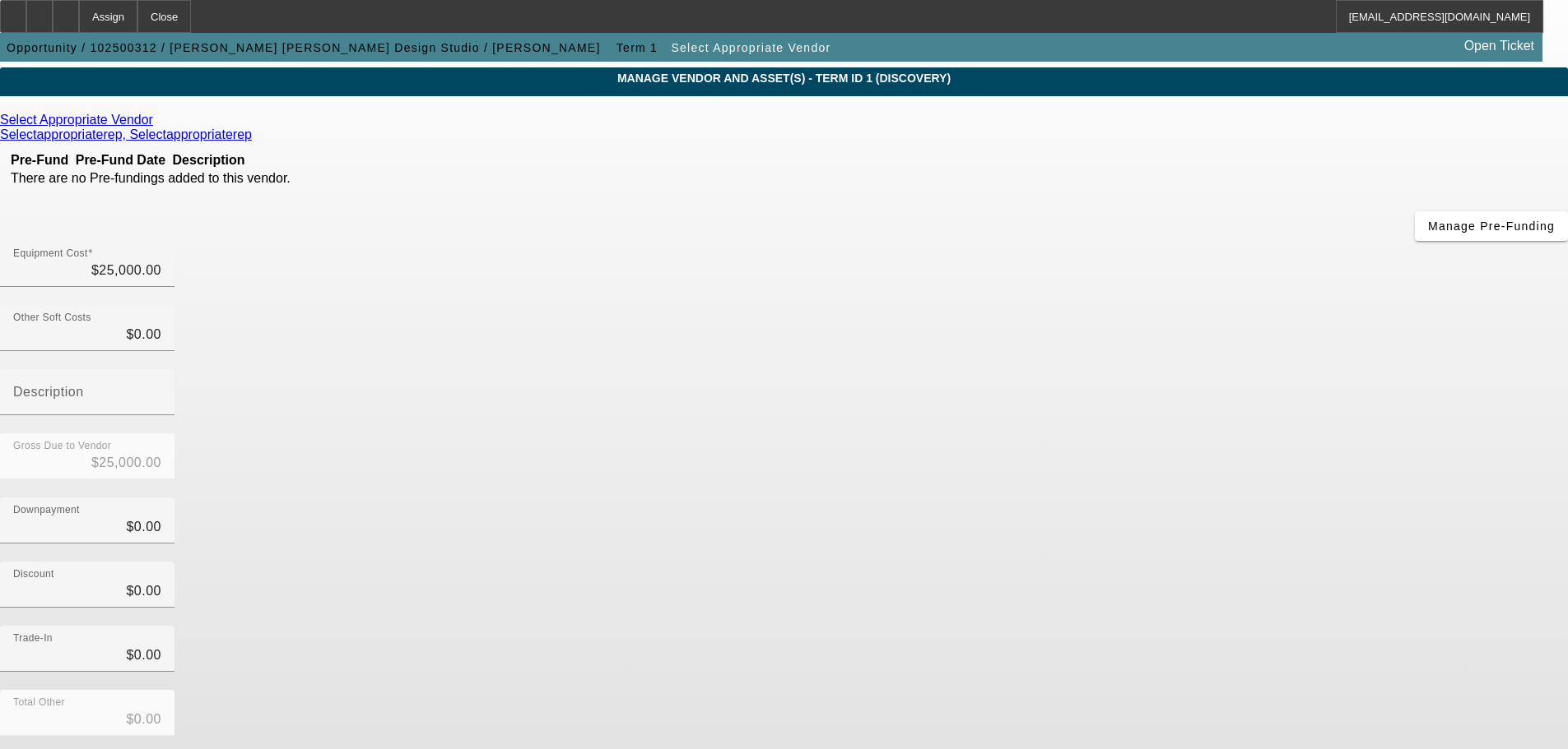
scroll to position [91, 0]
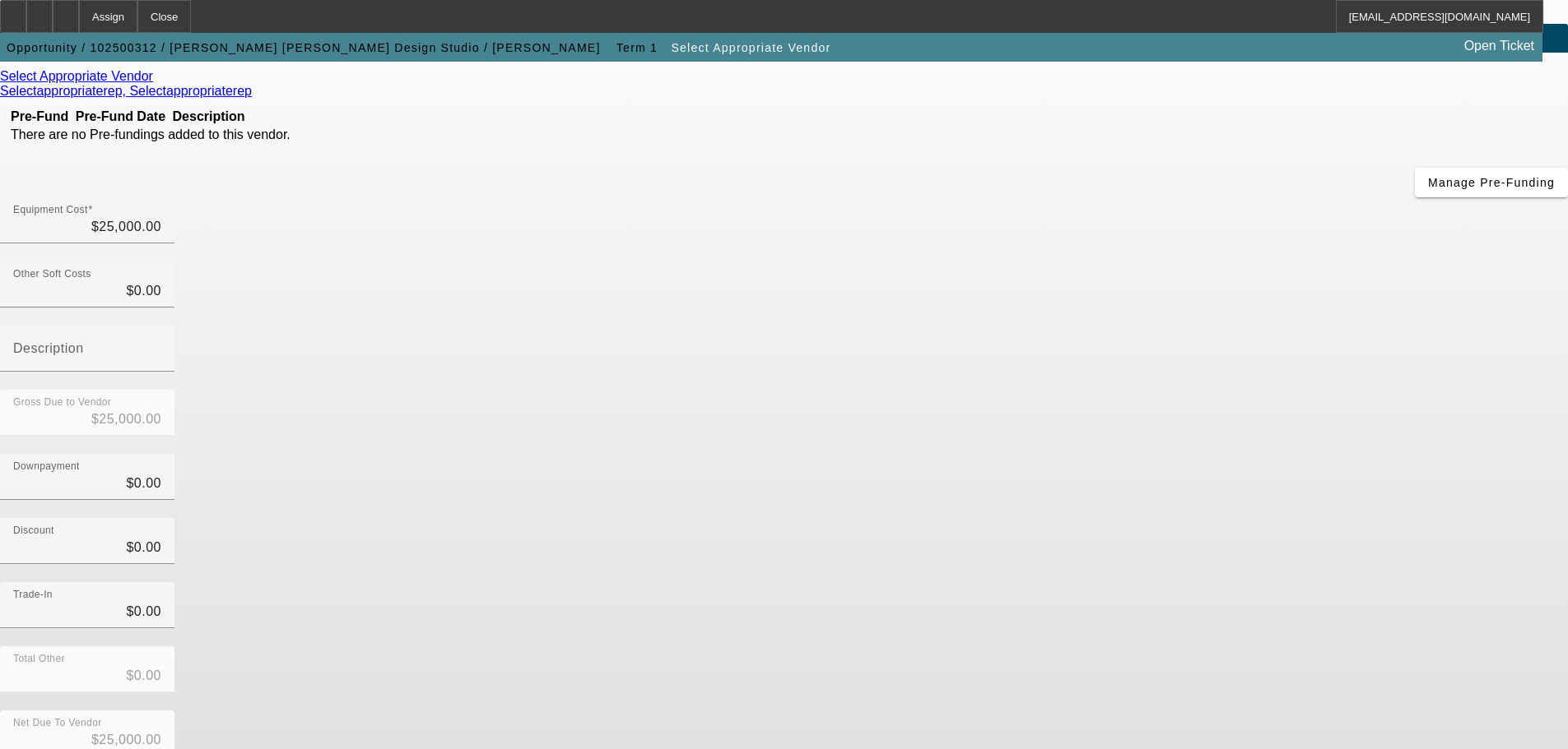
click at [1092, 711] on div "Net Due To Vendor $25,000.00" at bounding box center [784, 743] width 1568 height 64
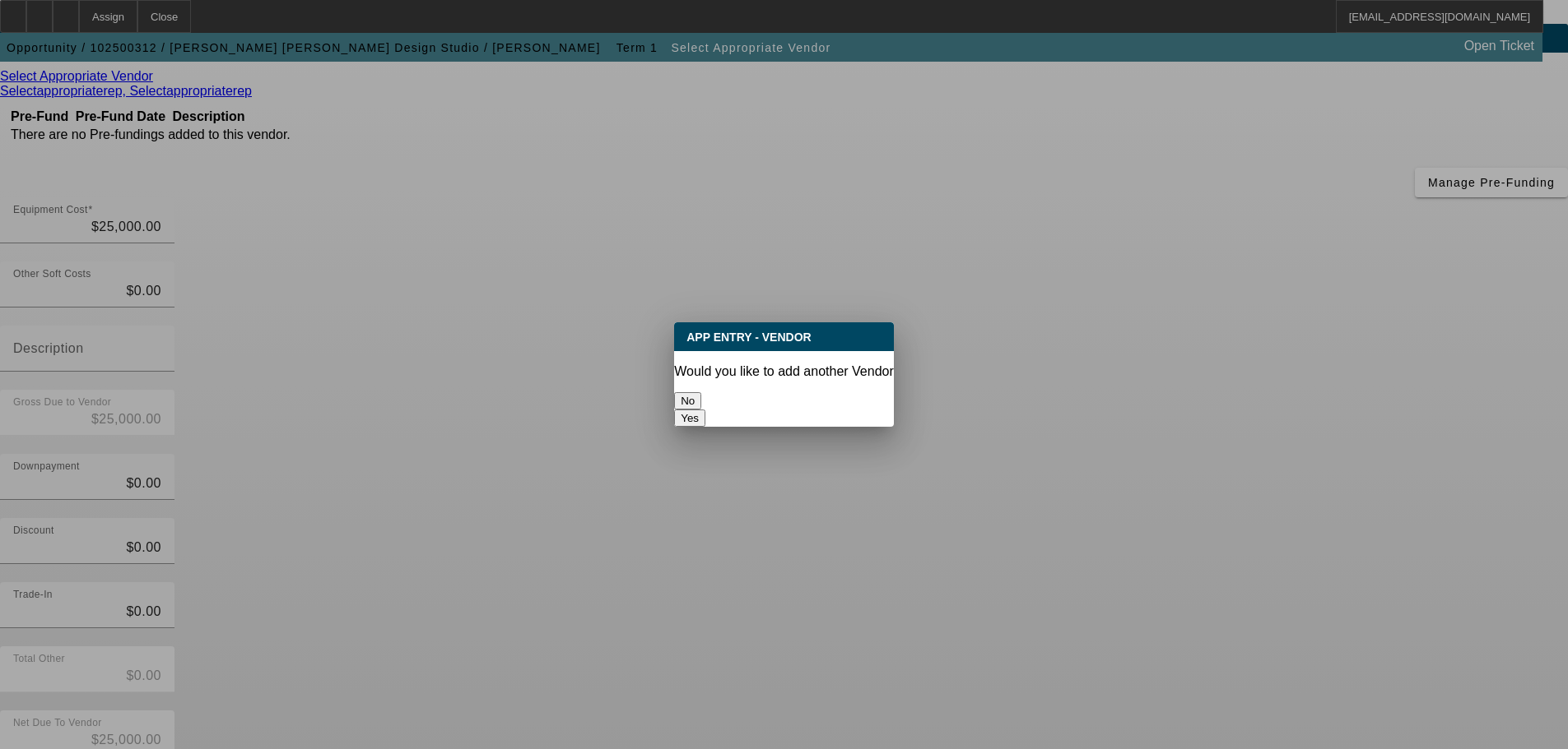
click at [701, 397] on button "No" at bounding box center [687, 400] width 27 height 18
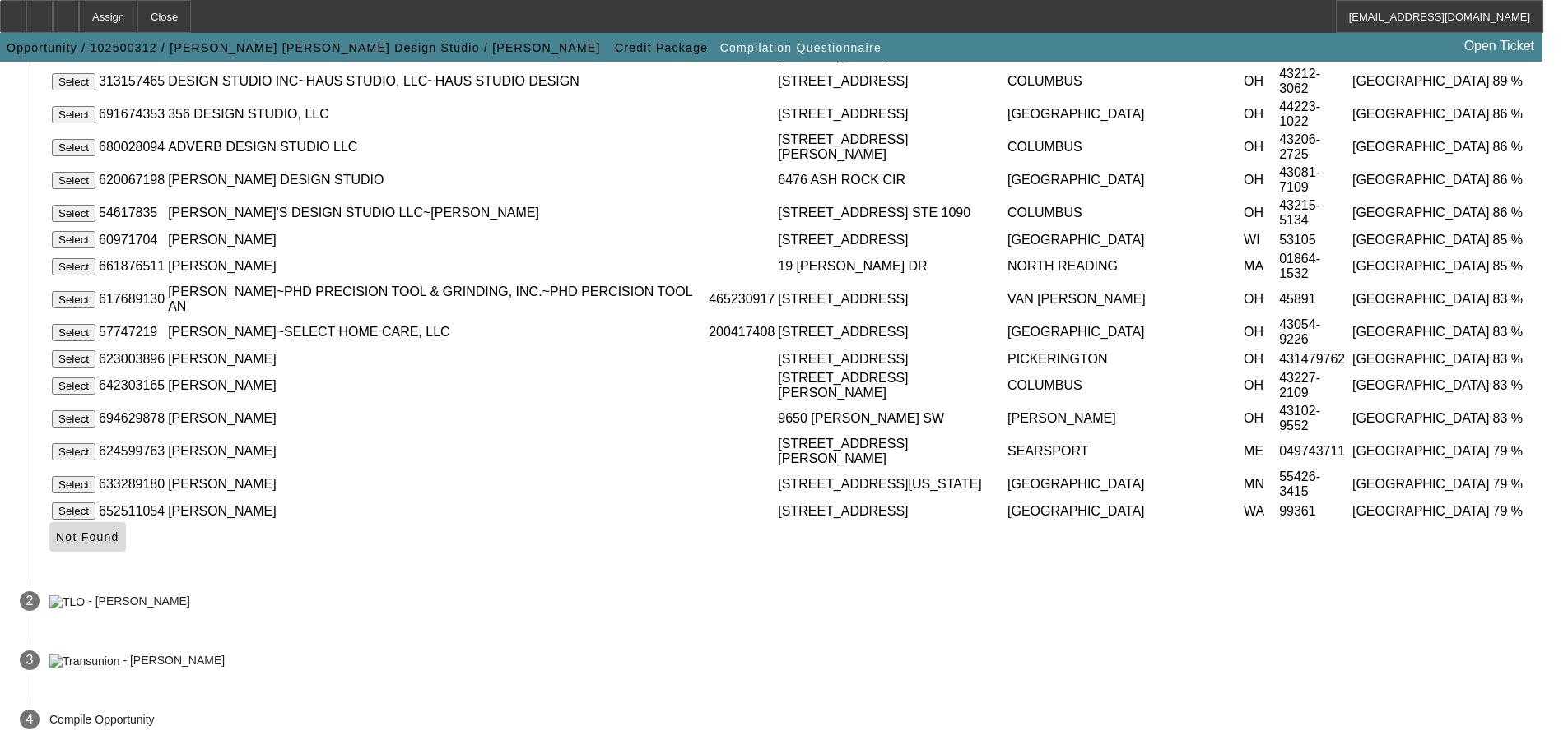
click at [56, 536] on icon at bounding box center [56, 537] width 0 height 13
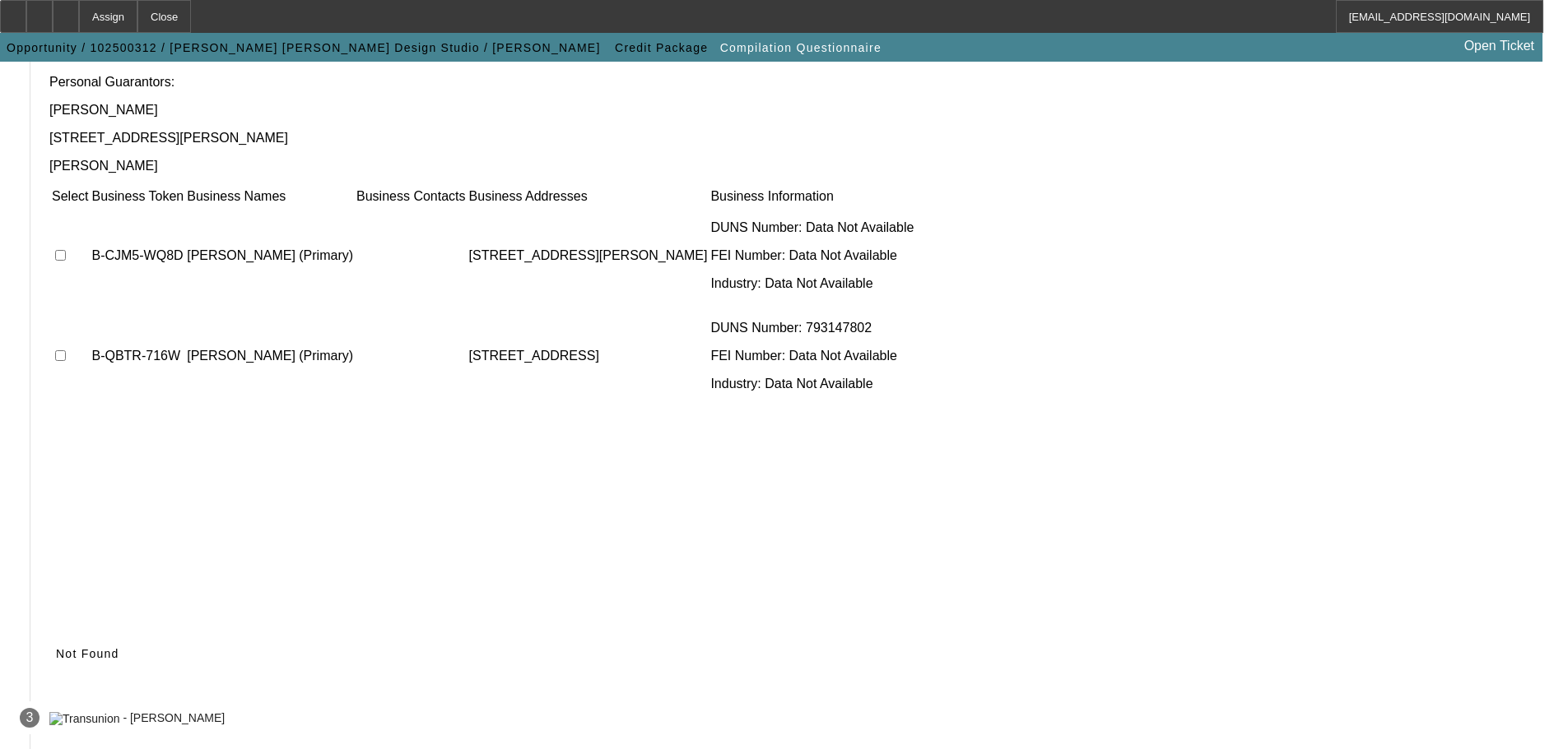
scroll to position [220, 0]
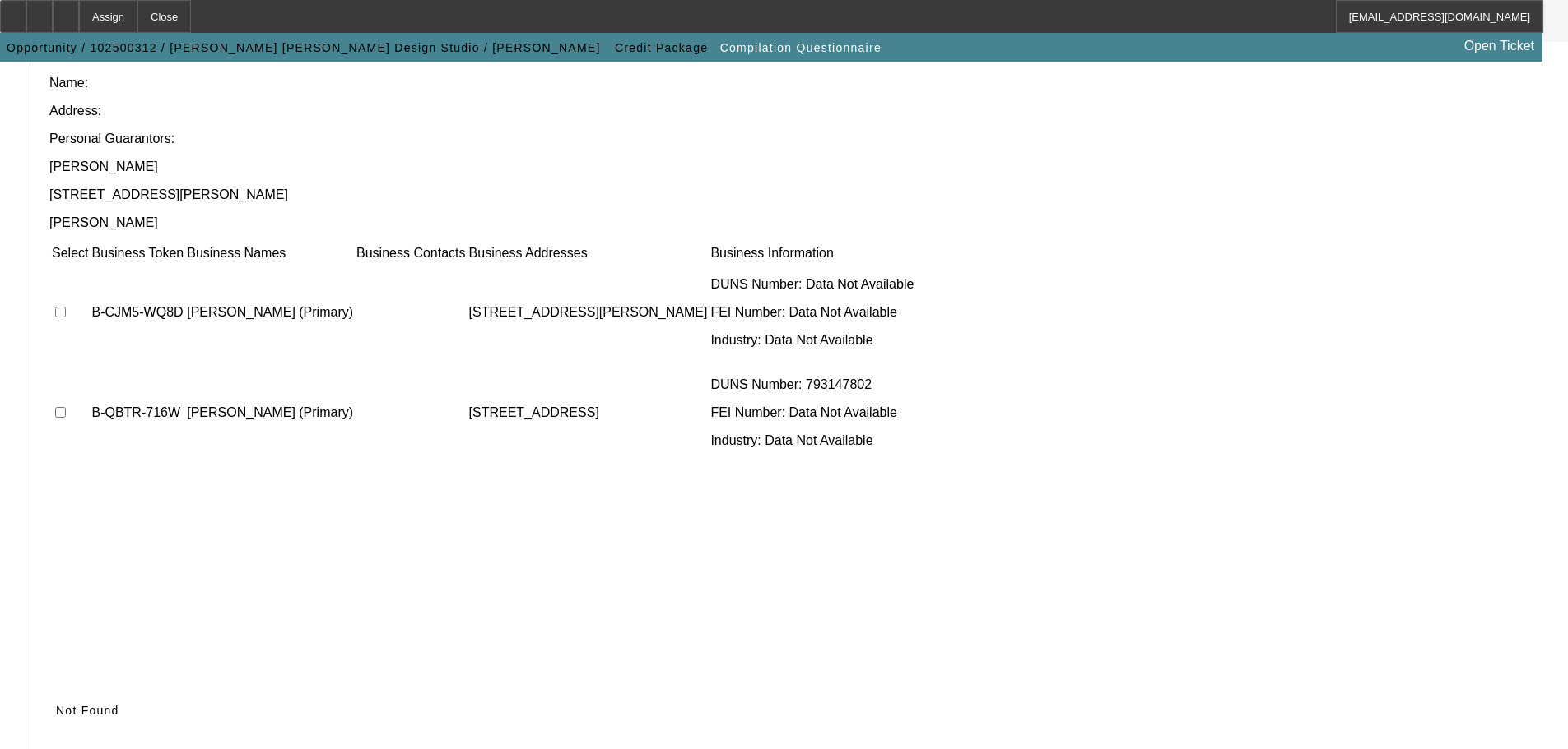
click at [89, 263] on td at bounding box center [70, 312] width 38 height 98
click at [66, 307] on input "checkbox" at bounding box center [60, 312] width 11 height 11
checkbox input "true"
click at [56, 705] on icon at bounding box center [56, 711] width 0 height 13
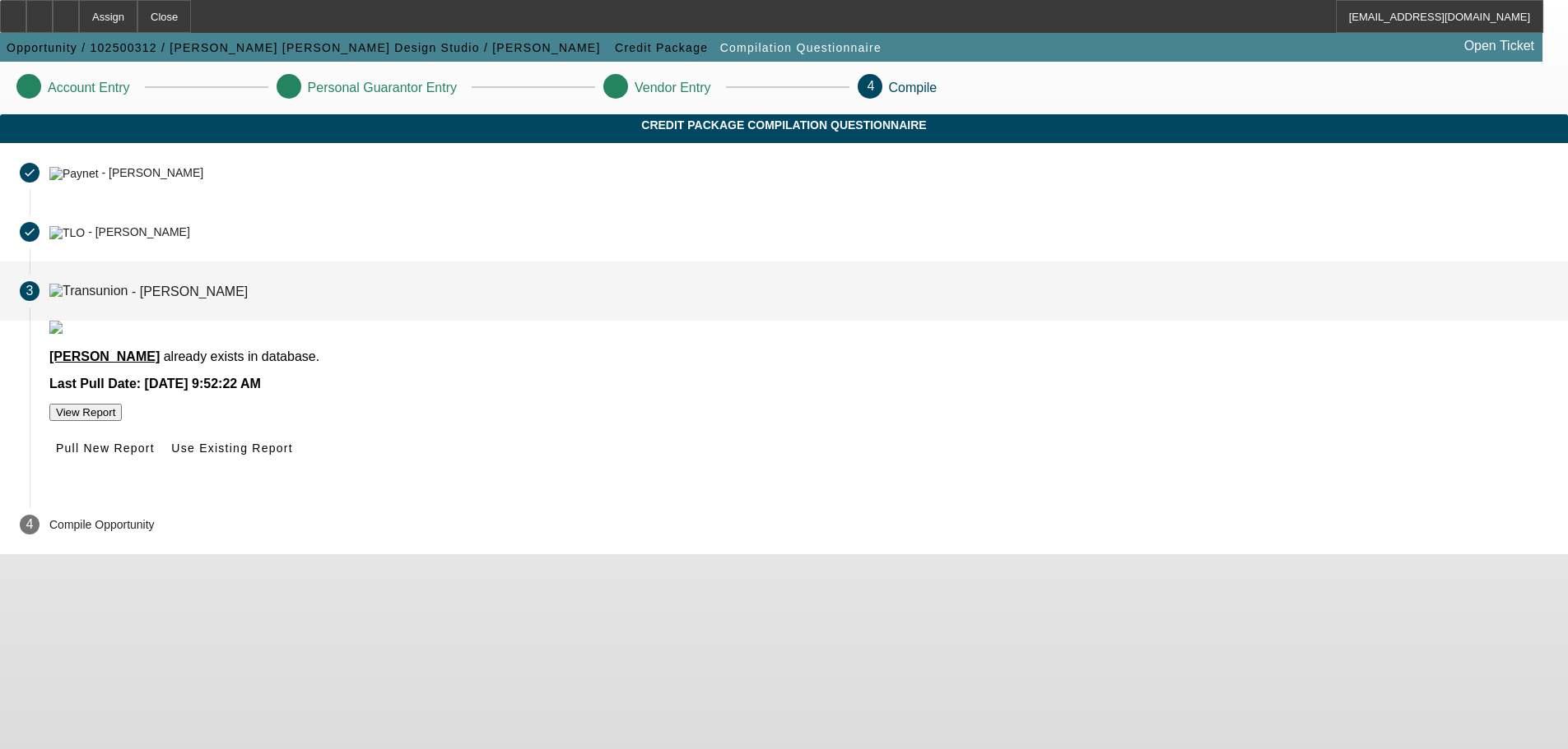
scroll to position [0, 0]
click at [172, 455] on icon at bounding box center [172, 449] width 0 height 13
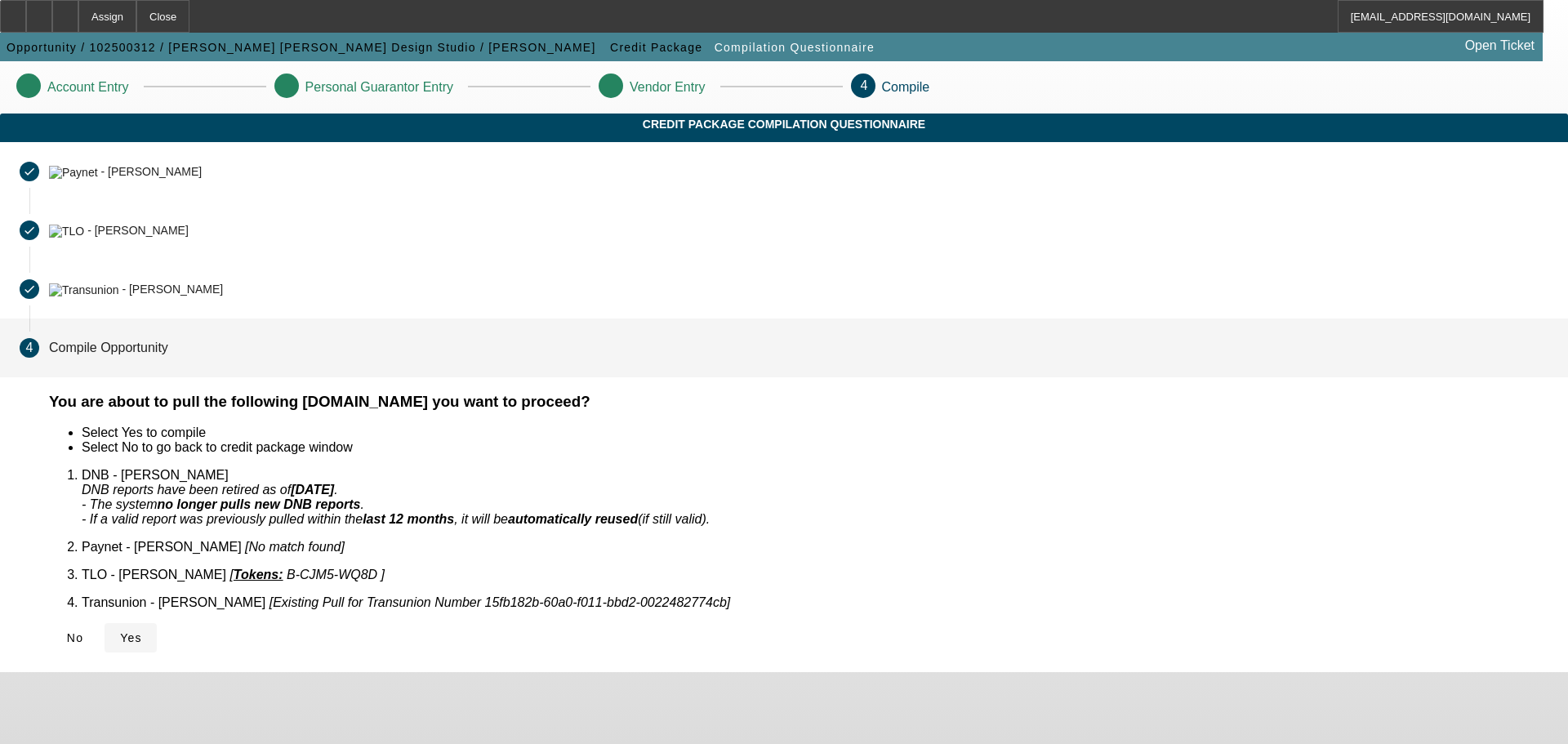
click at [156, 626] on span at bounding box center [131, 638] width 52 height 40
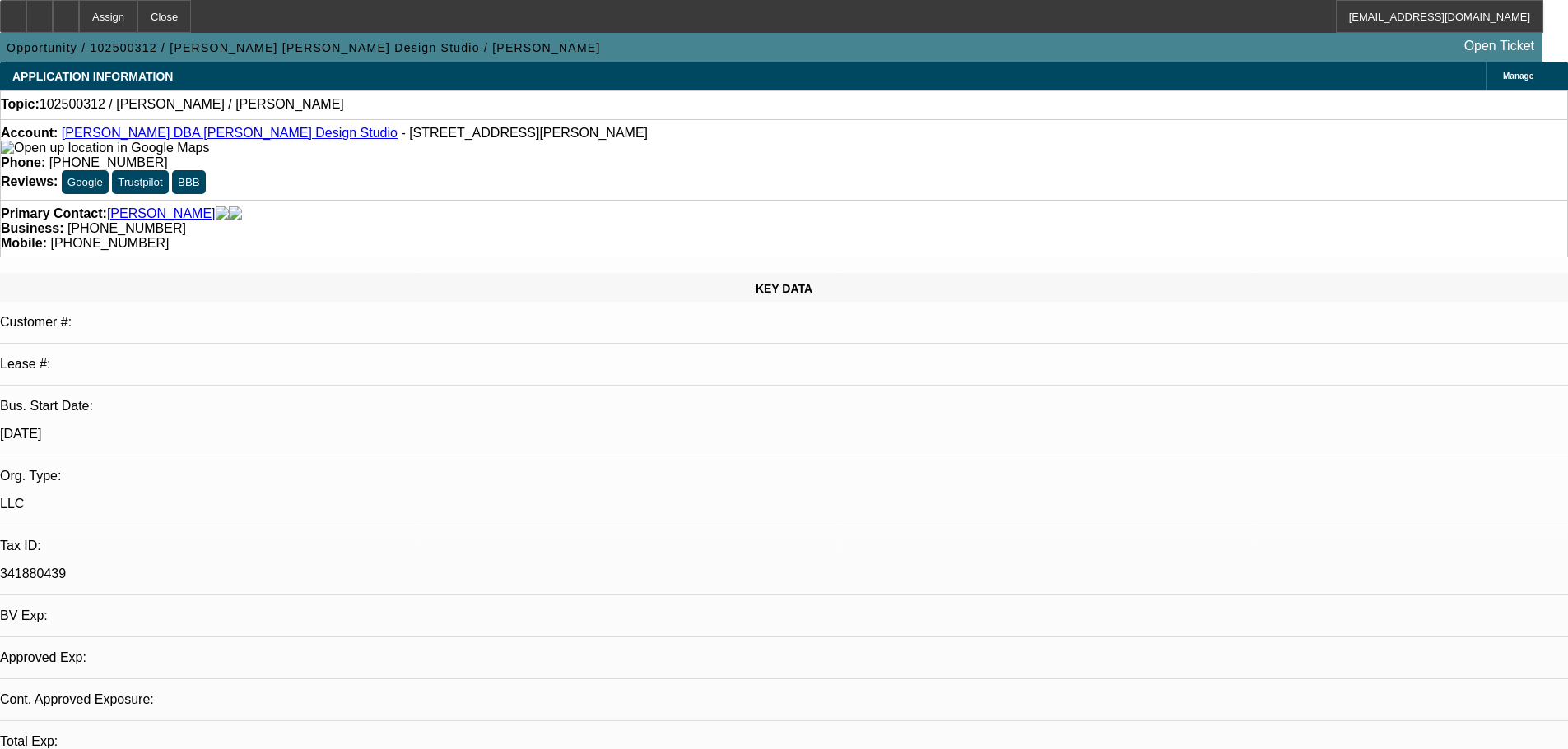
select select "0"
select select "2"
select select "0.1"
select select "4"
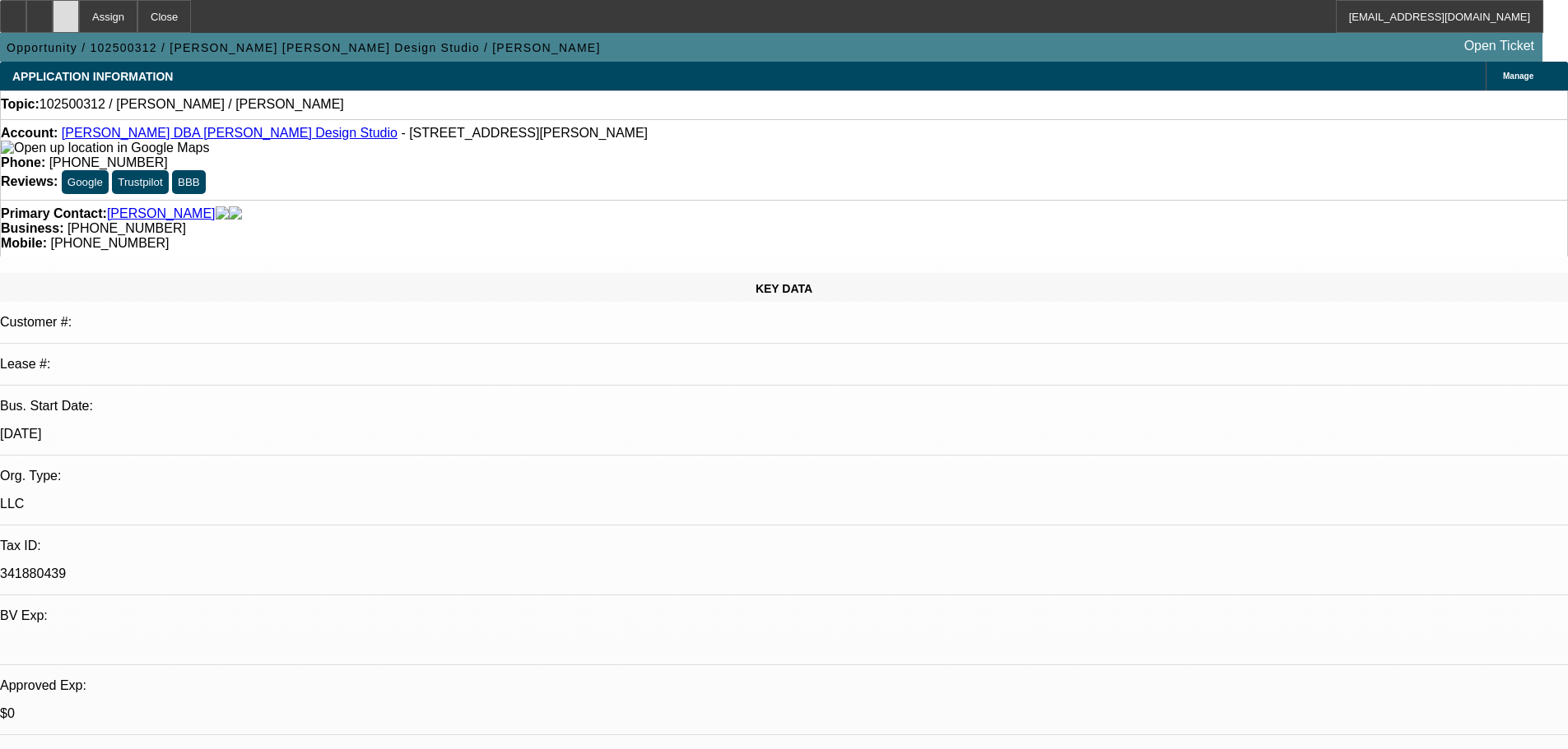
click at [66, 11] on icon at bounding box center [66, 11] width 0 height 0
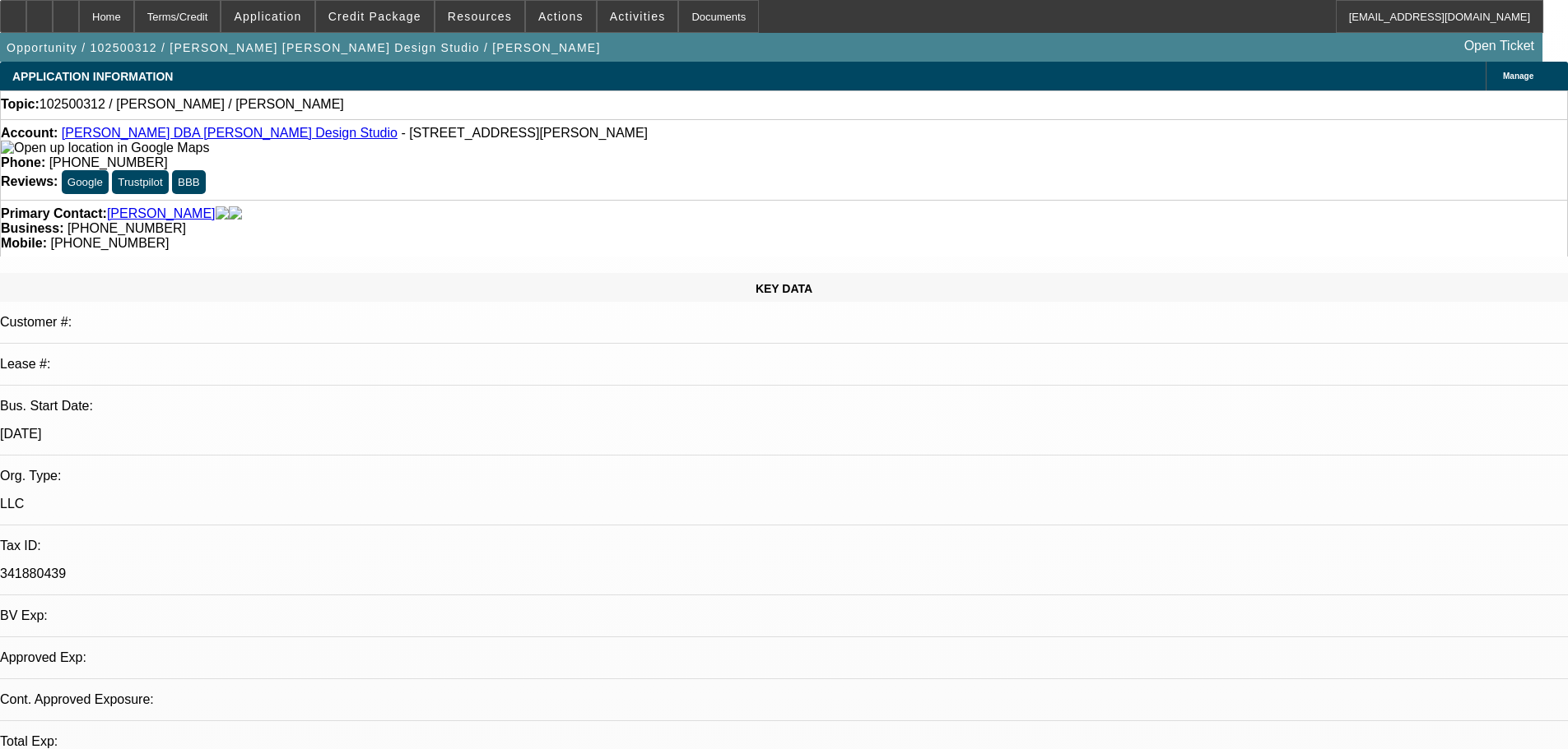
select select "0"
select select "2"
select select "0.1"
select select "4"
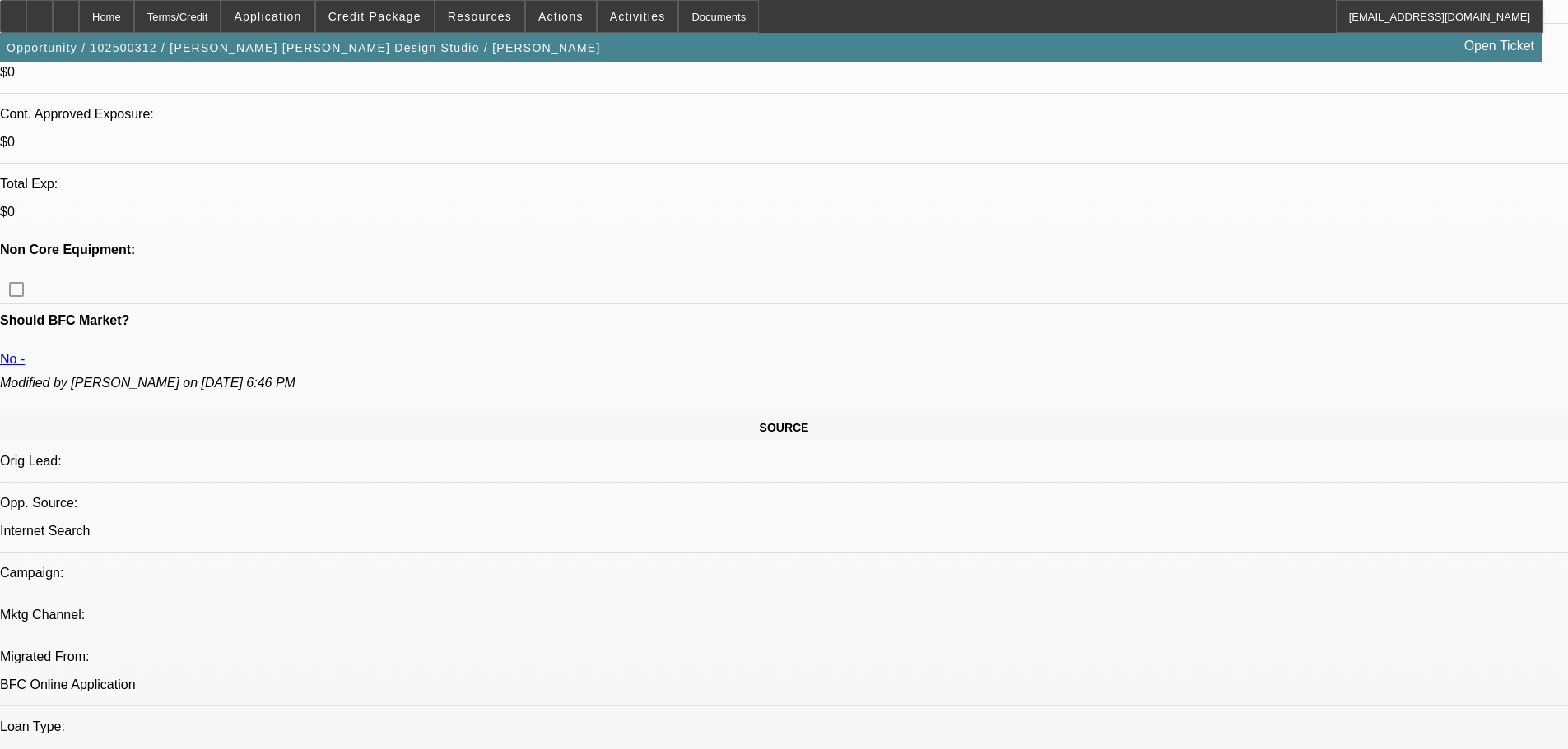
scroll to position [412, 0]
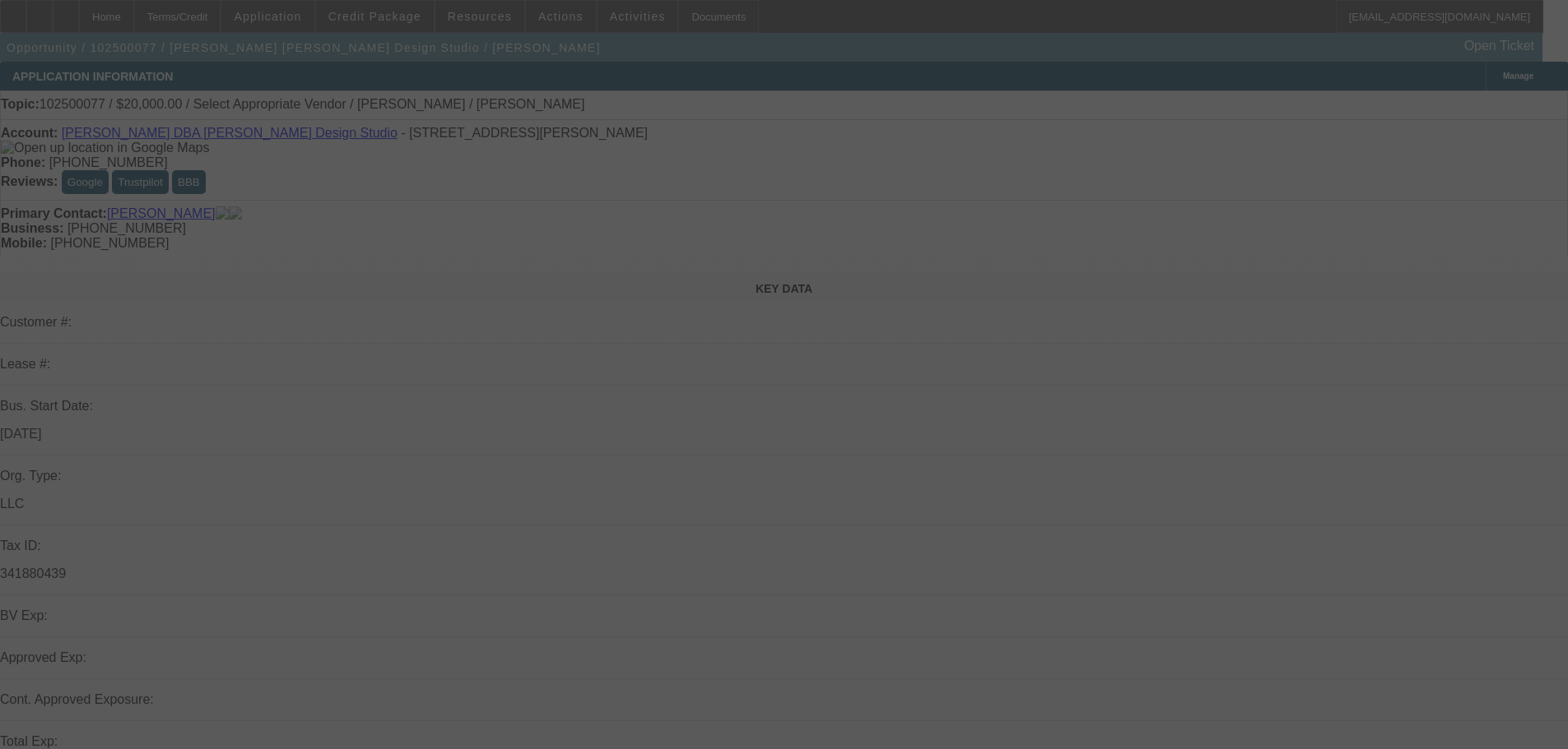
select select "0"
select select "2"
select select "0.1"
select select "4"
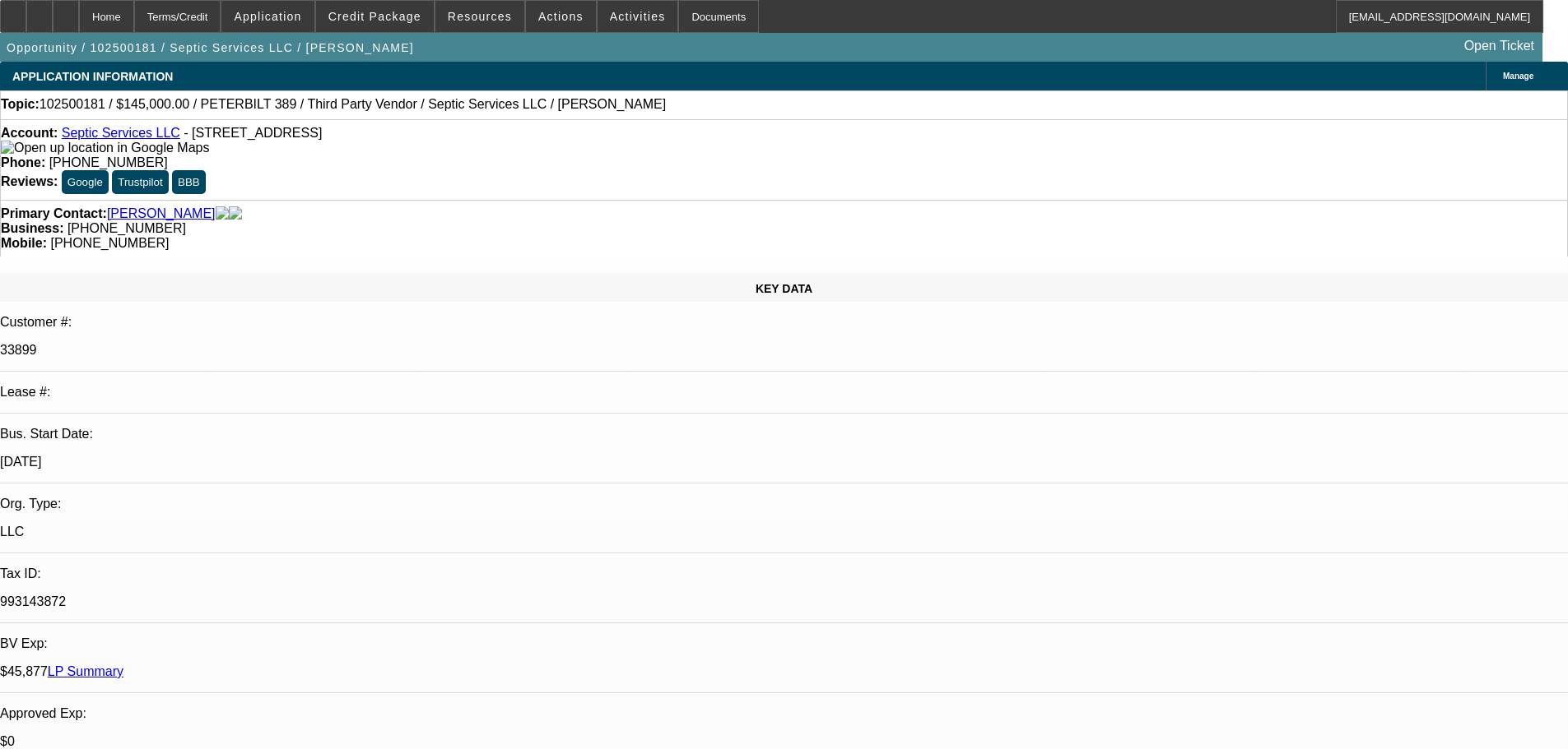
select select "0"
select select "2"
select select "0"
select select "6"
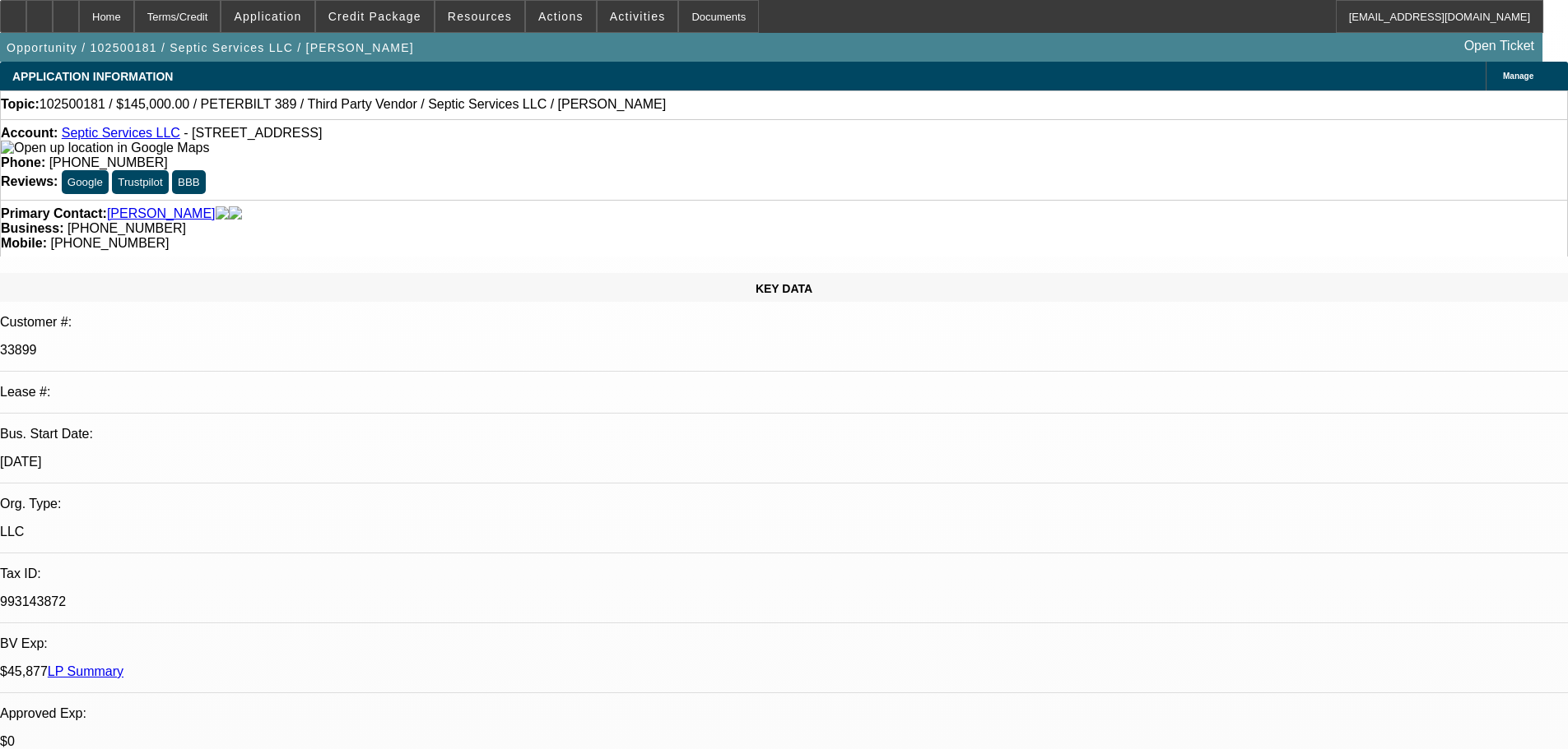
select select "0"
select select "2"
select select "0"
select select "6"
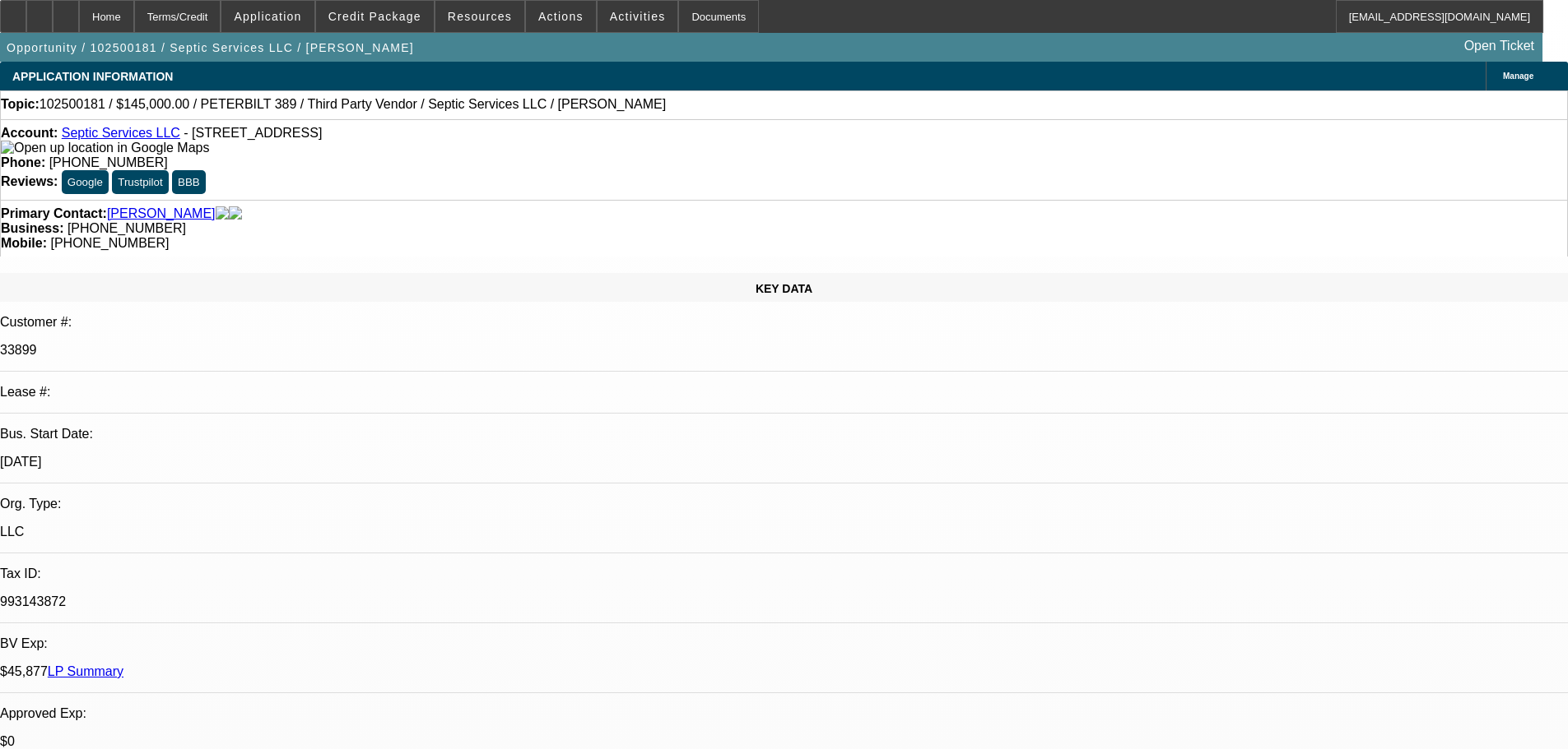
select select "0"
select select "2"
select select "0"
select select "6"
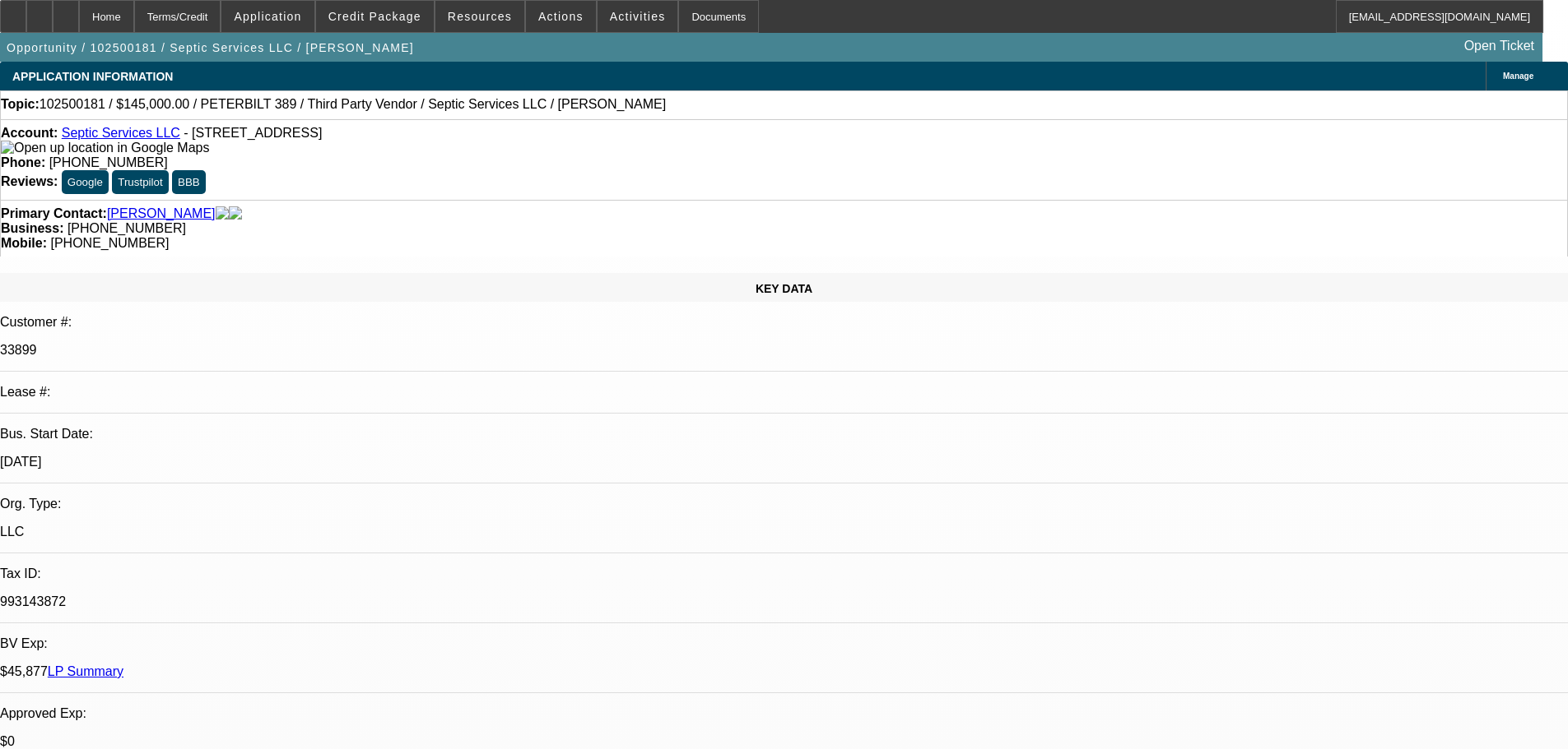
scroll to position [2633, 0]
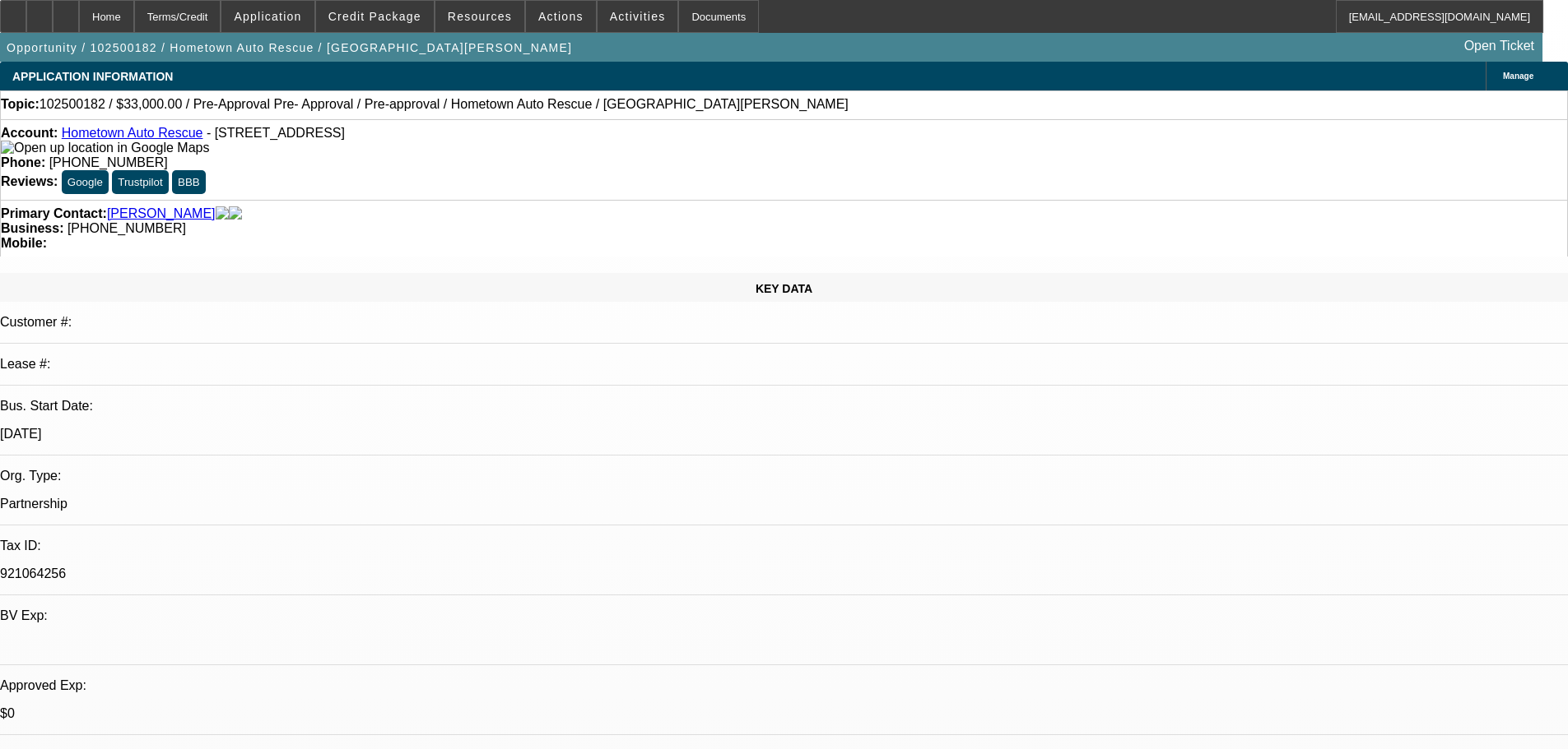
select select "0"
select select "2"
select select "0.1"
select select "4"
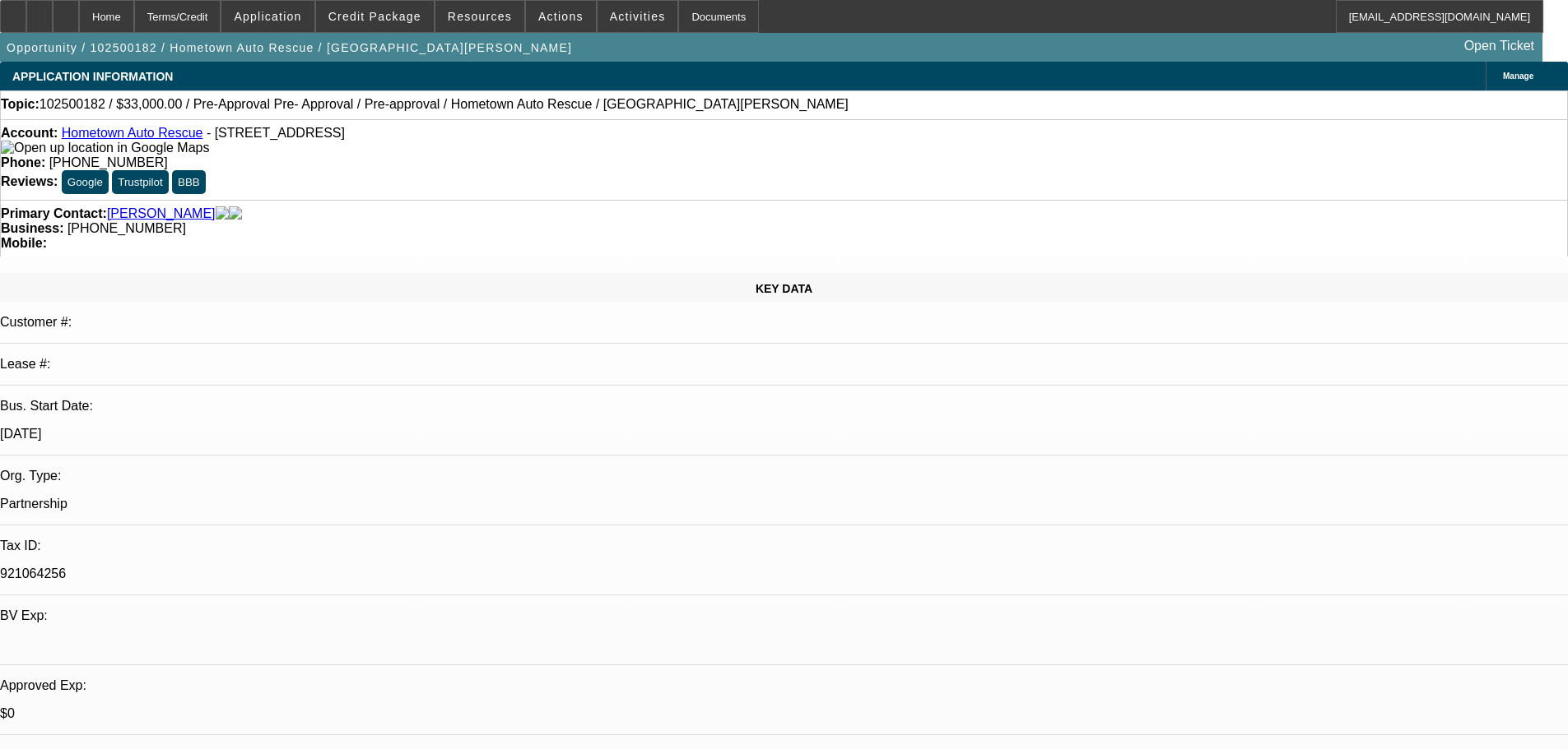
select select "0"
select select "2"
select select "0.1"
select select "4"
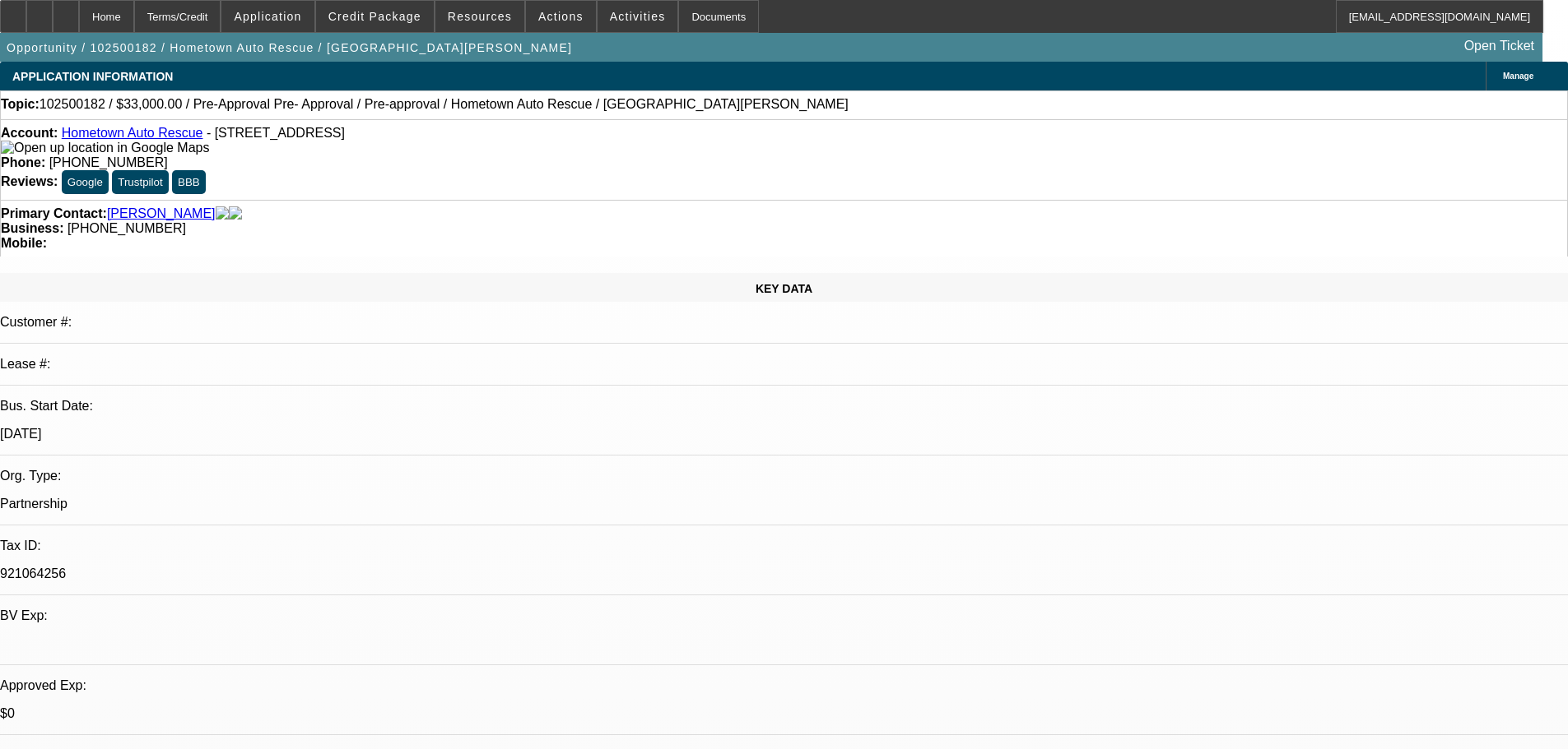
select select "0.1"
select select "2"
select select "0.1"
select select "4"
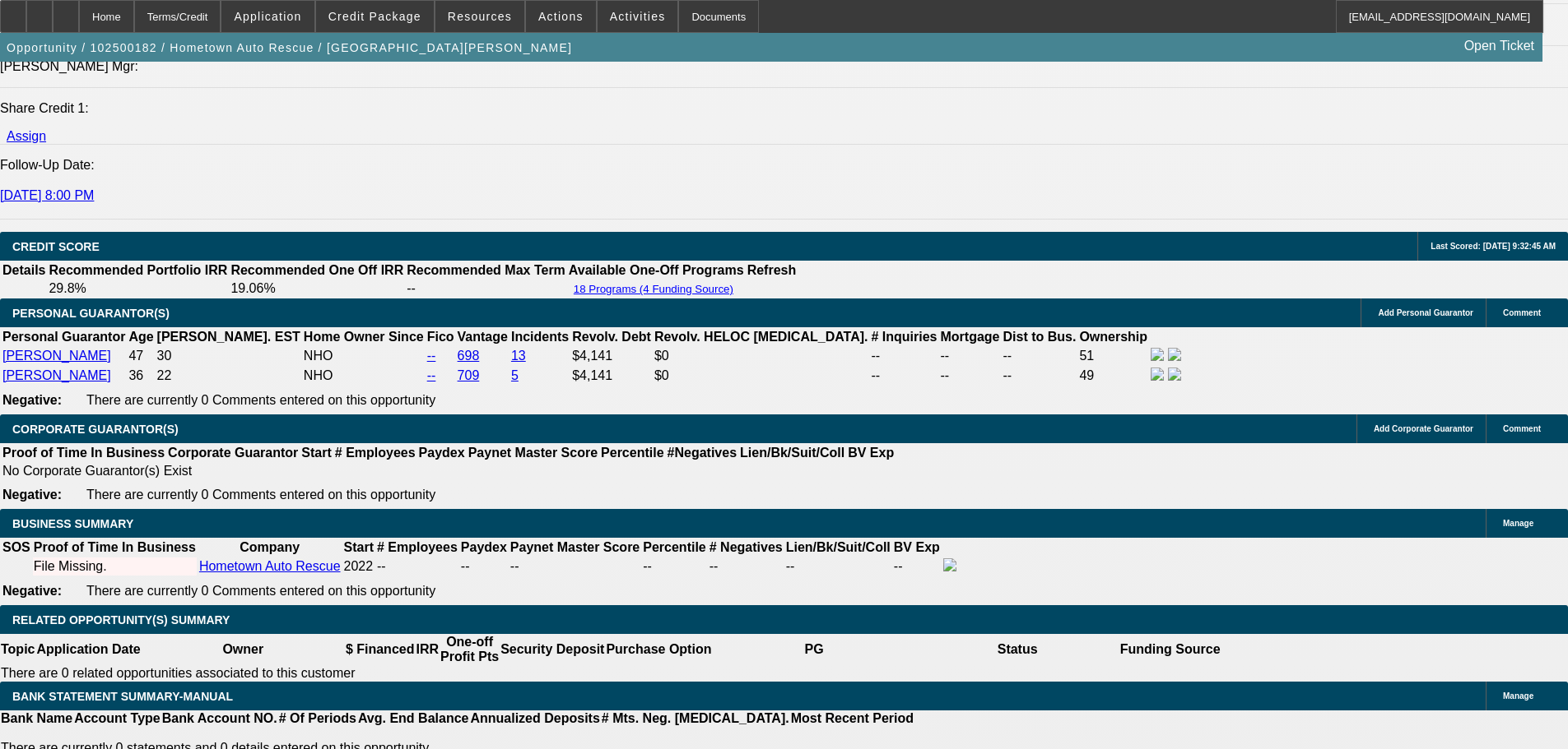
scroll to position [2188, 0]
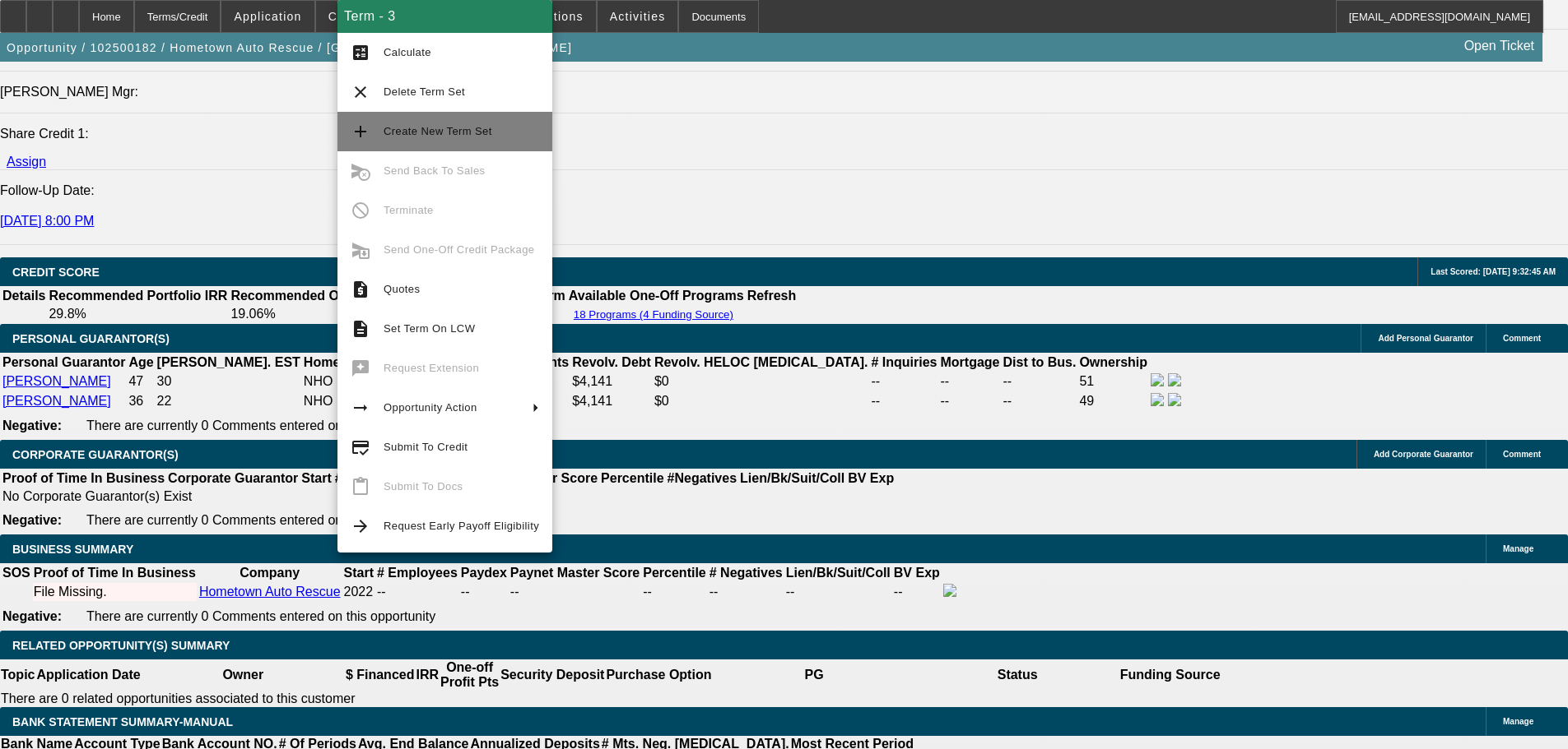
click at [465, 131] on span "Create New Term Set" at bounding box center [438, 131] width 108 height 12
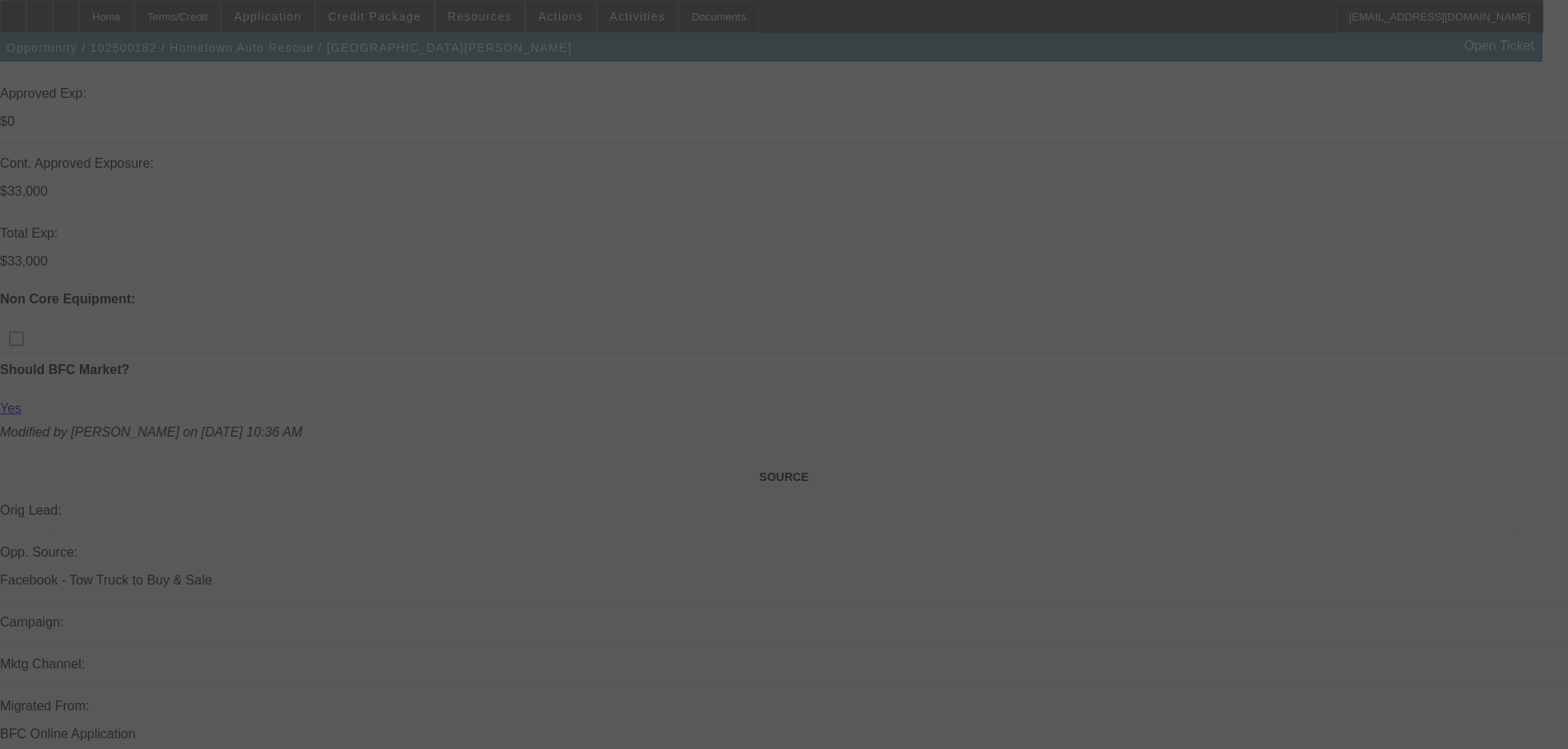
scroll to position [741, 0]
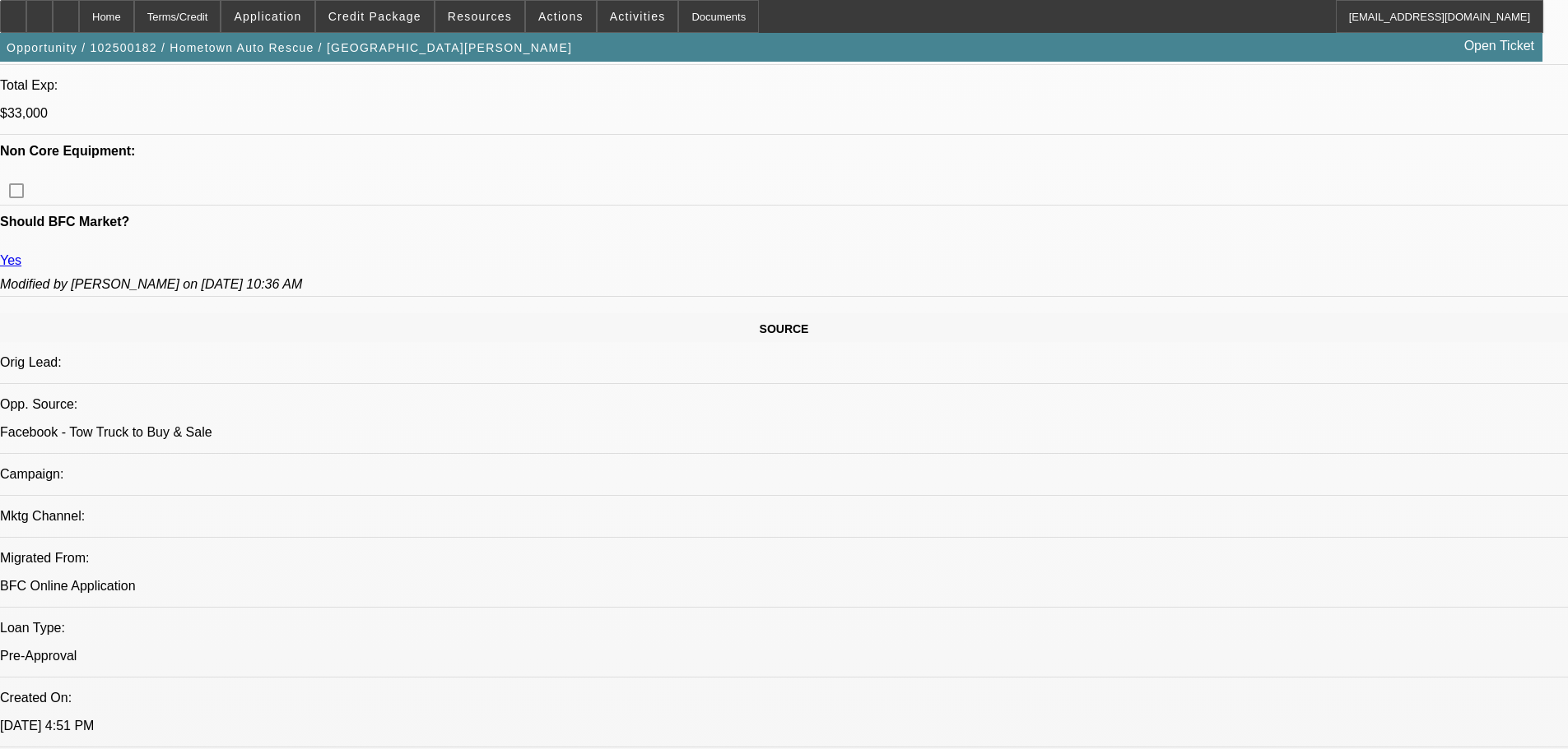
select select "0"
select select "2"
select select "0.1"
select select "4"
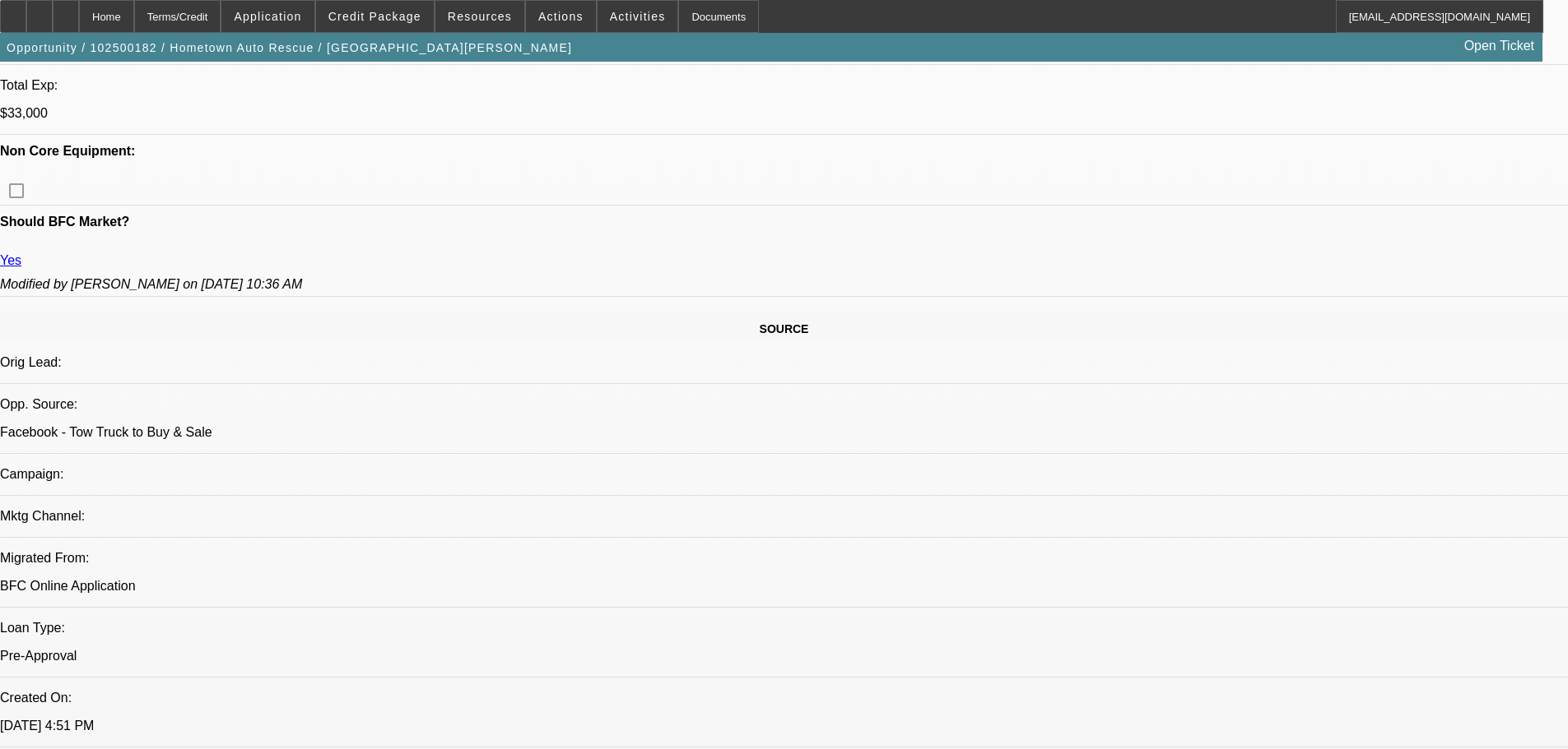
select select "0"
select select "2"
select select "0.1"
select select "4"
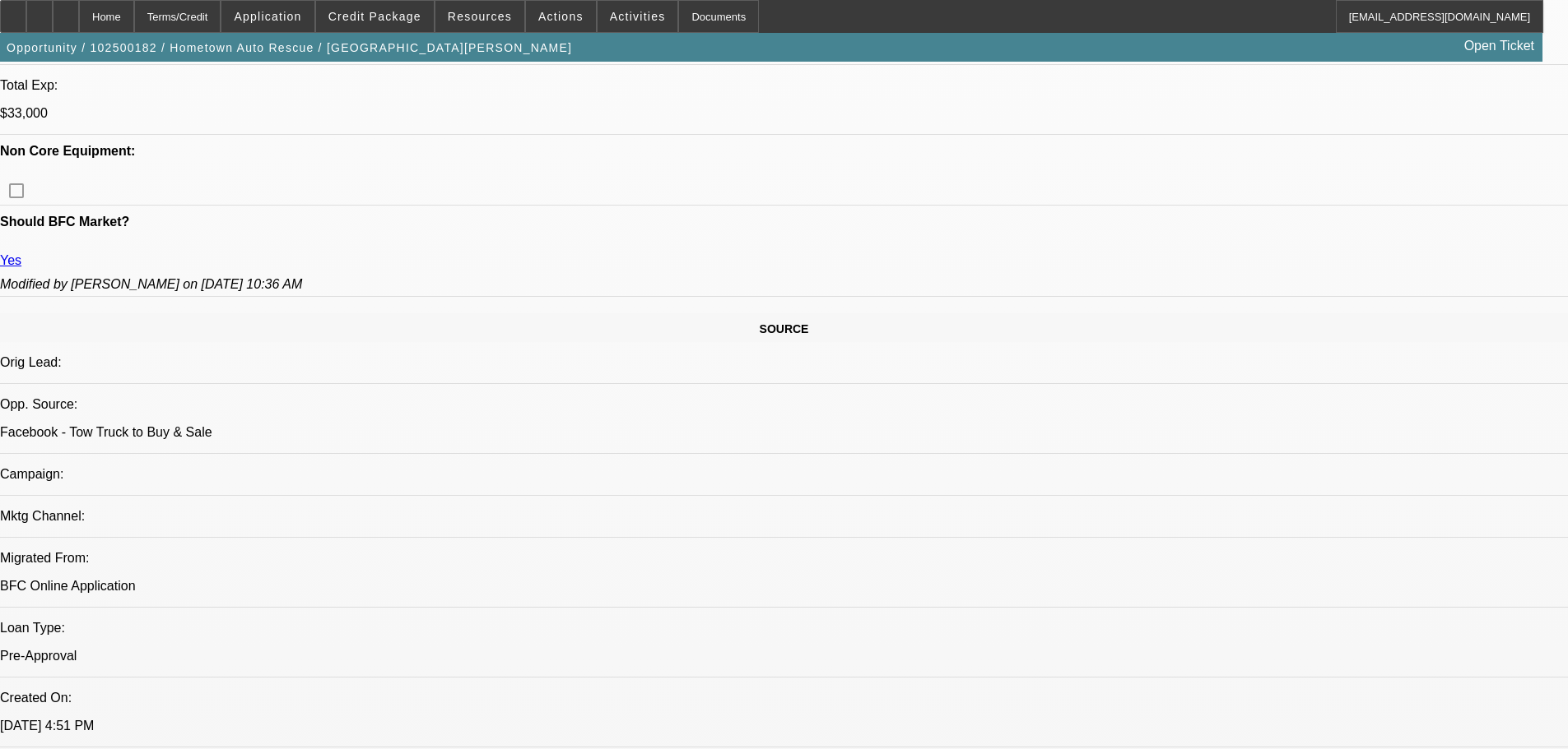
select select "0"
select select "2"
select select "0.1"
select select "4"
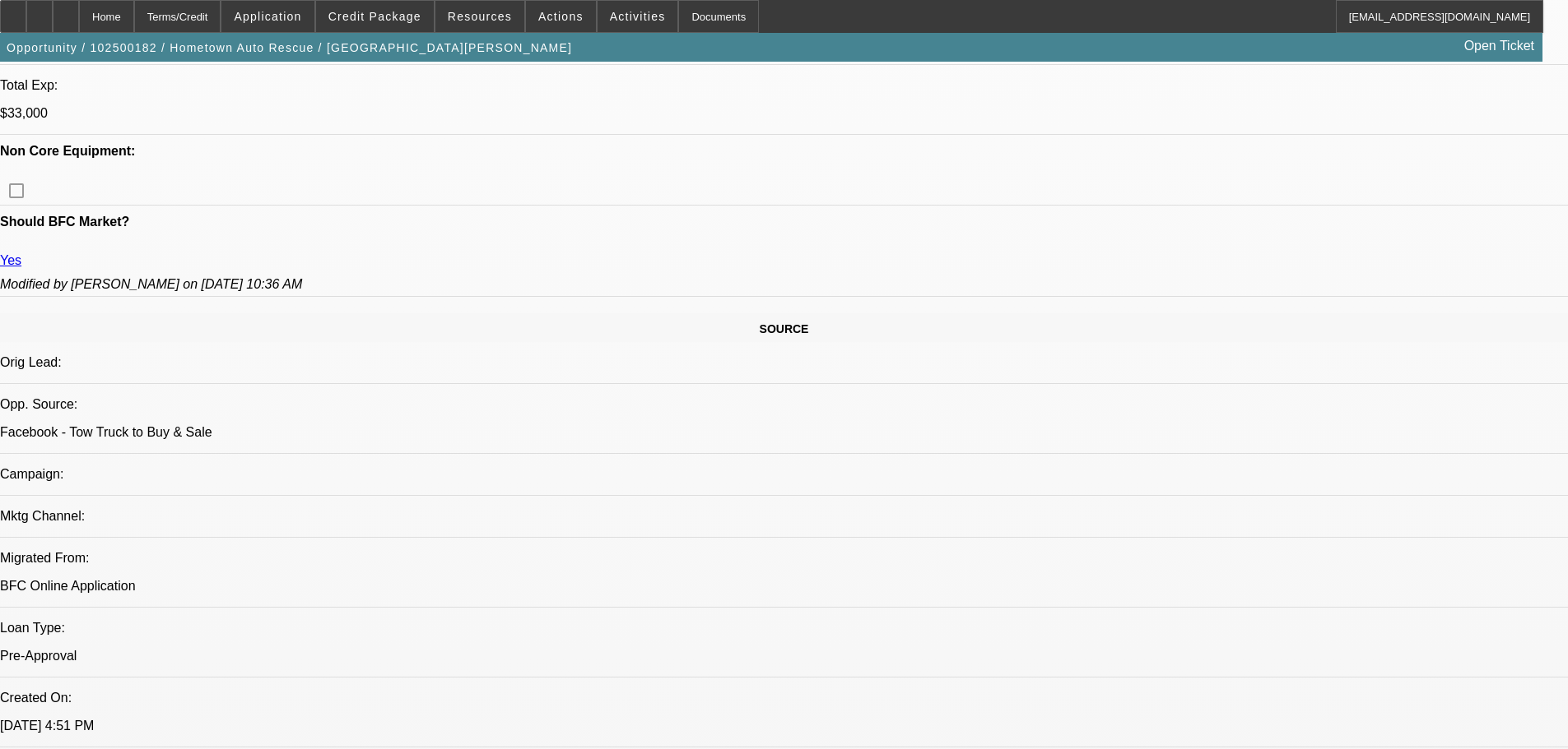
select select "0.1"
select select "2"
select select "0.1"
select select "4"
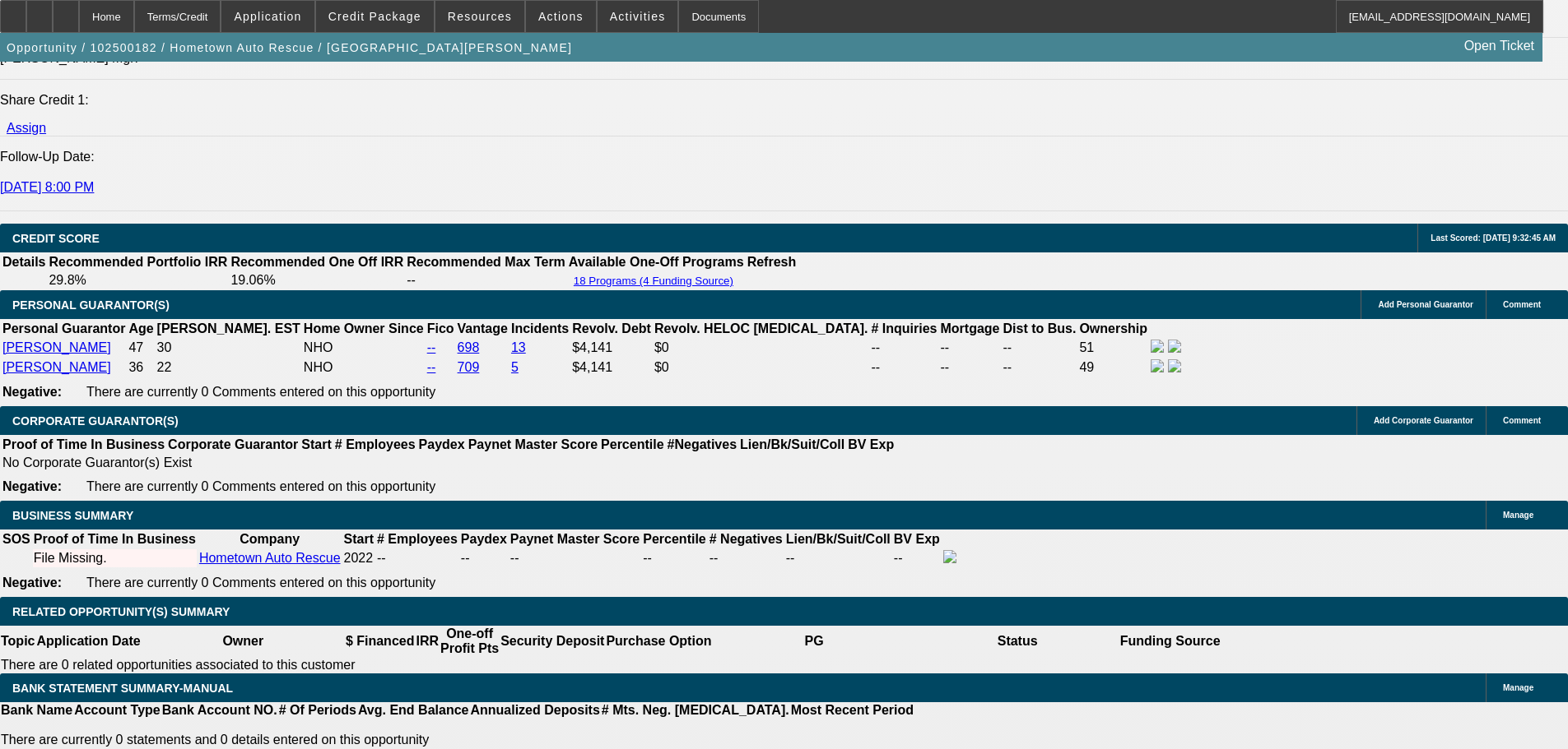
scroll to position [2270, 0]
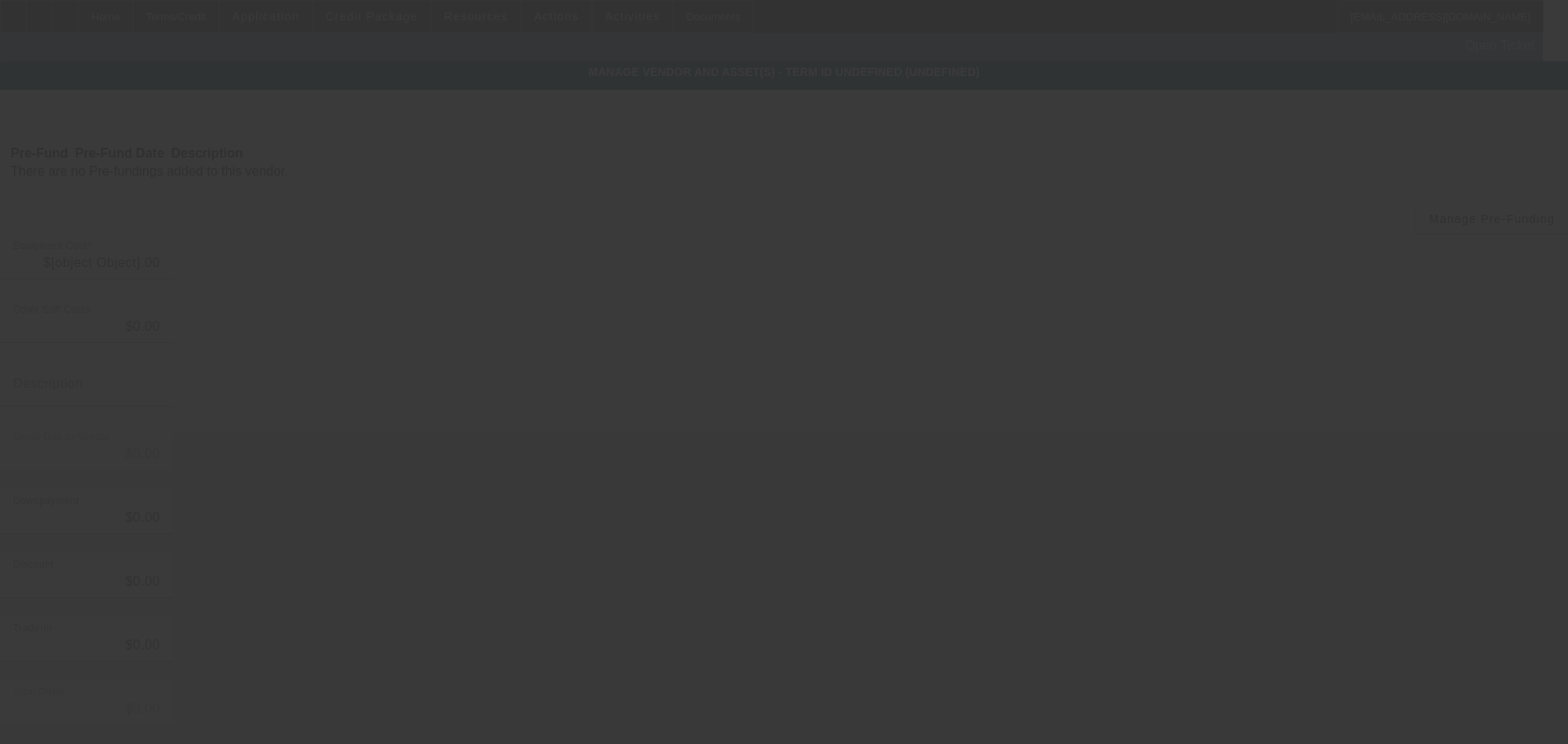
type input "$40,000.00"
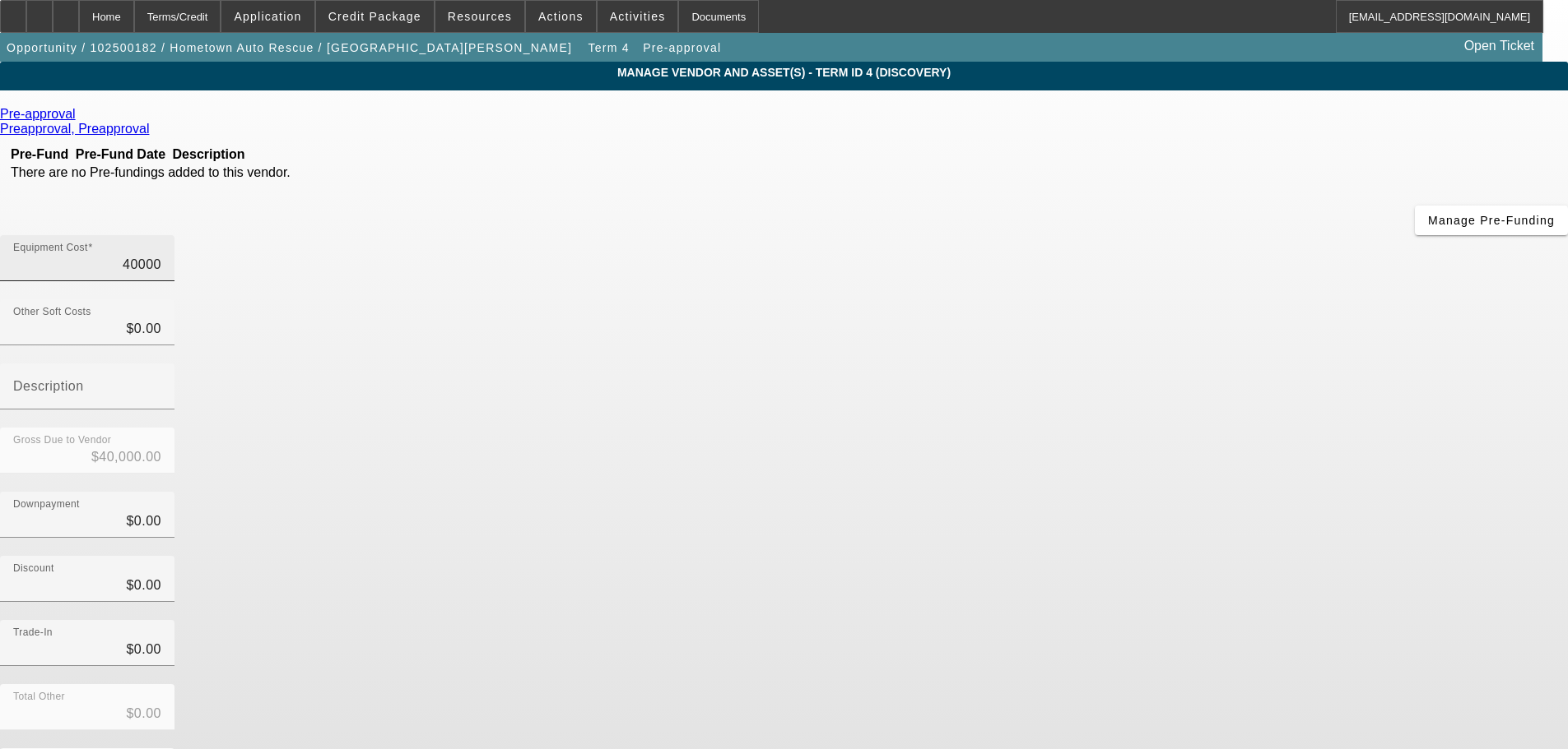
click at [161, 255] on input "40000" at bounding box center [87, 264] width 148 height 19
type input "2"
type input "$2.00"
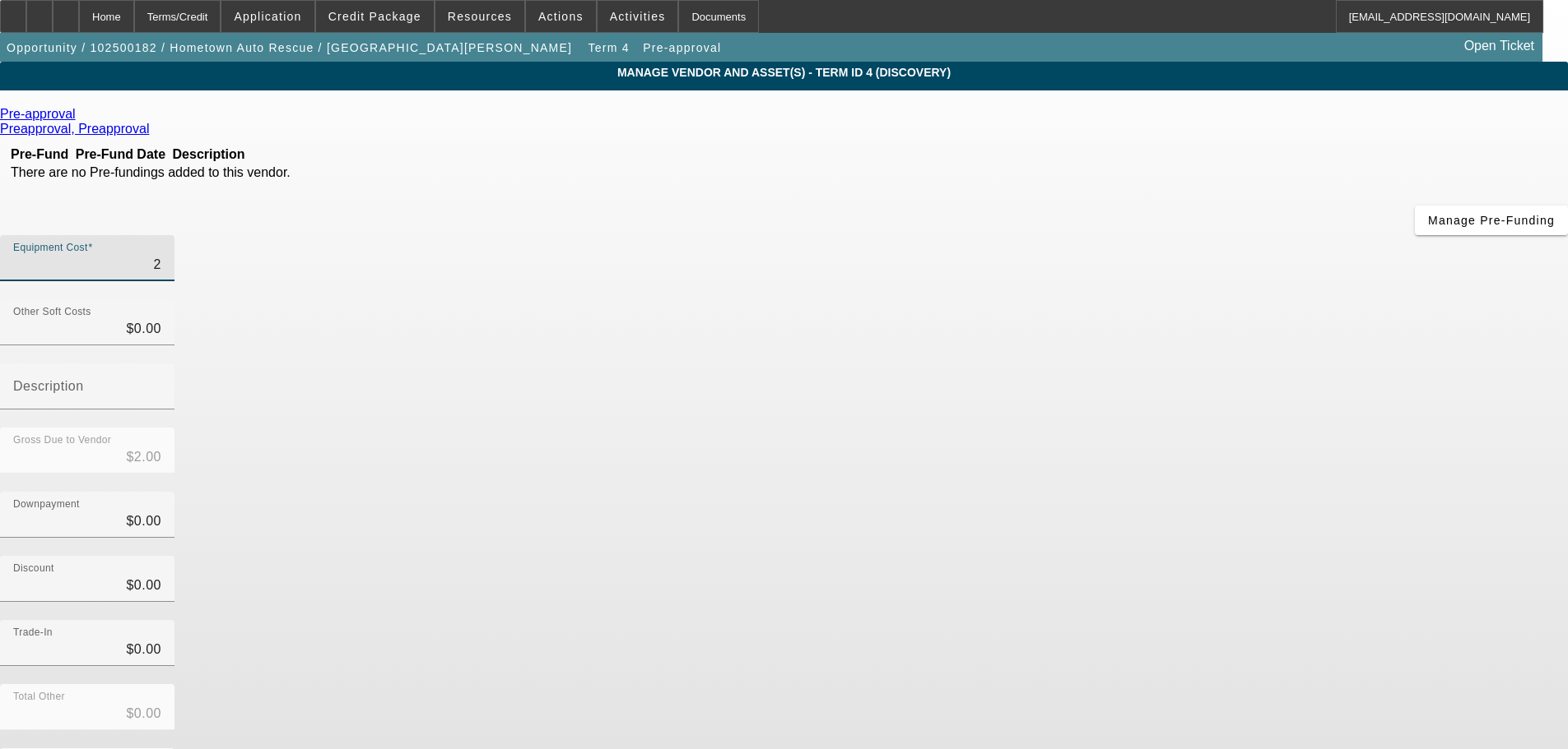
type input "20"
type input "$20.00"
type input "200"
type input "$200.00"
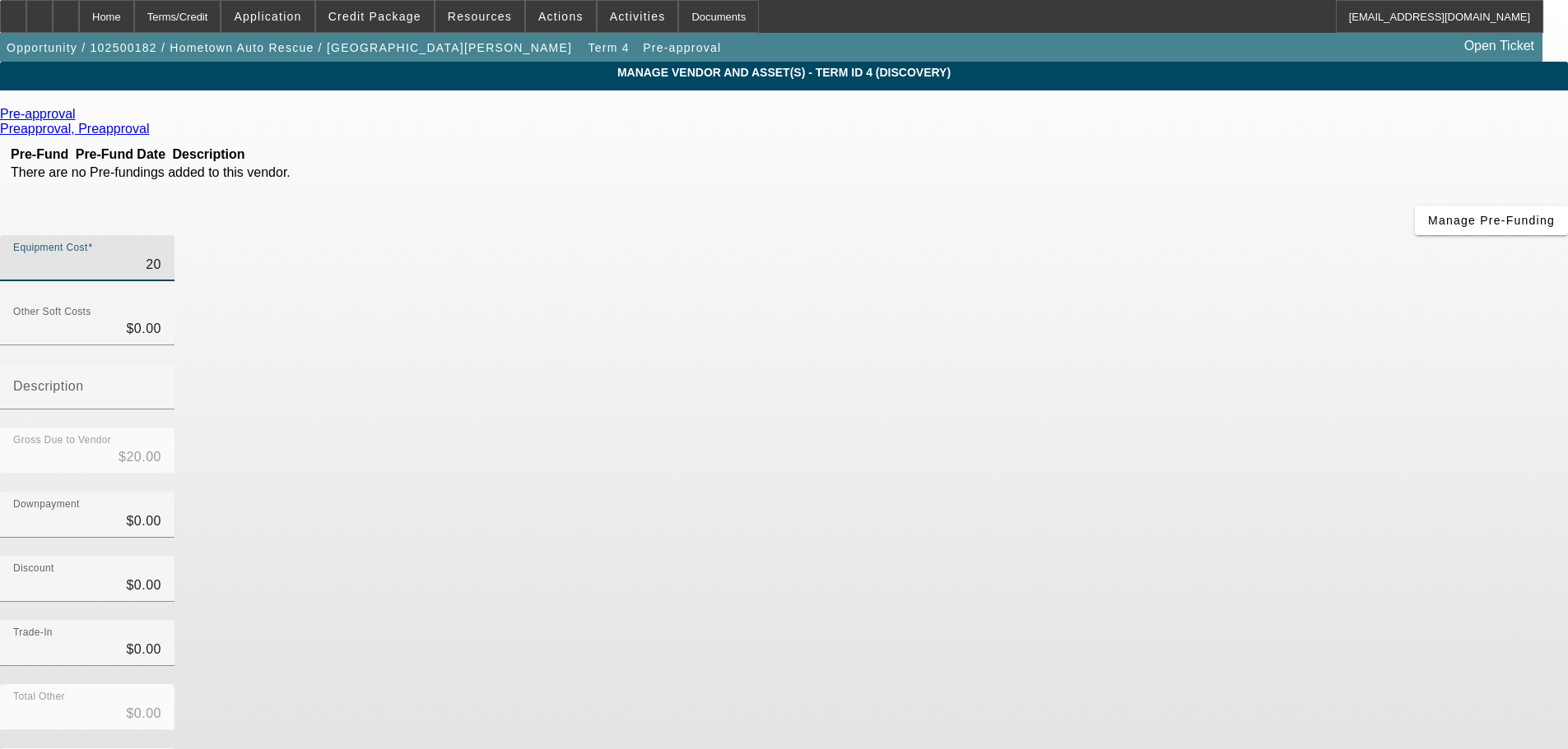
type input "$200.00"
type input "2000"
type input "$2,000.00"
type input "20000"
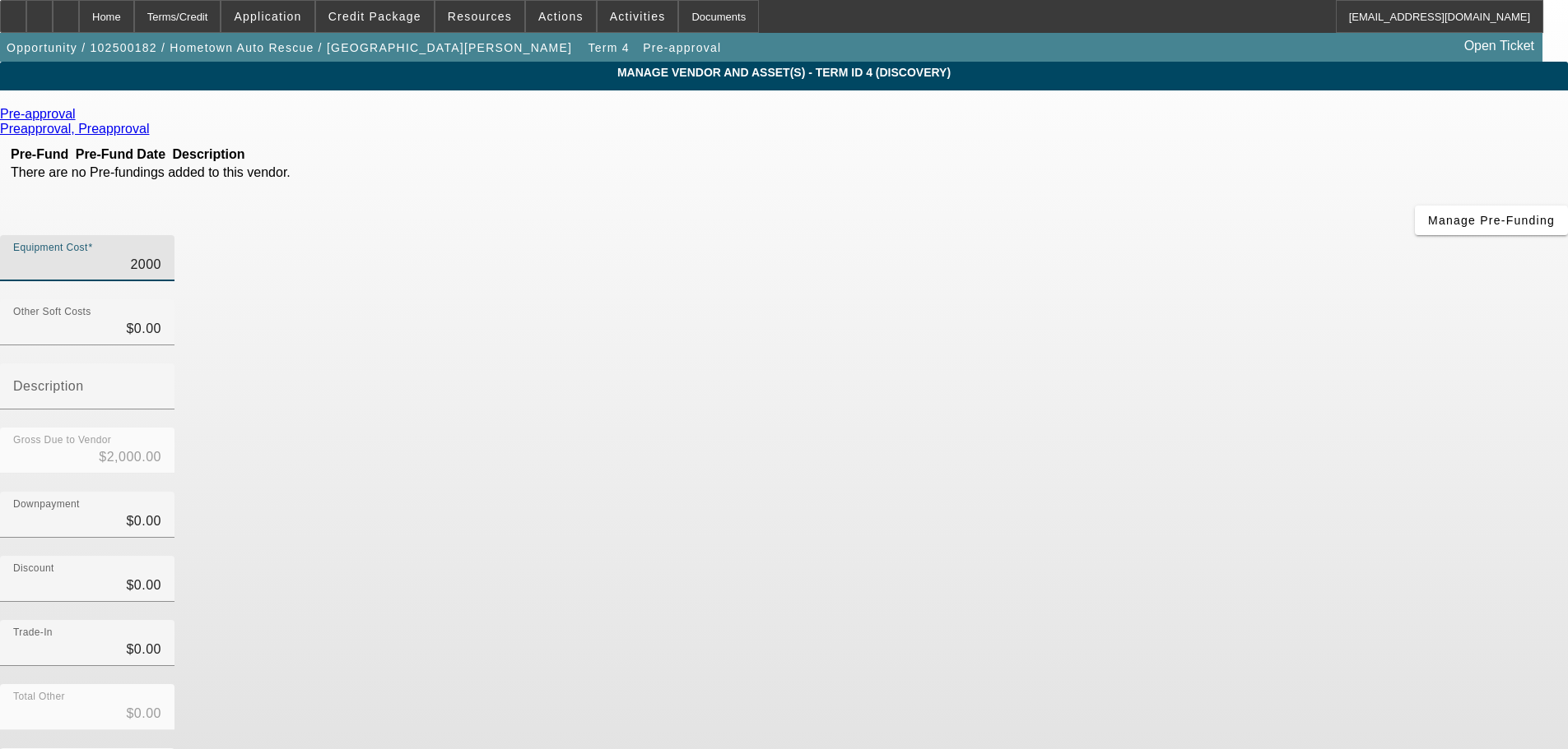
type input "$20,000.00"
click at [1093, 427] on div "Gross Due to Vendor $20,000.00" at bounding box center [784, 459] width 1568 height 64
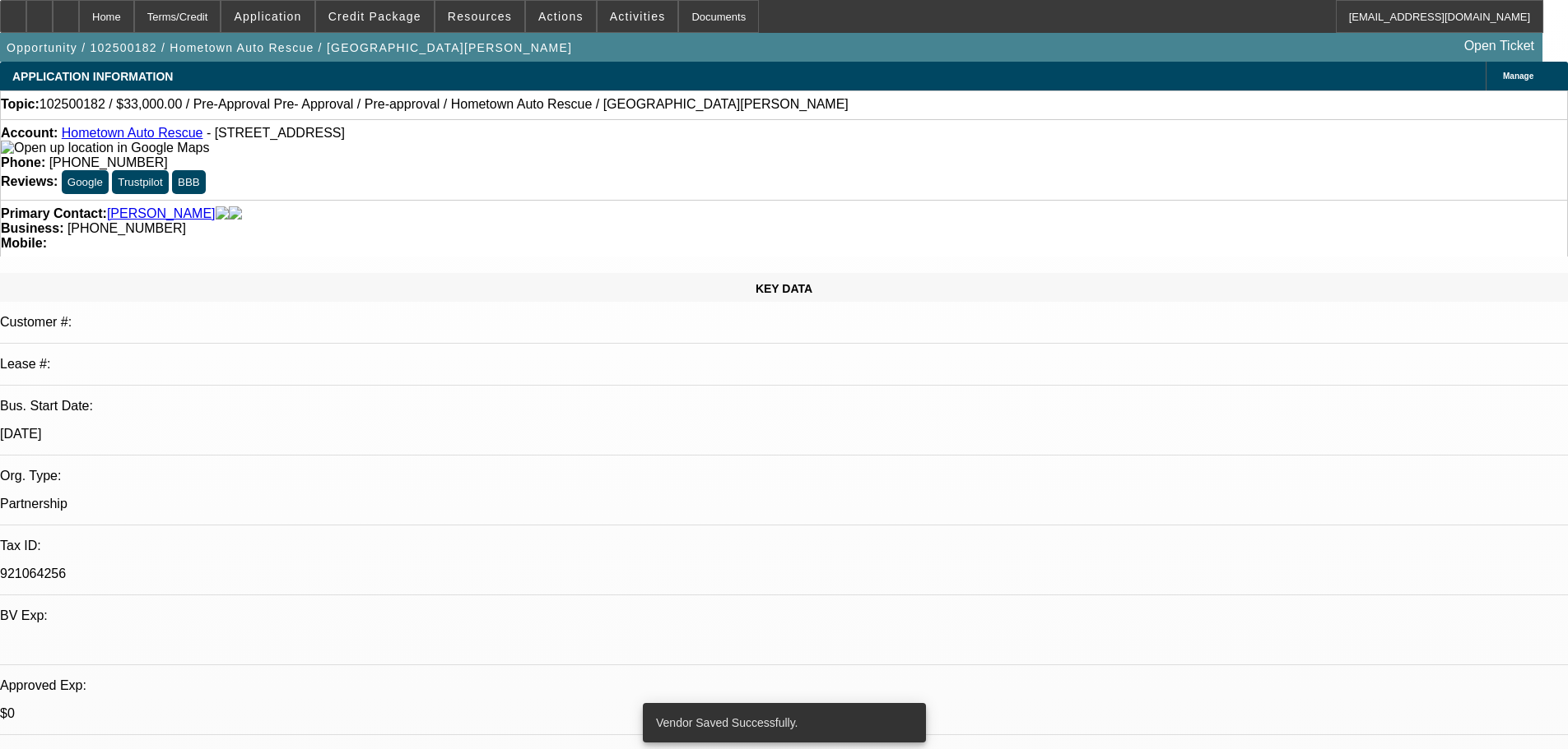
select select "0"
select select "2"
select select "0.1"
select select "4"
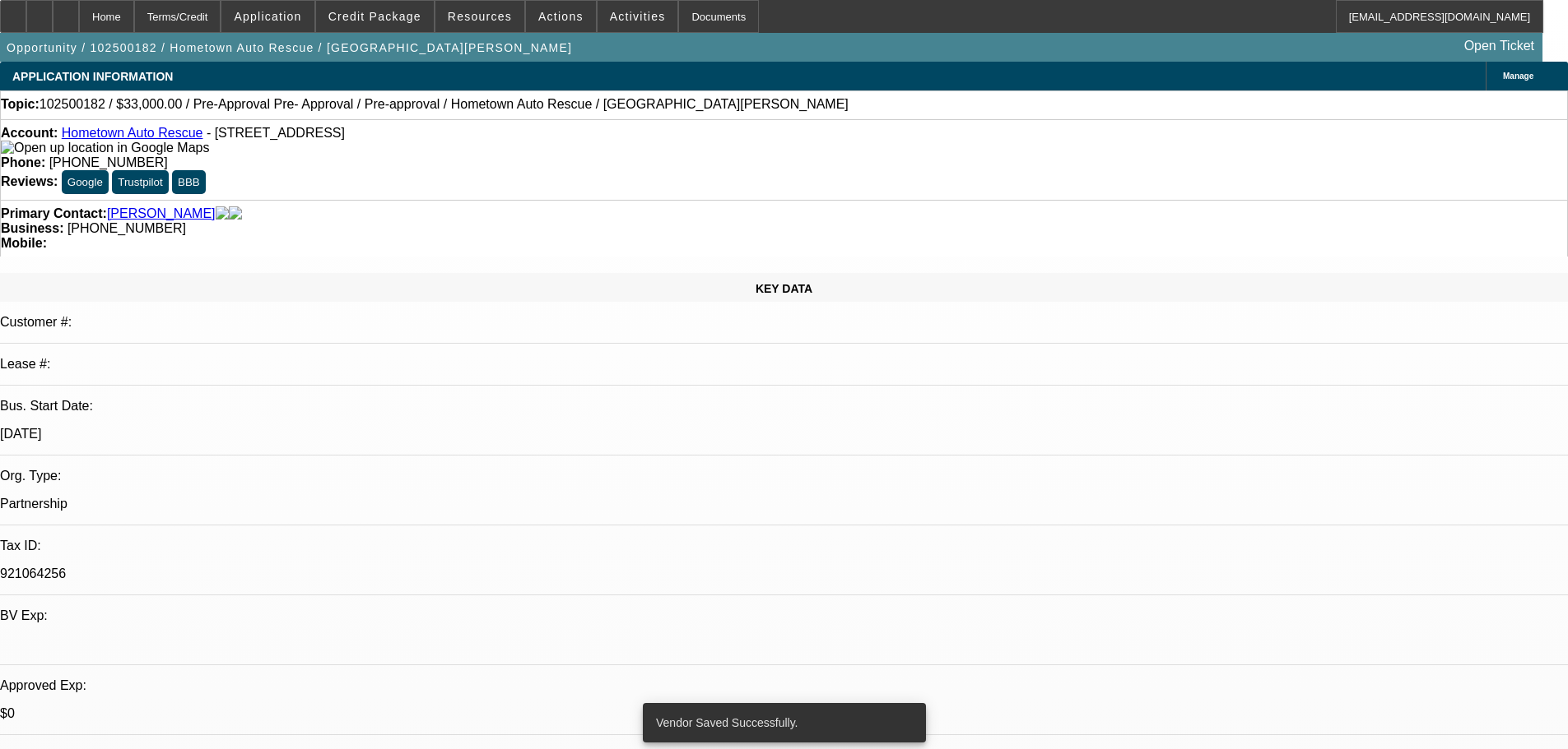
select select "0"
select select "2"
select select "0.1"
select select "4"
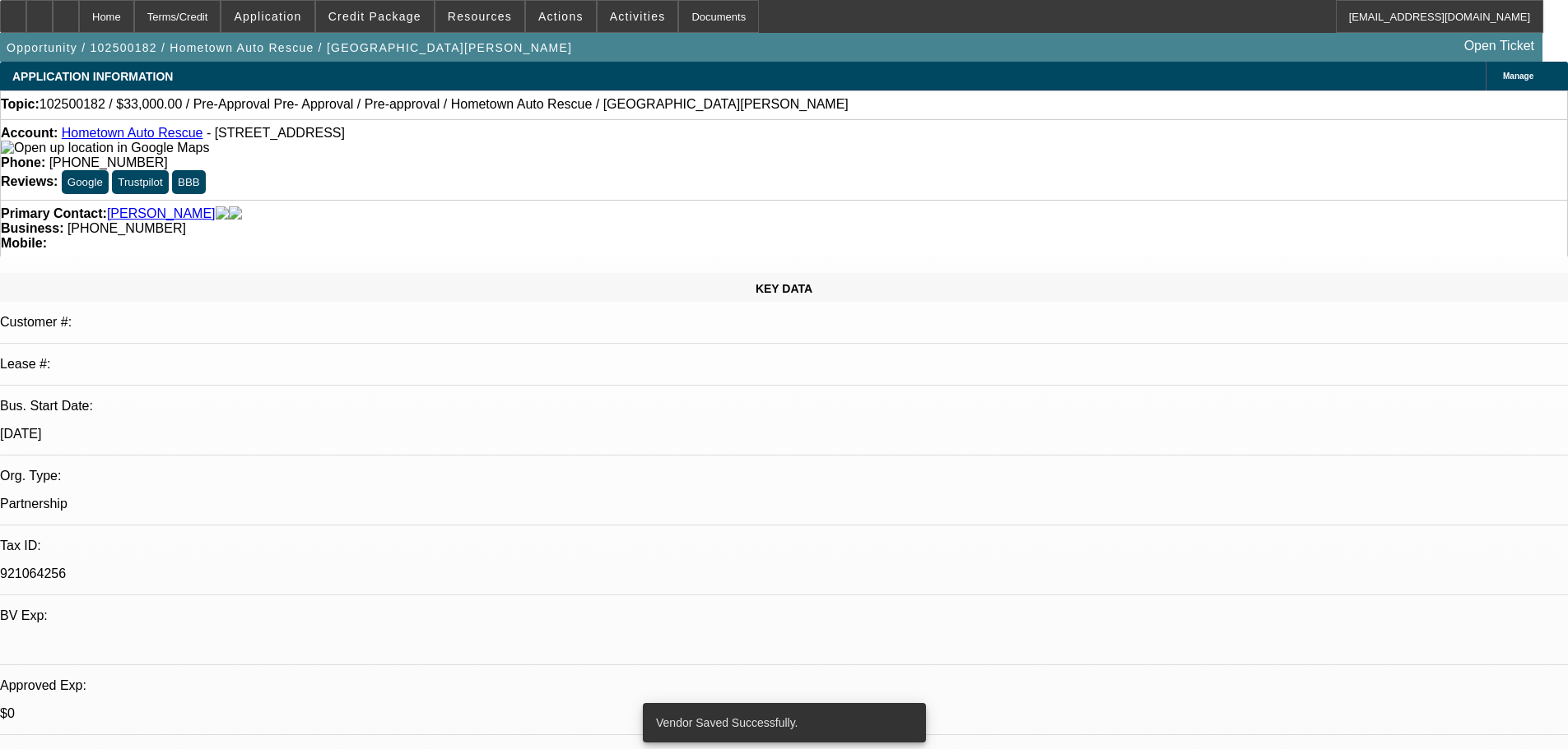
select select "0"
select select "2"
select select "0.1"
select select "4"
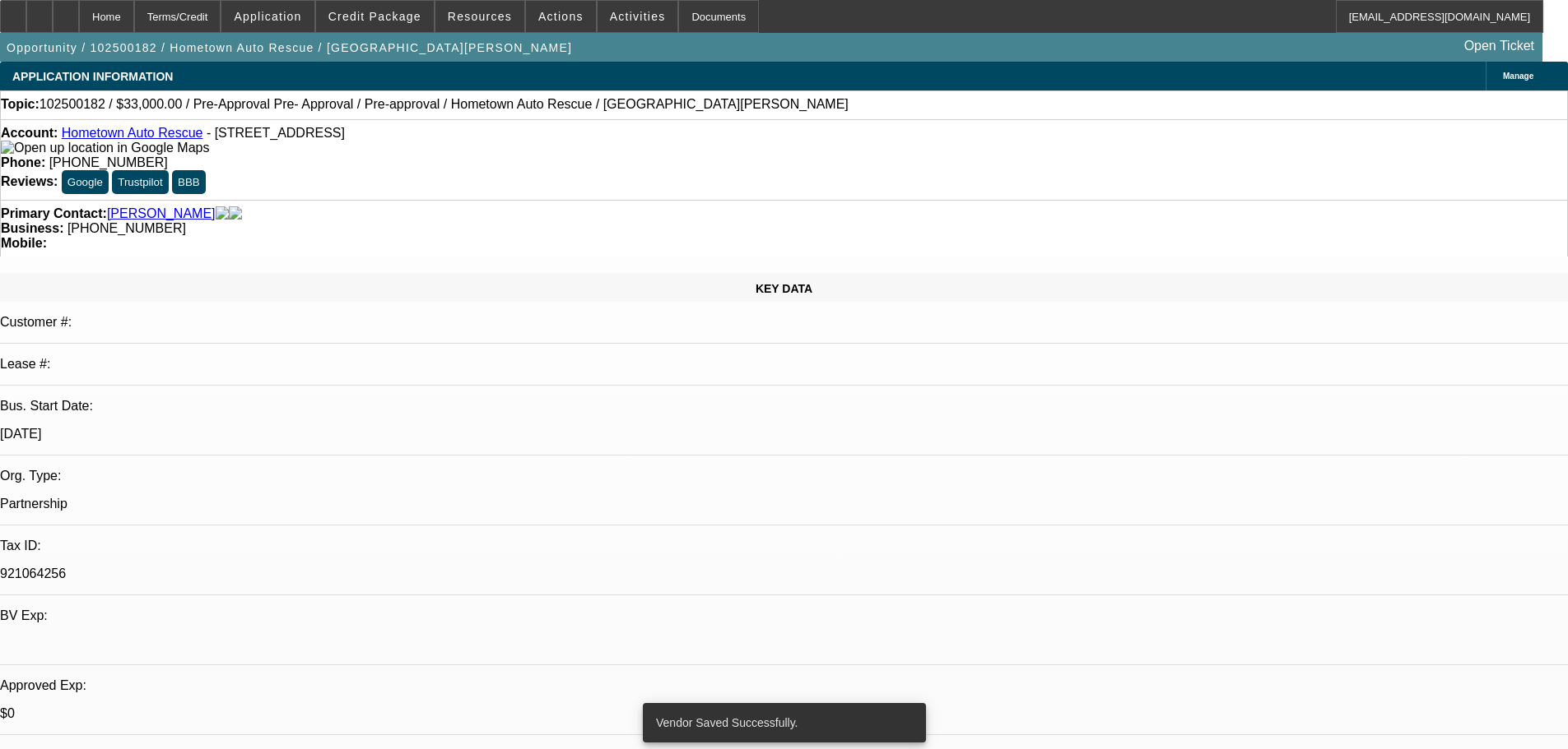
select select "0.1"
select select "2"
select select "0.1"
select select "4"
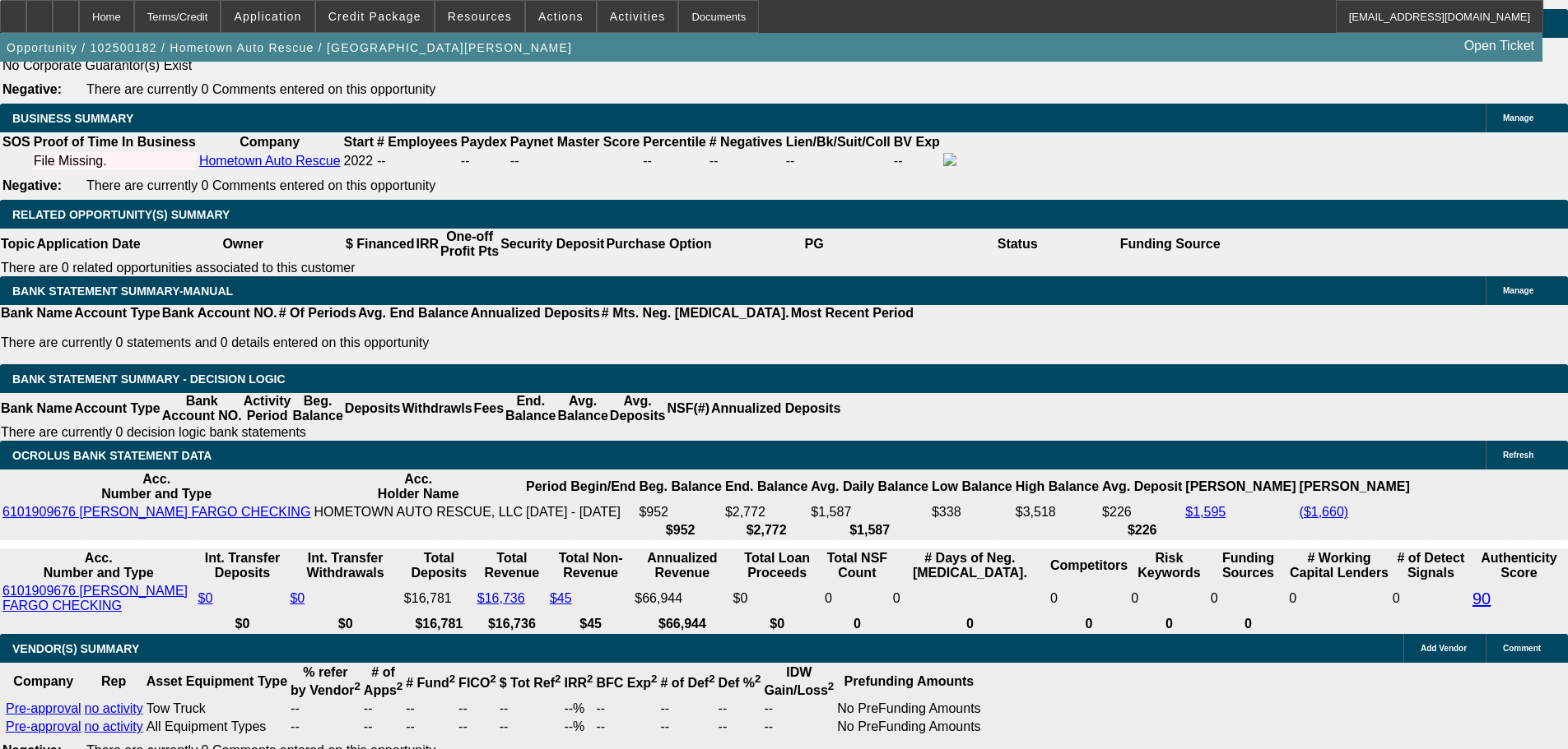
scroll to position [2633, 0]
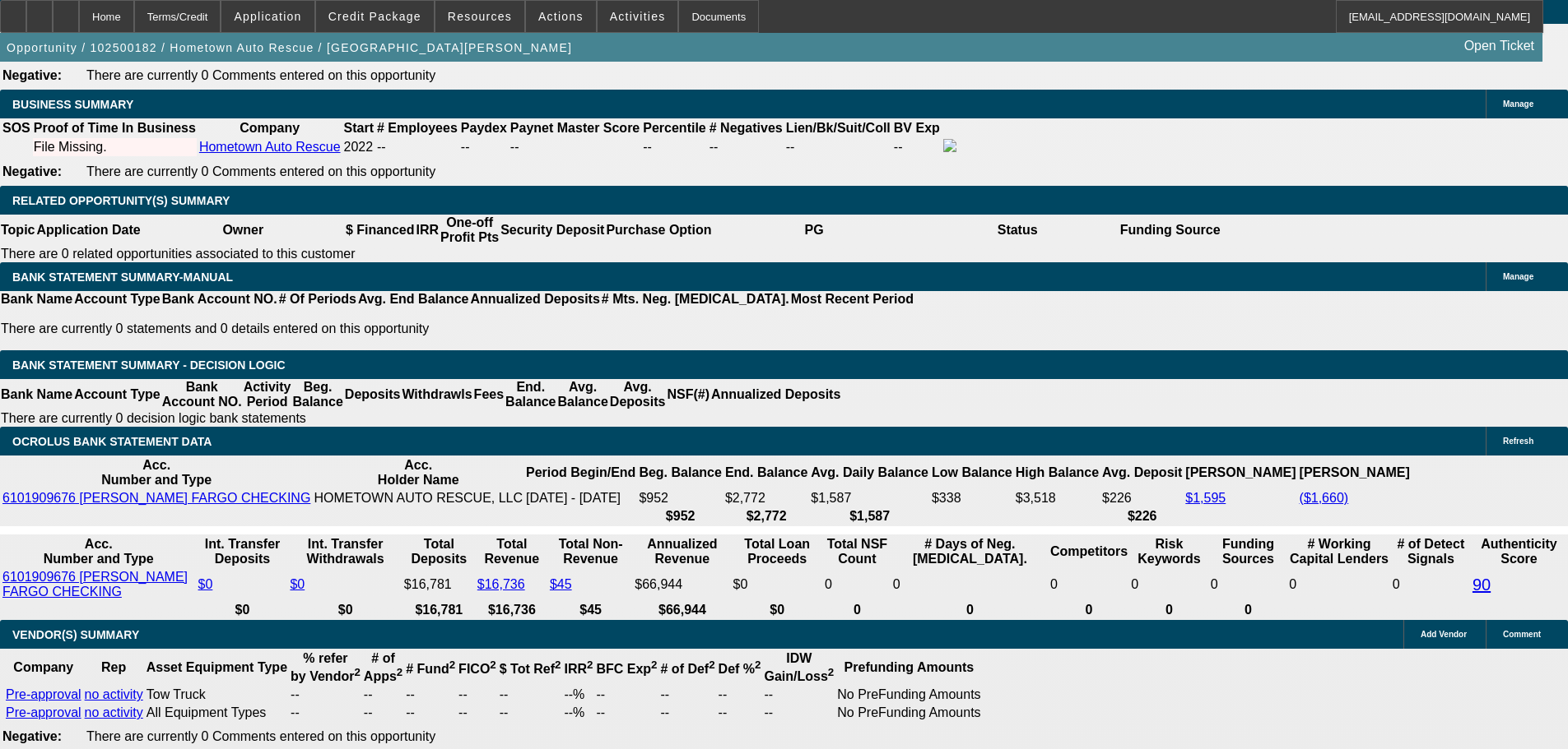
type input "$7,000.00"
select select "0.1"
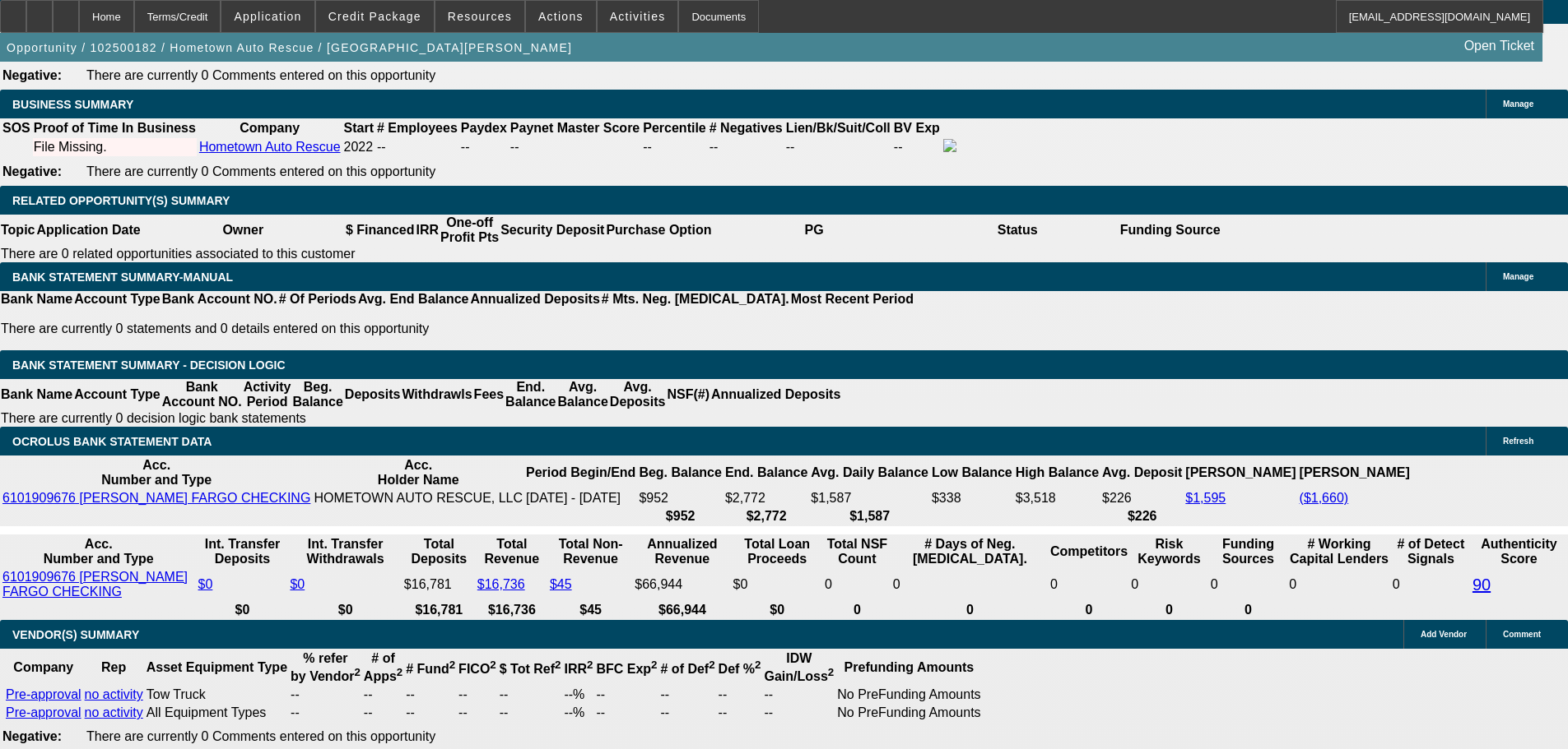
type input "$2,000.00"
type input "UNKNOWN"
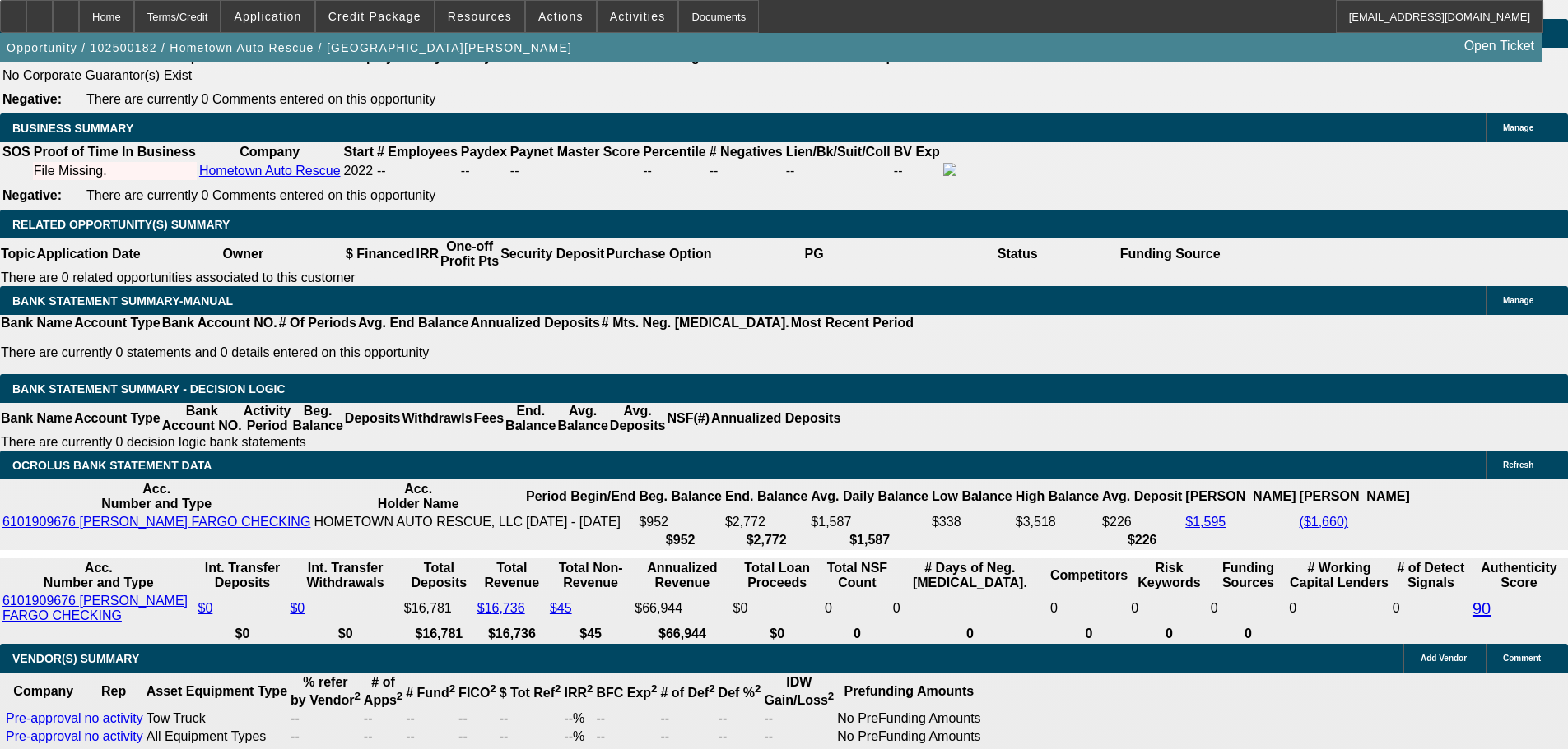
type input "$771.81"
type input "$1,543.62"
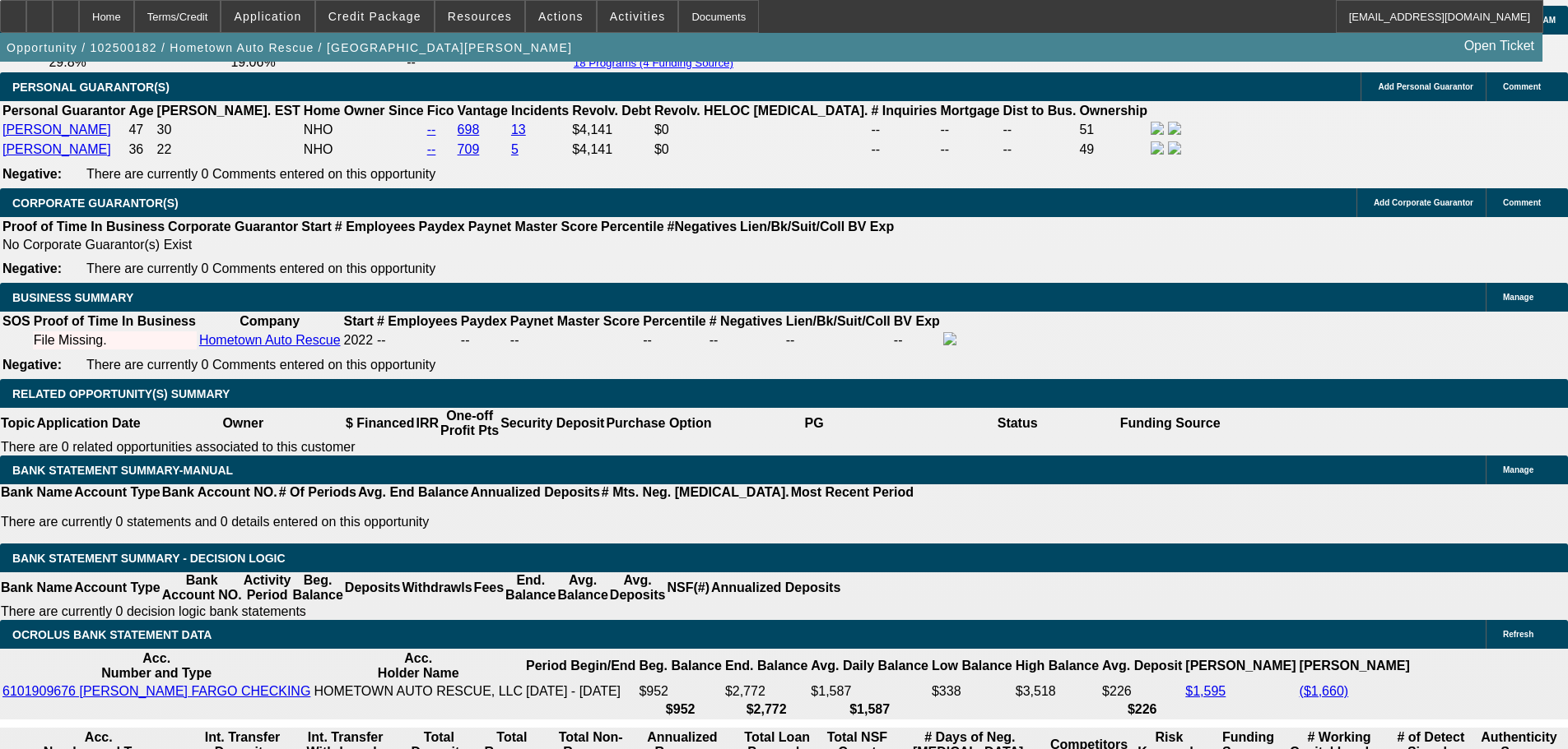
scroll to position [2386, 0]
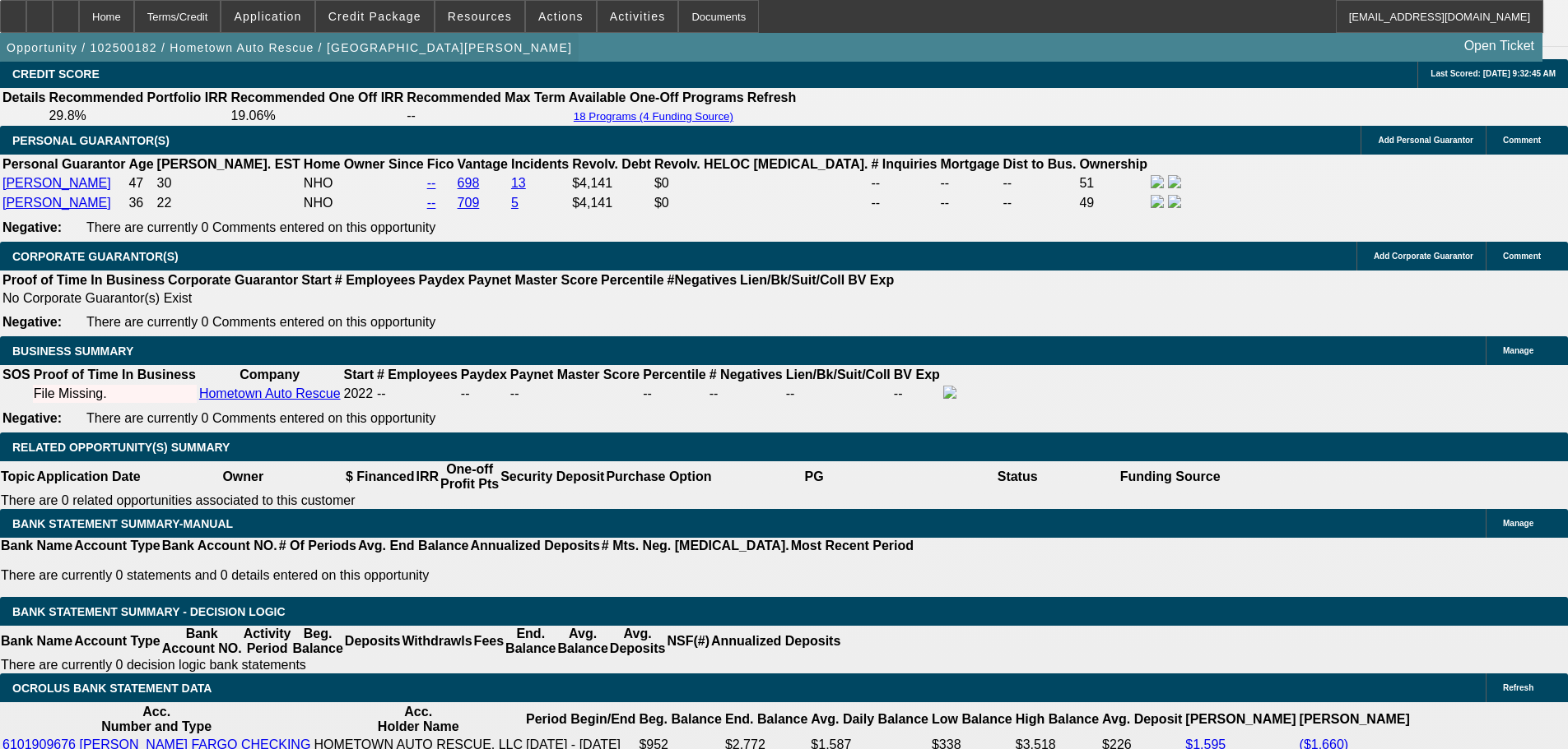
click at [231, 68] on span "button" at bounding box center [289, 47] width 579 height 40
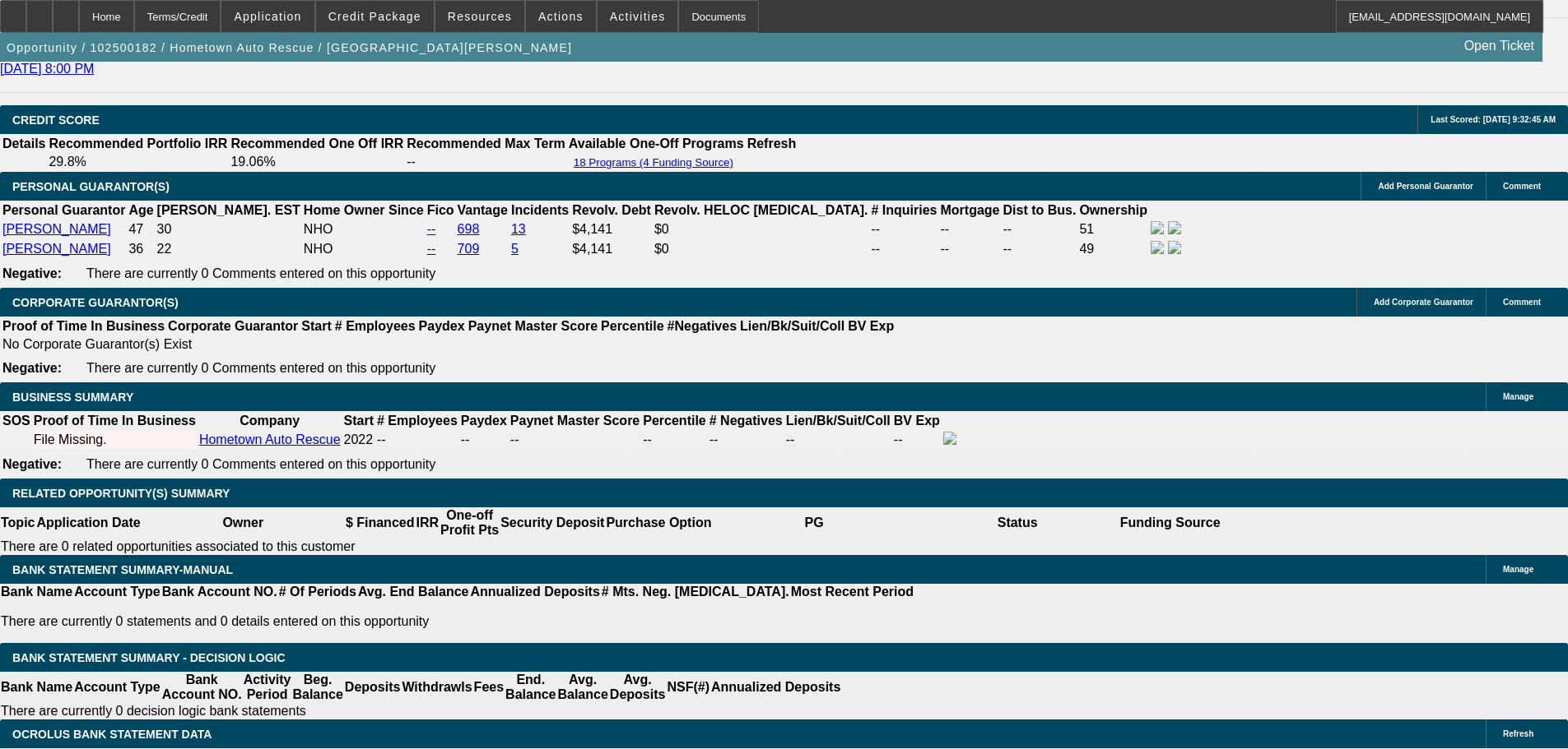
scroll to position [2304, 0]
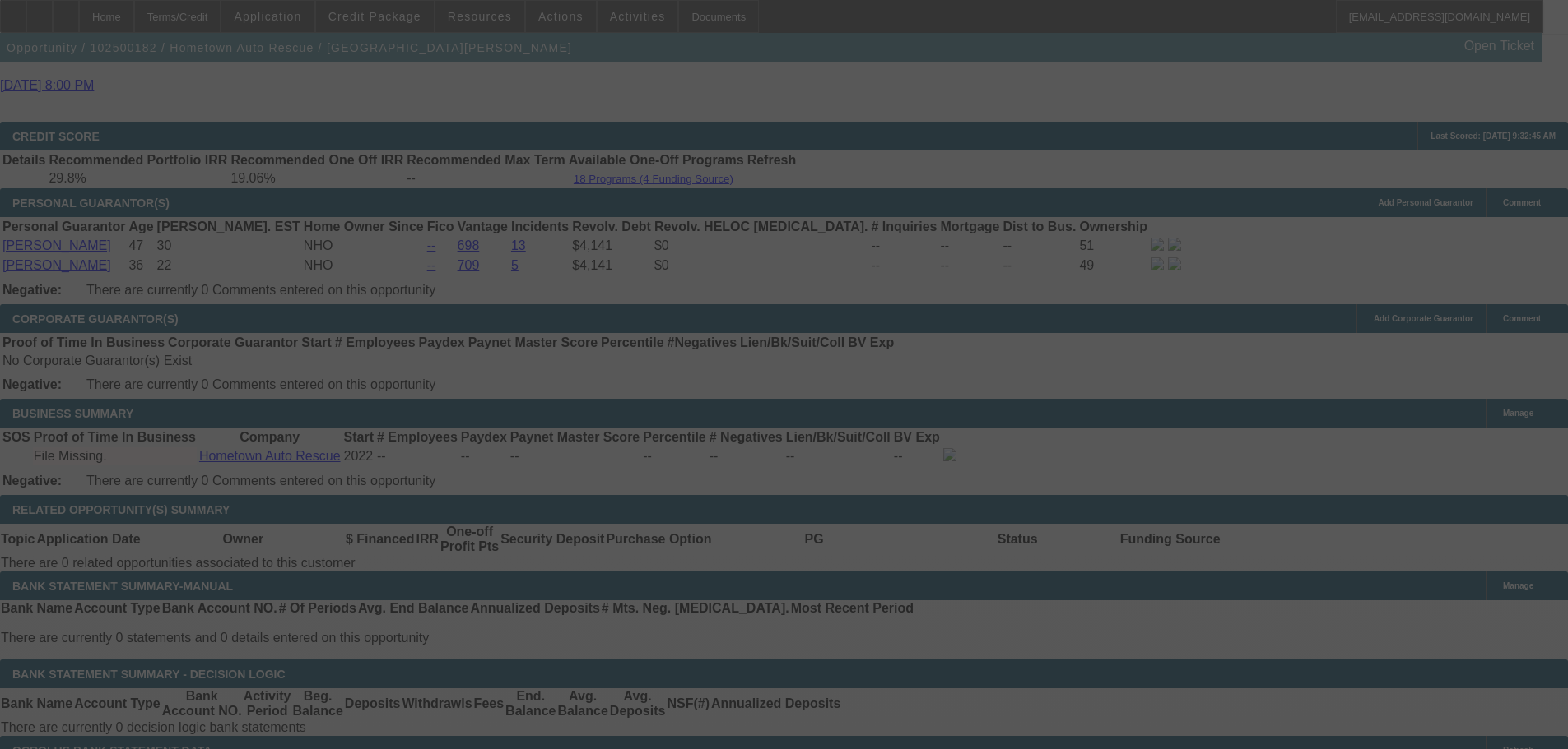
scroll to position [2386, 0]
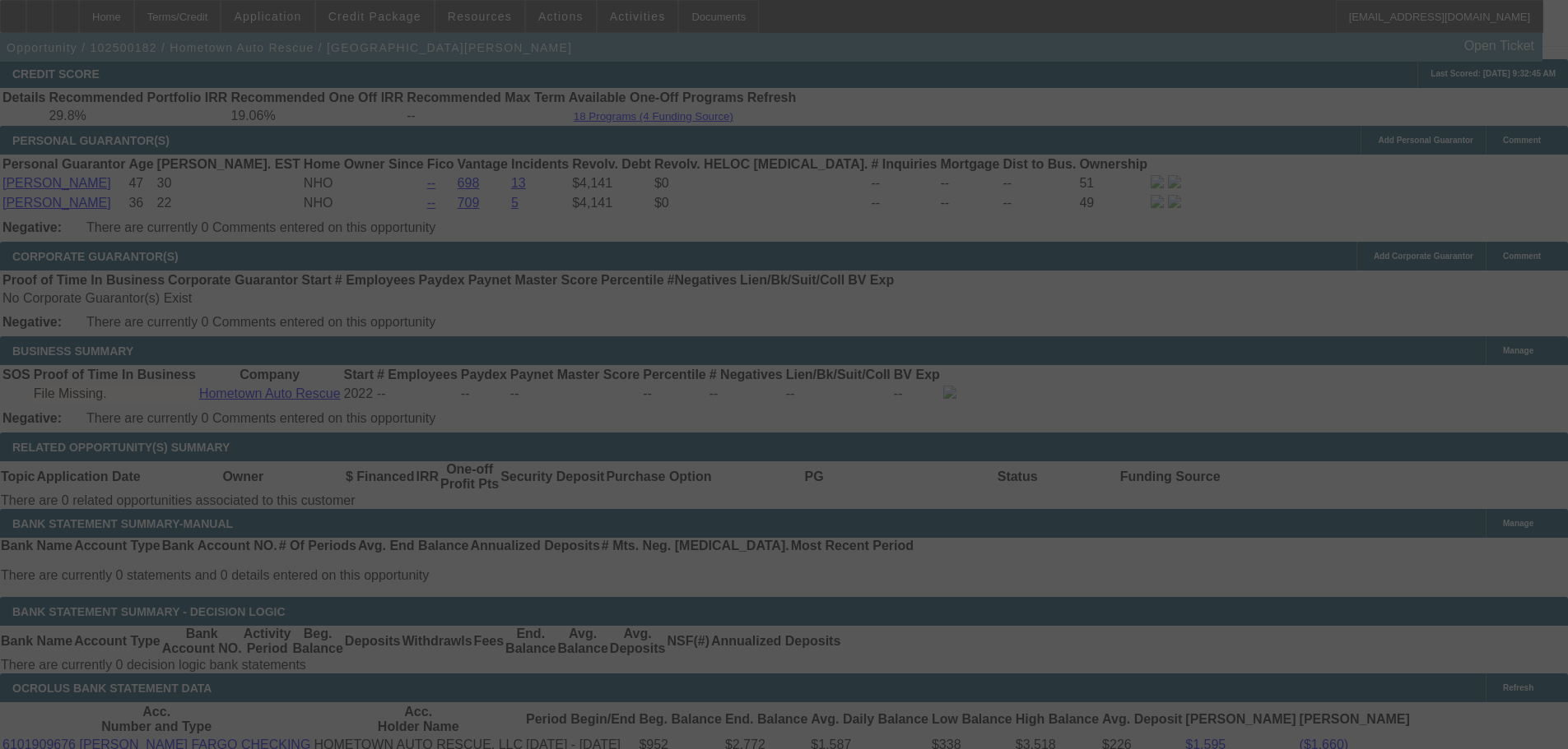
select select "0.1"
select select "2"
select select "0.1"
select select "4"
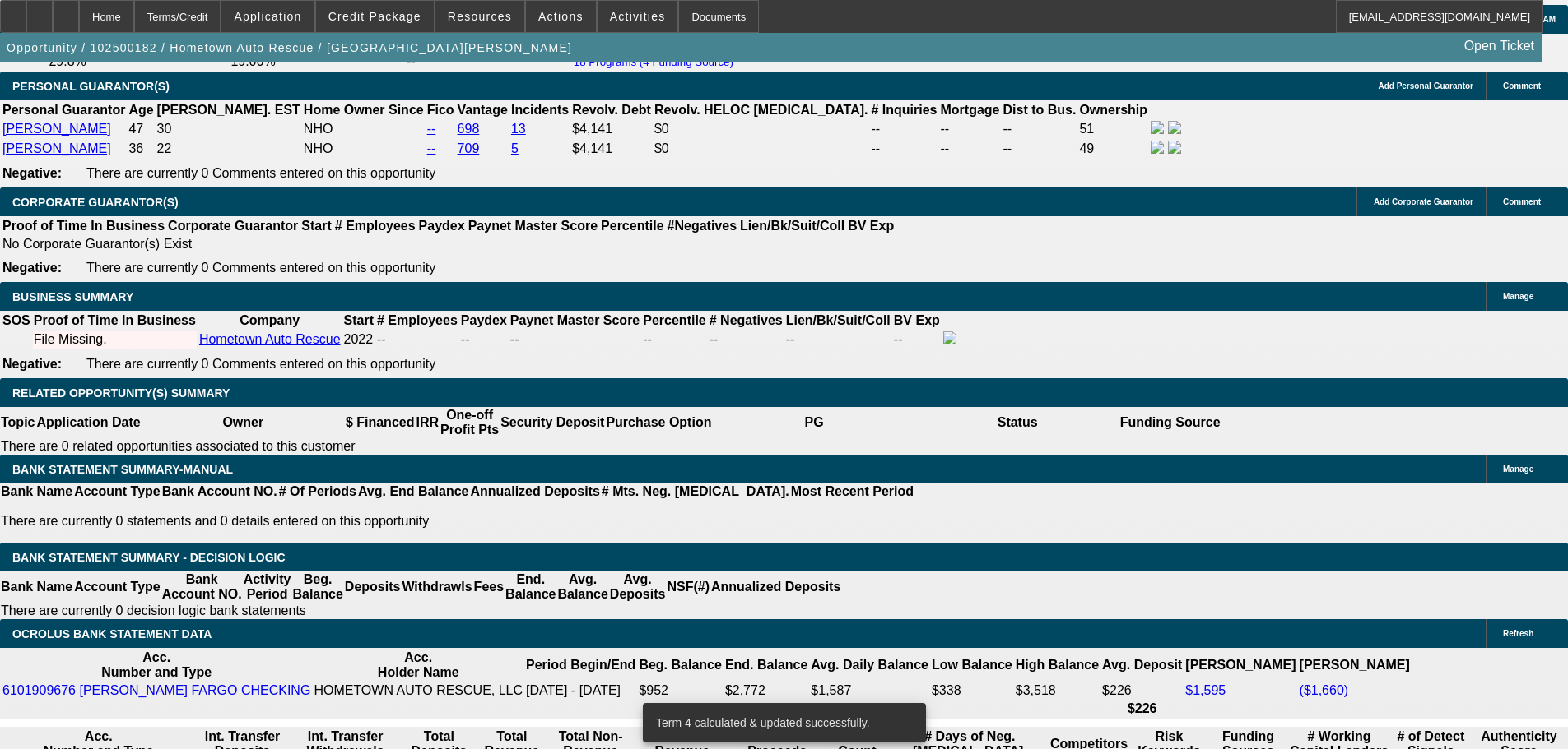
scroll to position [2468, 0]
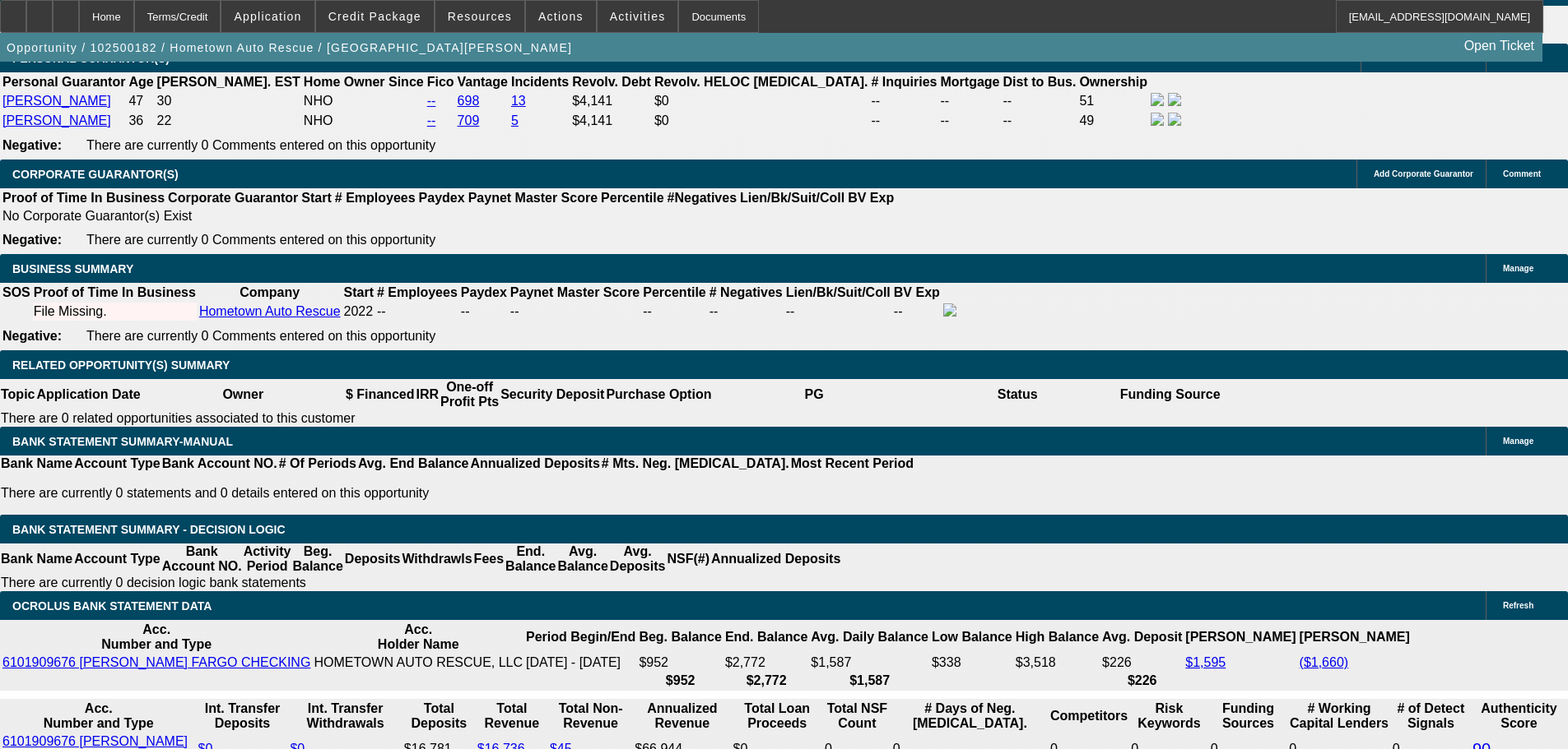
select select "0.15"
type input "$3,000.00"
type input "UNKNOWN"
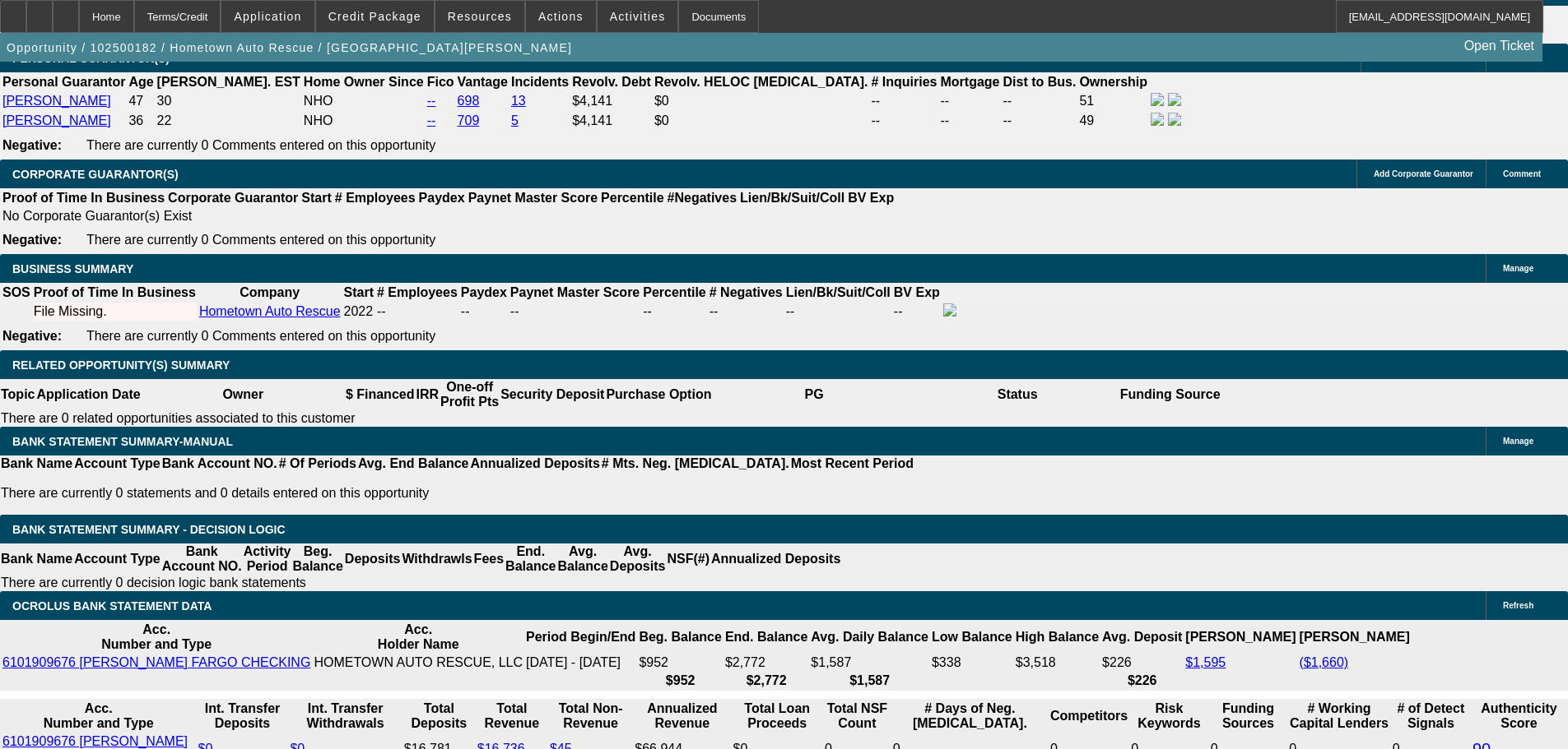
type input "$728.93"
type input "$1,457.86"
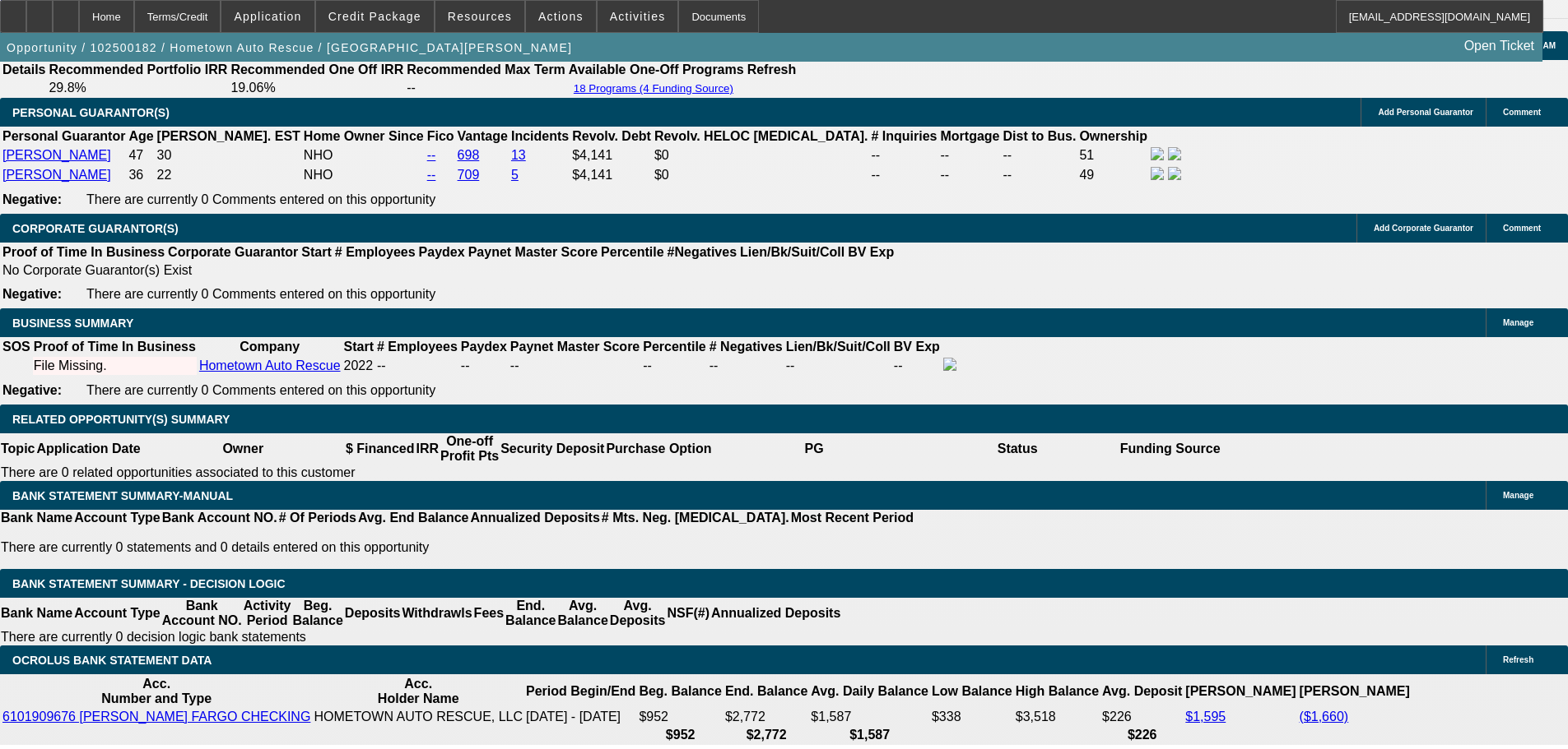
scroll to position [2386, 0]
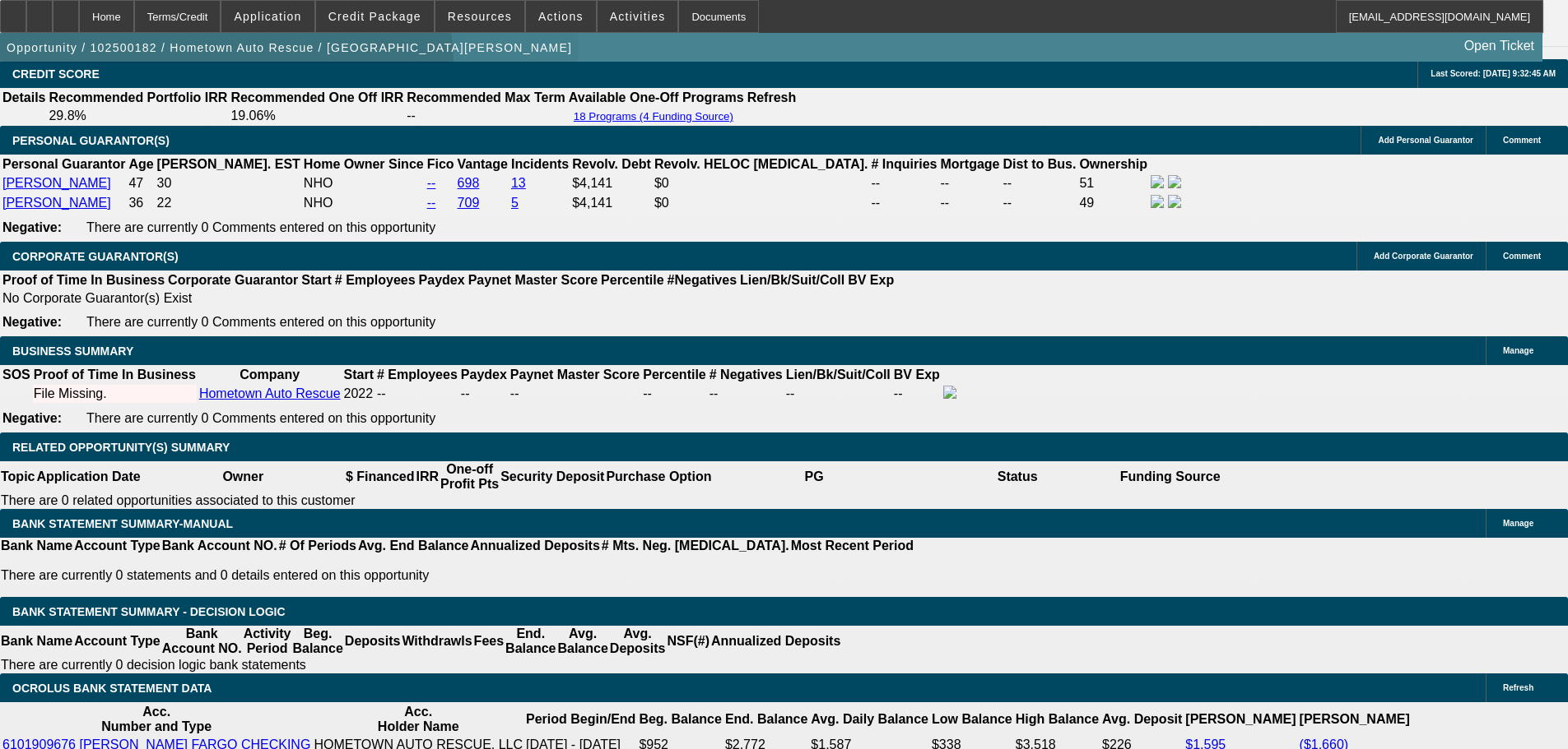
click at [237, 68] on span "button" at bounding box center [289, 47] width 579 height 40
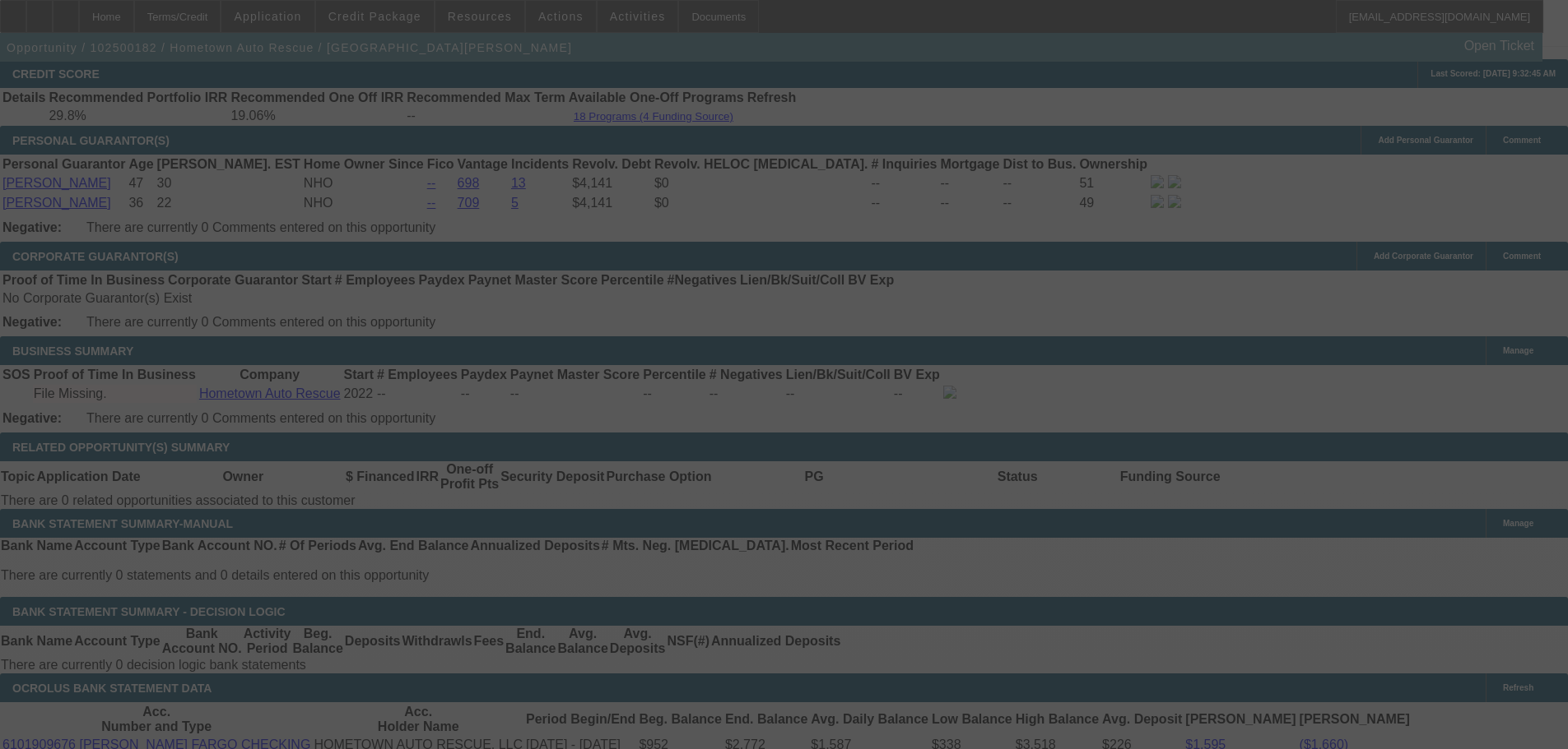
select select "0.15"
select select "2"
select select "0.1"
select select "4"
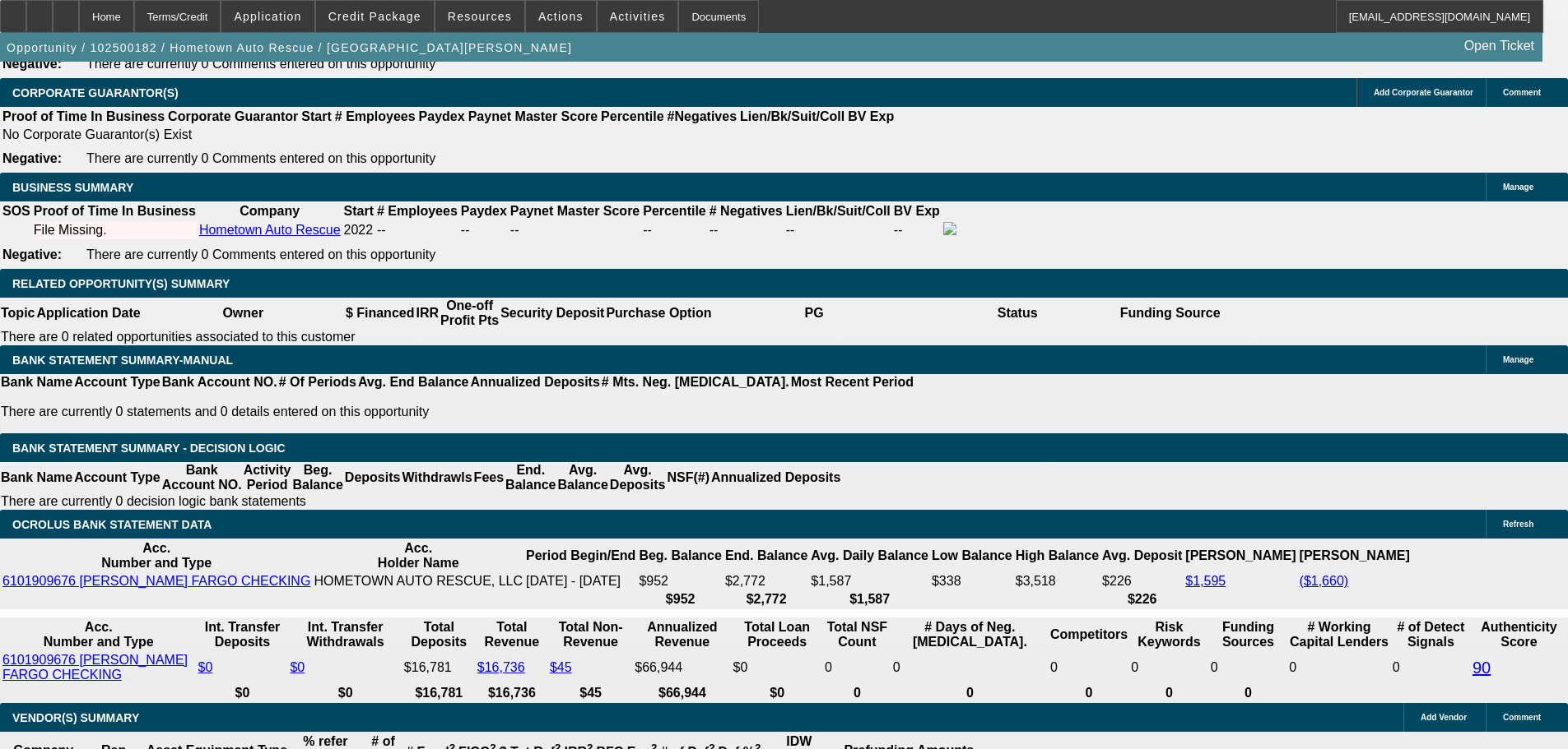
scroll to position [2550, 0]
